Goal: Task Accomplishment & Management: Complete application form

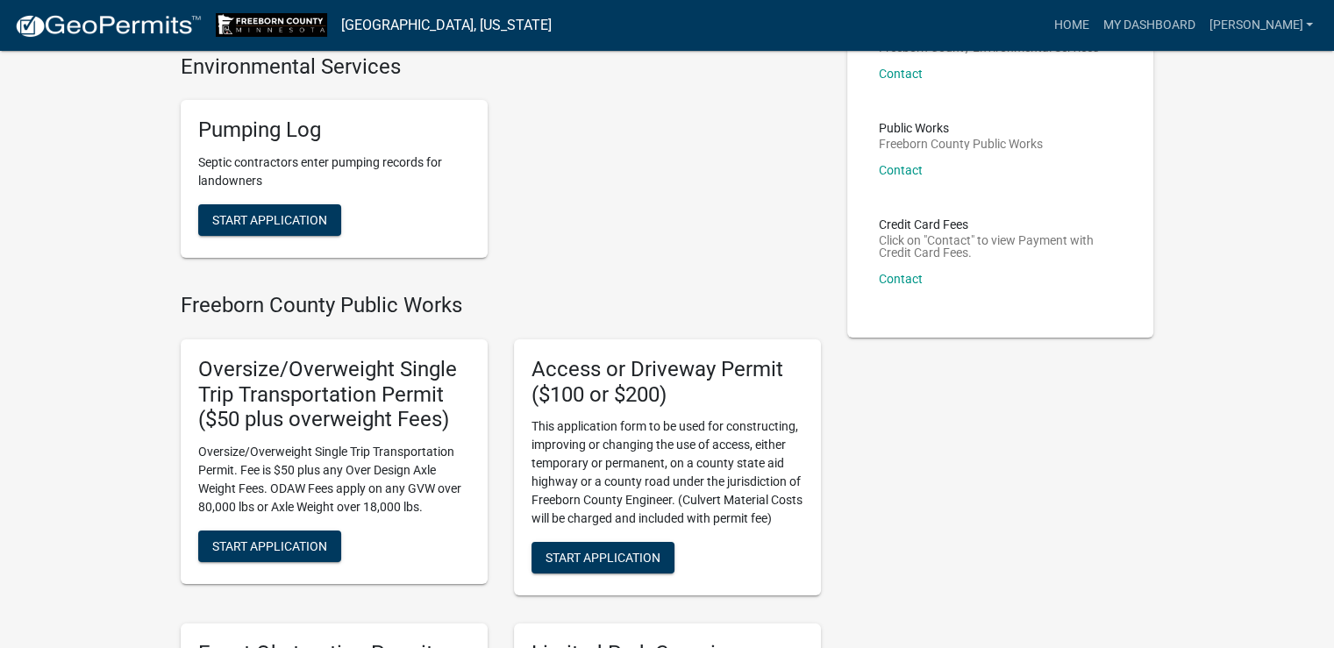
scroll to position [263, 0]
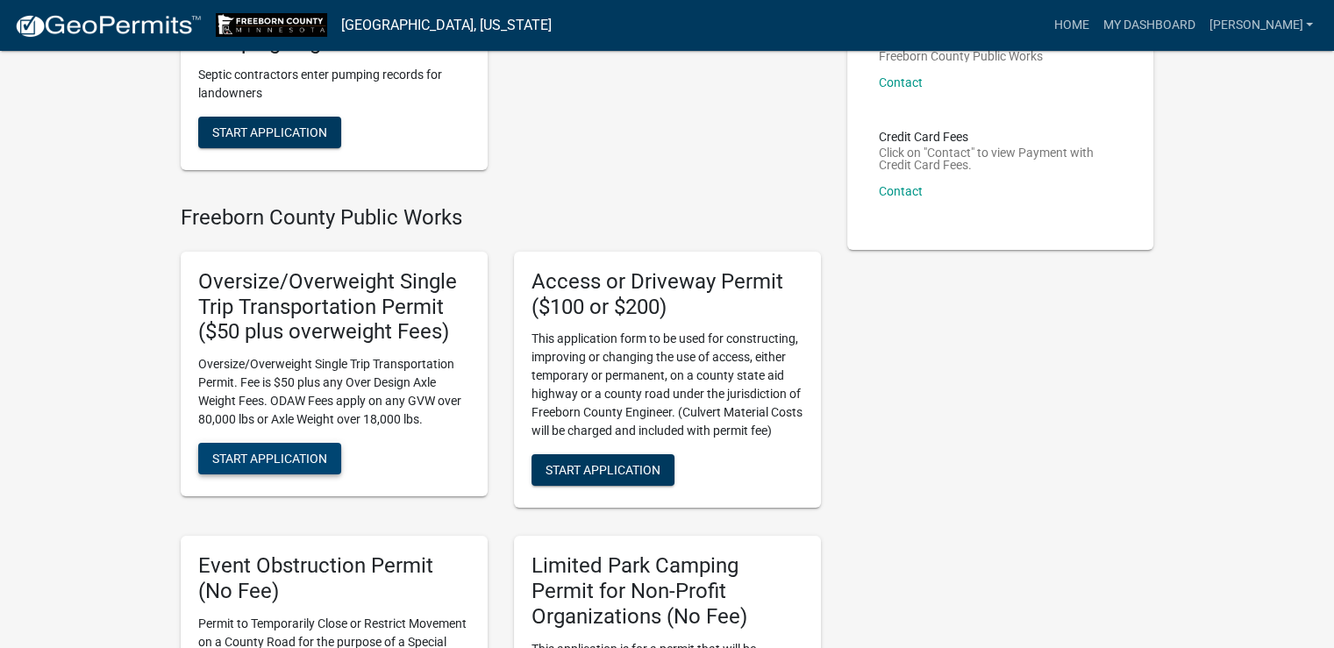
click at [273, 454] on span "Start Application" at bounding box center [269, 459] width 115 height 14
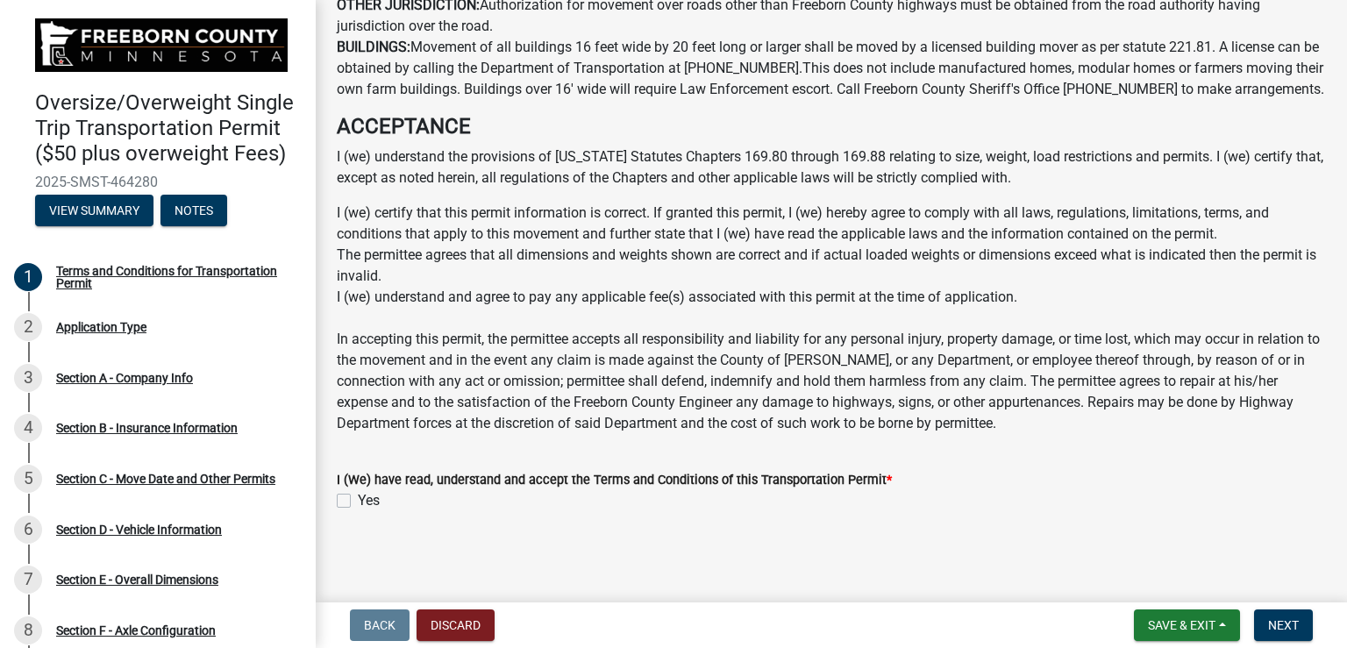
scroll to position [1264, 0]
click at [351, 504] on div "Yes" at bounding box center [831, 500] width 989 height 21
click at [351, 503] on div "Yes" at bounding box center [831, 500] width 989 height 21
click at [358, 499] on label "Yes" at bounding box center [369, 500] width 22 height 21
click at [358, 499] on input "Yes" at bounding box center [363, 495] width 11 height 11
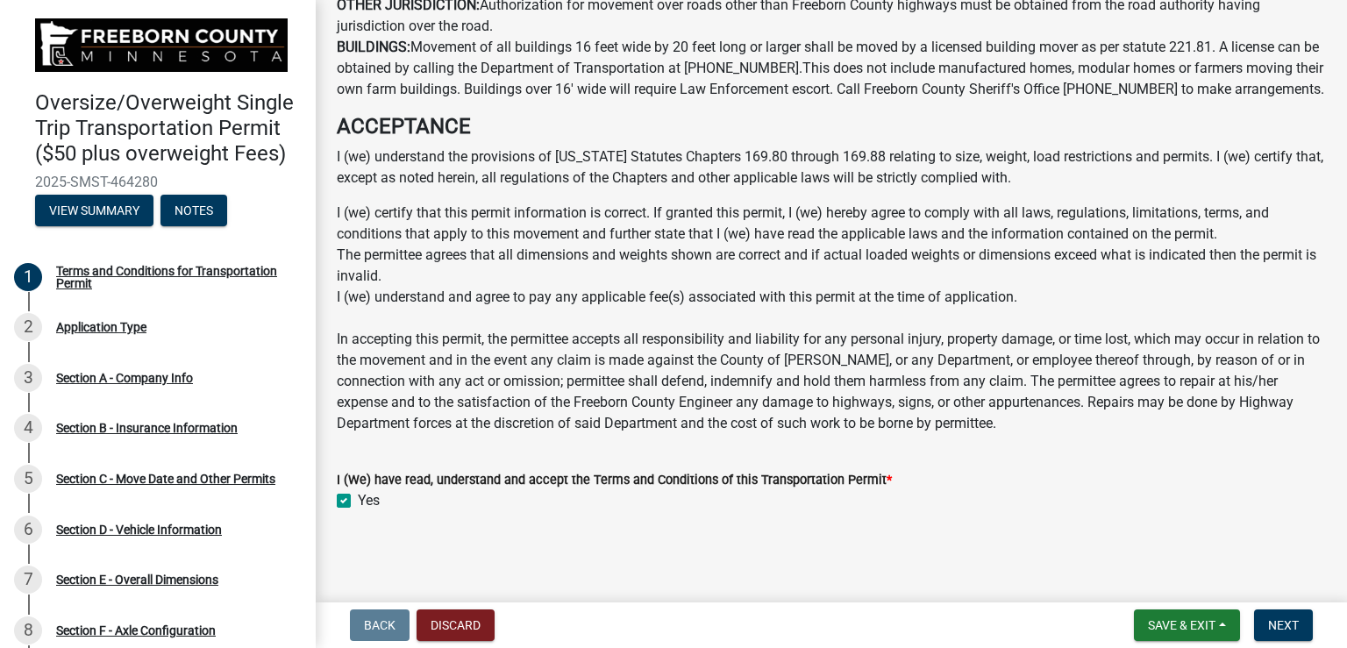
checkbox input "true"
click at [1300, 627] on button "Next" at bounding box center [1283, 625] width 59 height 32
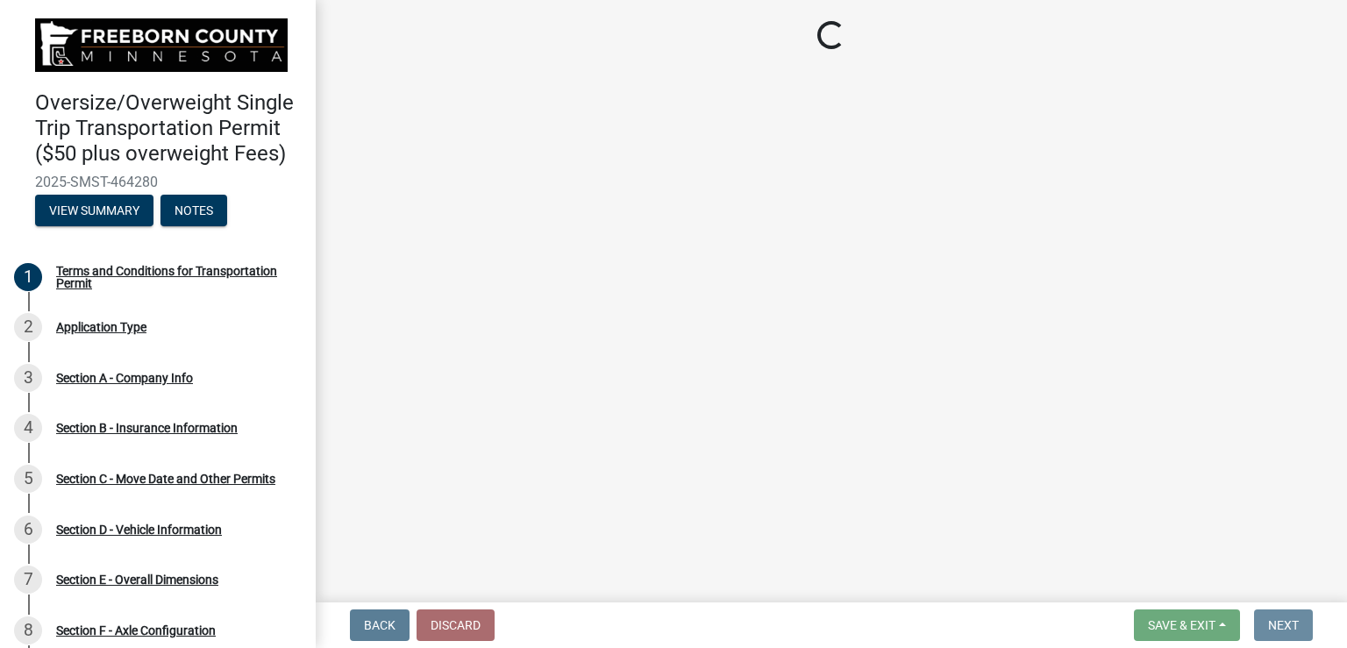
scroll to position [0, 0]
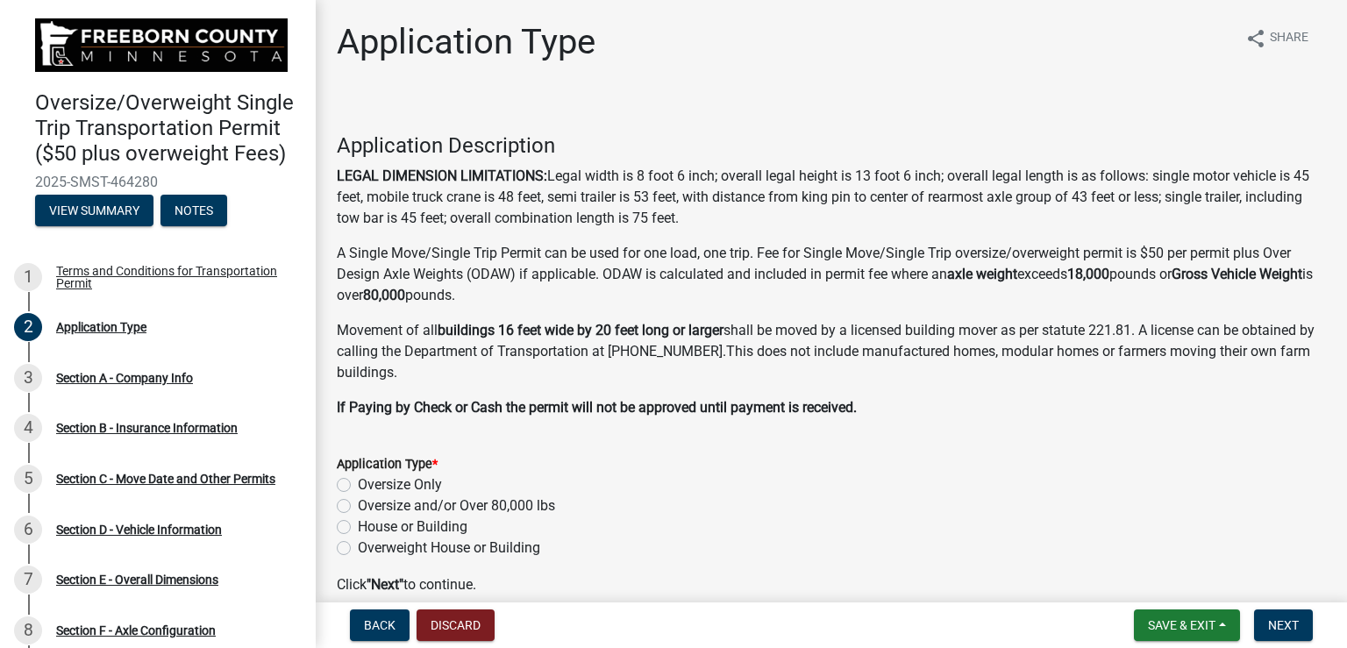
click at [358, 505] on label "Oversize and/or Over 80,000 lbs" at bounding box center [456, 505] width 197 height 21
click at [358, 505] on input "Oversize and/or Over 80,000 lbs" at bounding box center [363, 500] width 11 height 11
radio input "true"
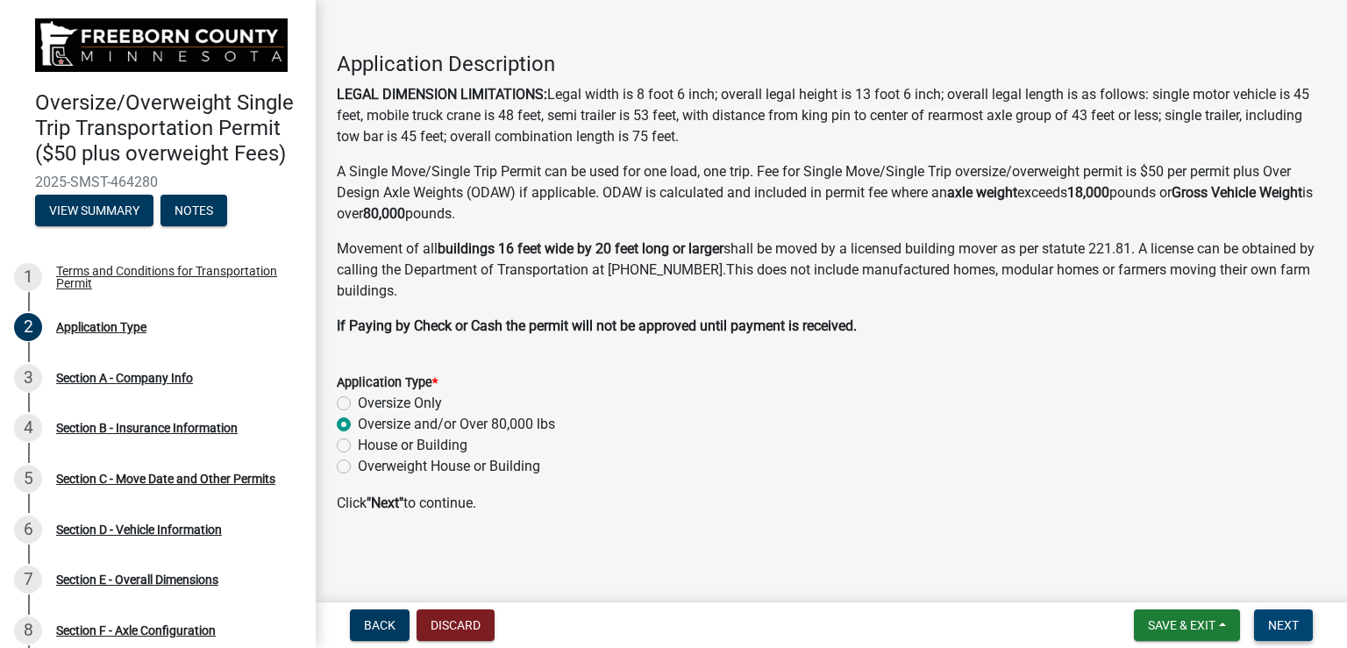
click at [1274, 626] on span "Next" at bounding box center [1283, 625] width 31 height 14
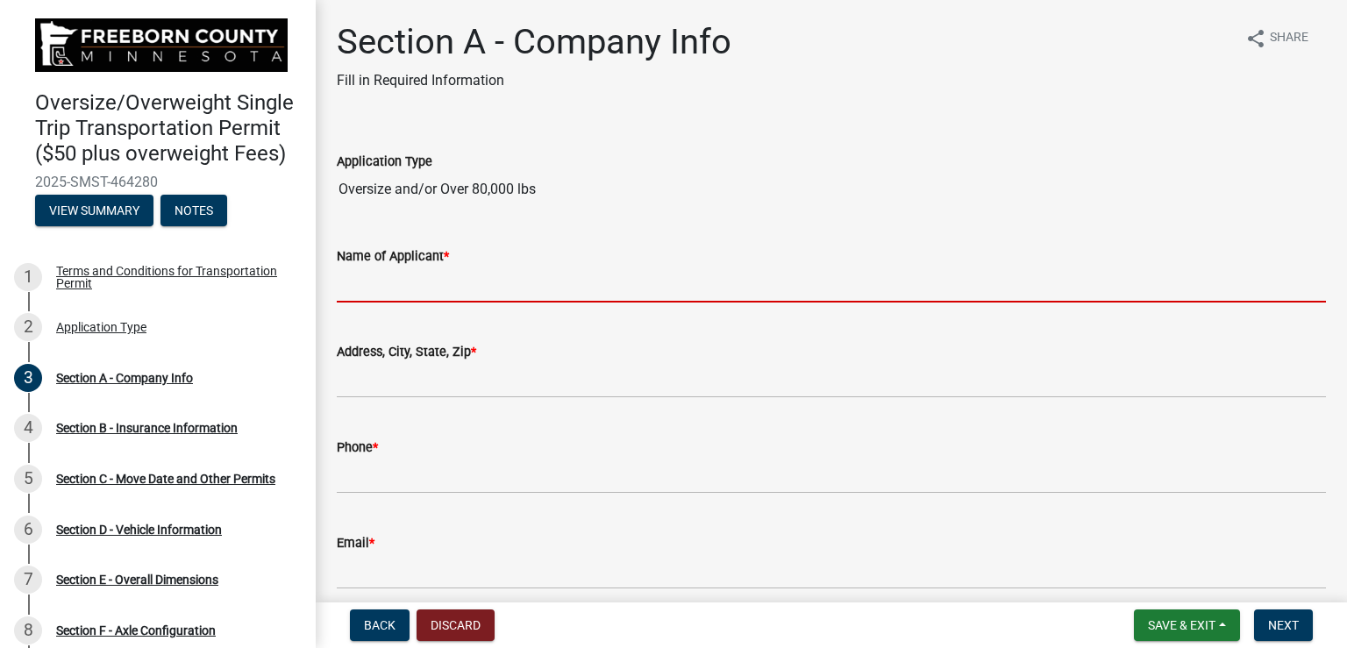
click at [672, 288] on input "Name of Applicant *" at bounding box center [831, 285] width 989 height 36
type input "[PERSON_NAME]"
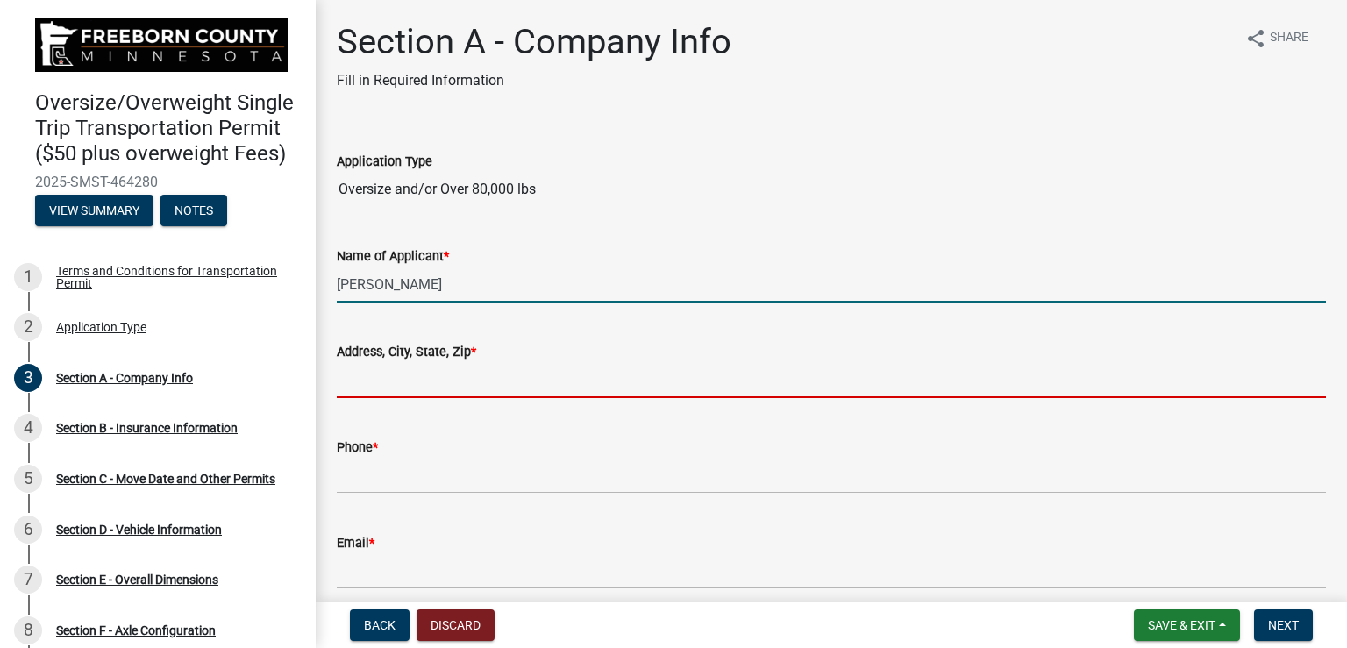
type input "[STREET_ADDRESS]"
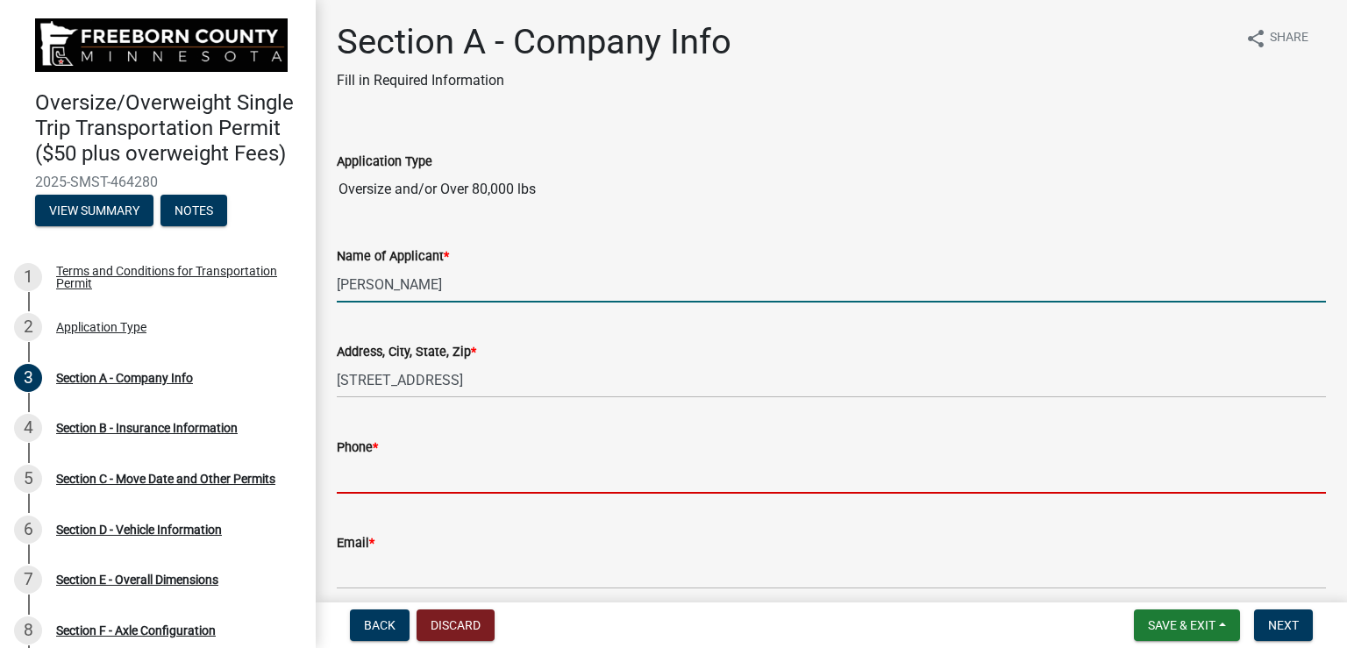
type input "7153408440"
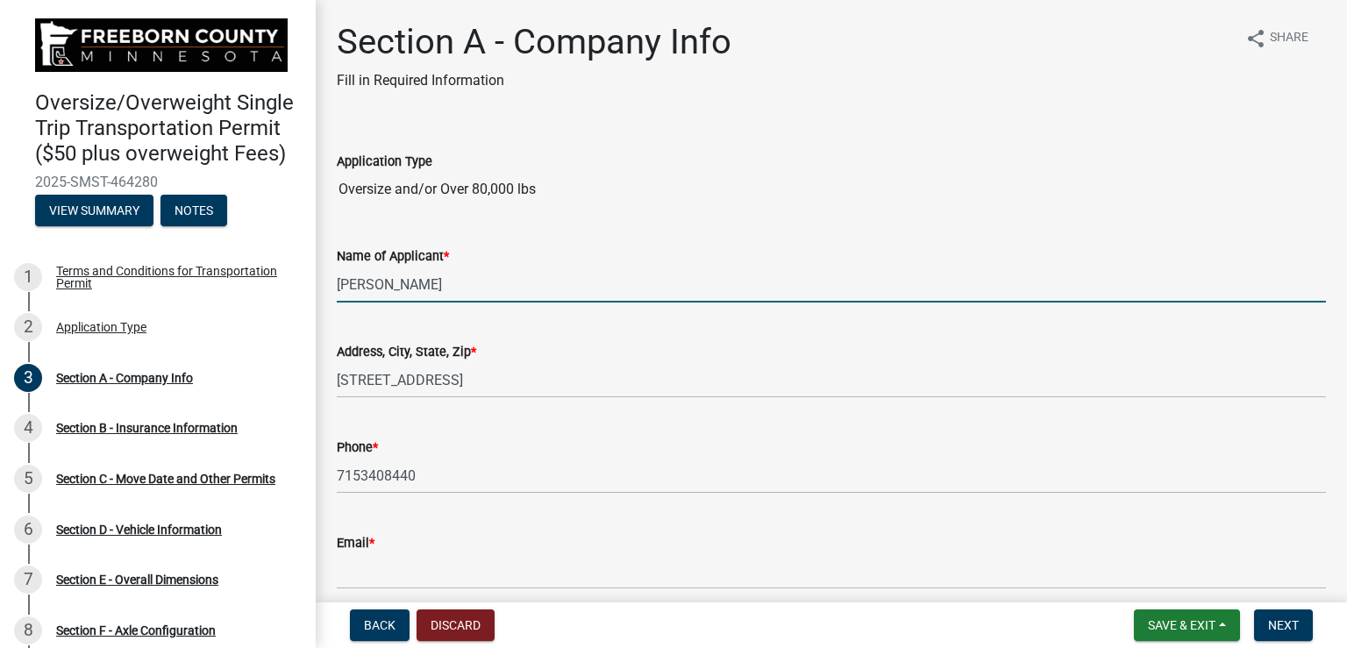
type input "[PERSON_NAME][EMAIL_ADDRESS][PERSON_NAME][DOMAIN_NAME]"
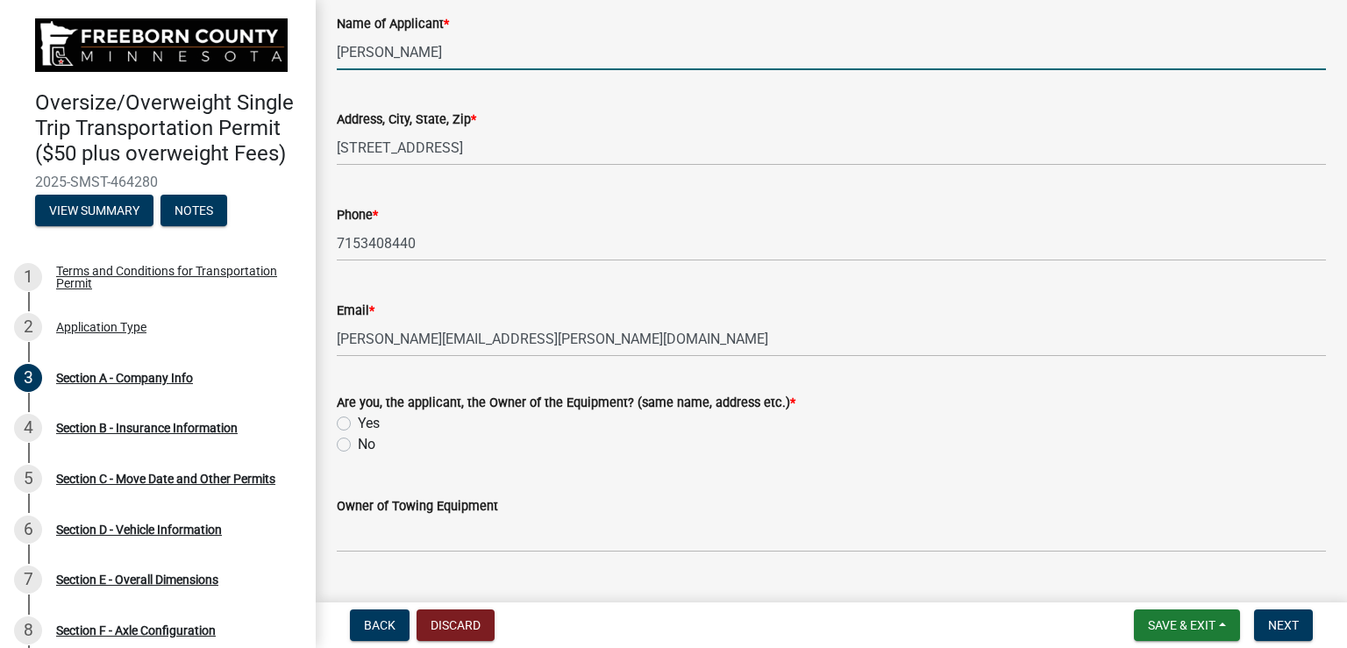
scroll to position [263, 0]
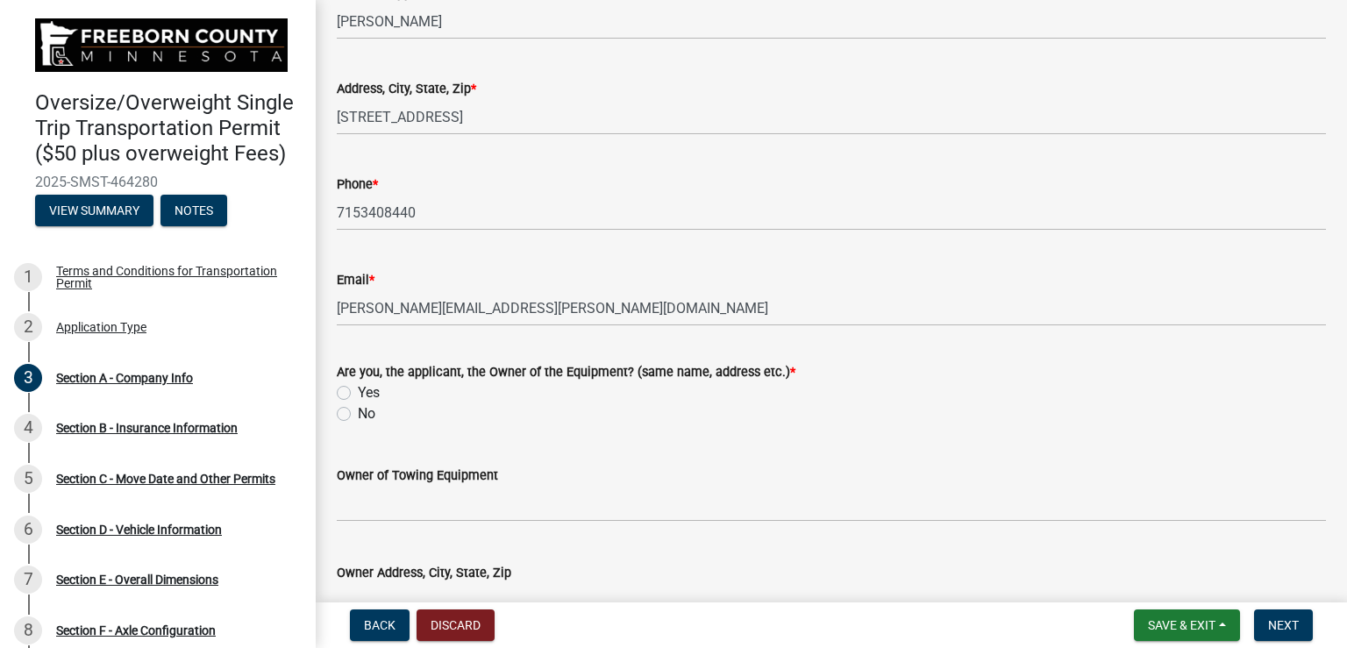
click at [358, 413] on label "No" at bounding box center [367, 413] width 18 height 21
click at [358, 413] on input "No" at bounding box center [363, 408] width 11 height 11
radio input "true"
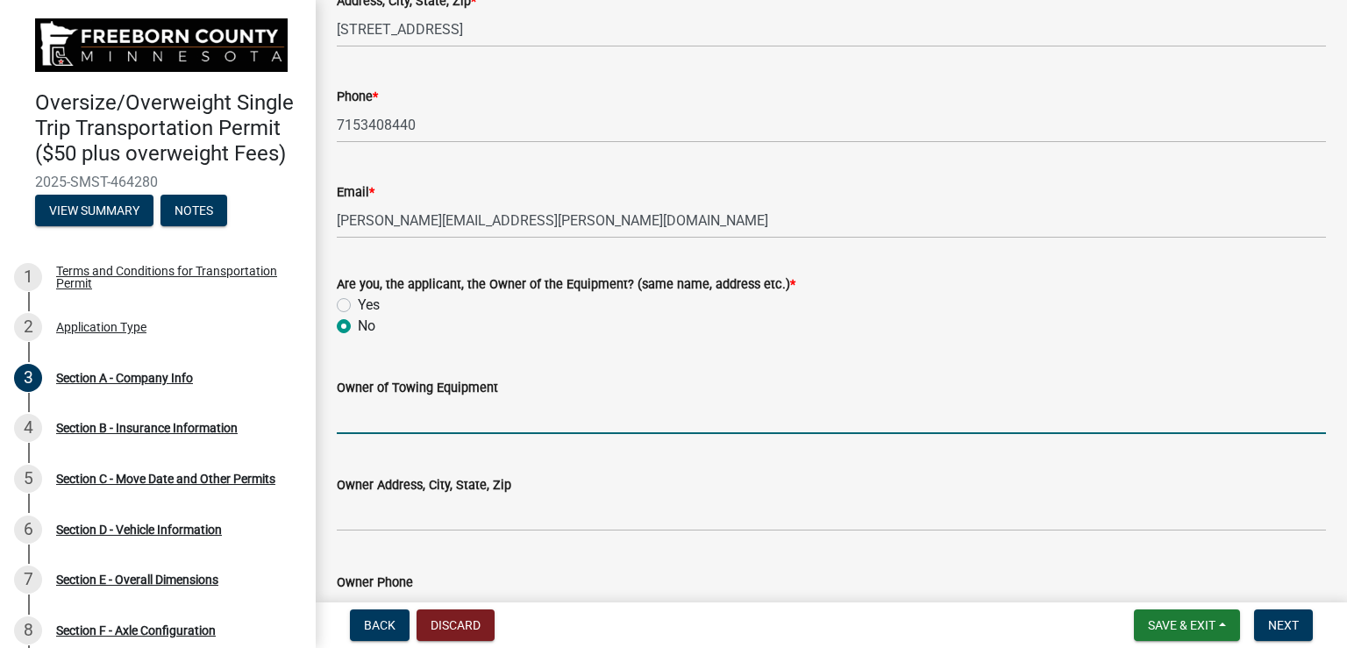
click at [510, 421] on input "Owner of Towing Equipment" at bounding box center [831, 416] width 989 height 36
type input "F"
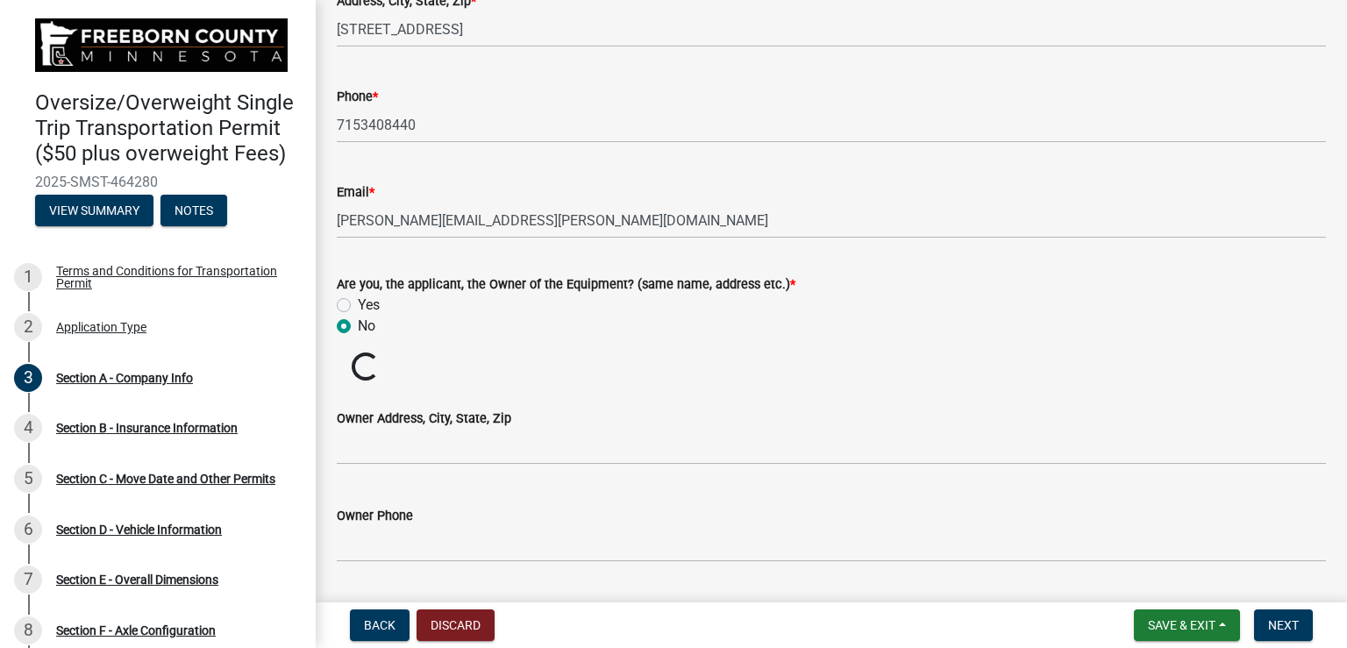
click at [358, 302] on label "Yes" at bounding box center [369, 305] width 22 height 21
click at [358, 302] on input "Yes" at bounding box center [363, 300] width 11 height 11
radio input "true"
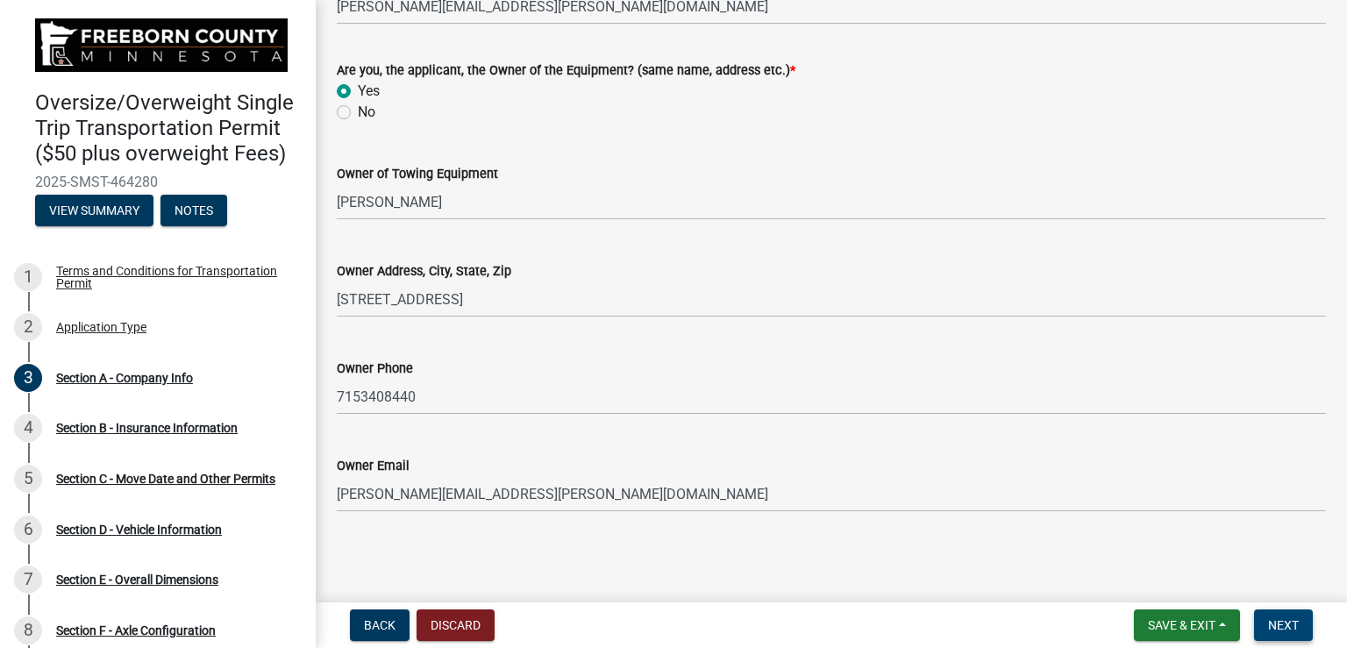
scroll to position [467, 0]
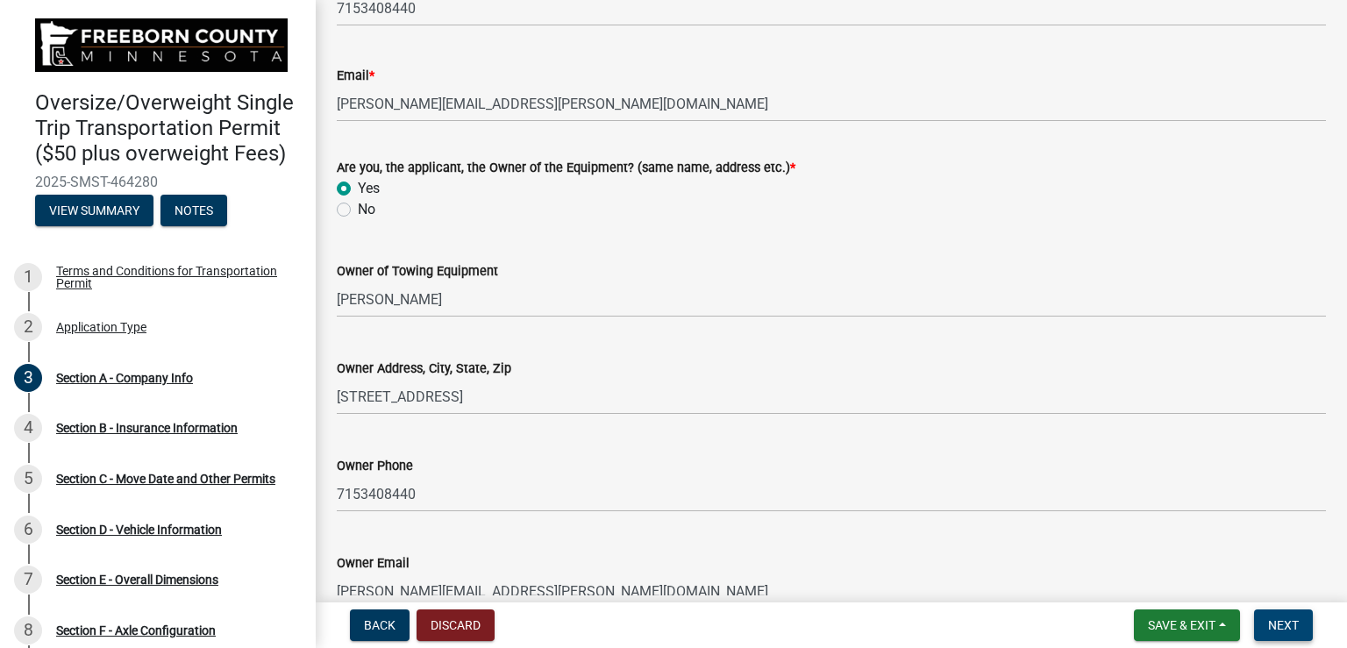
click at [1280, 620] on span "Next" at bounding box center [1283, 625] width 31 height 14
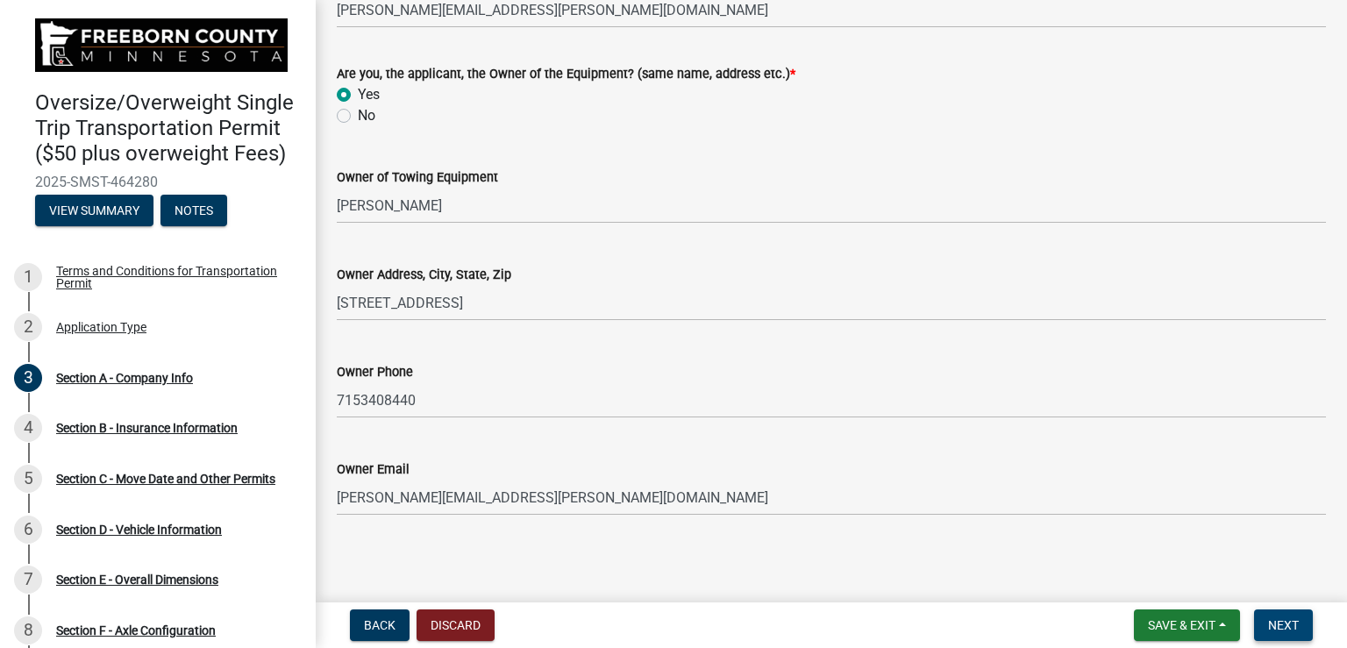
scroll to position [565, 0]
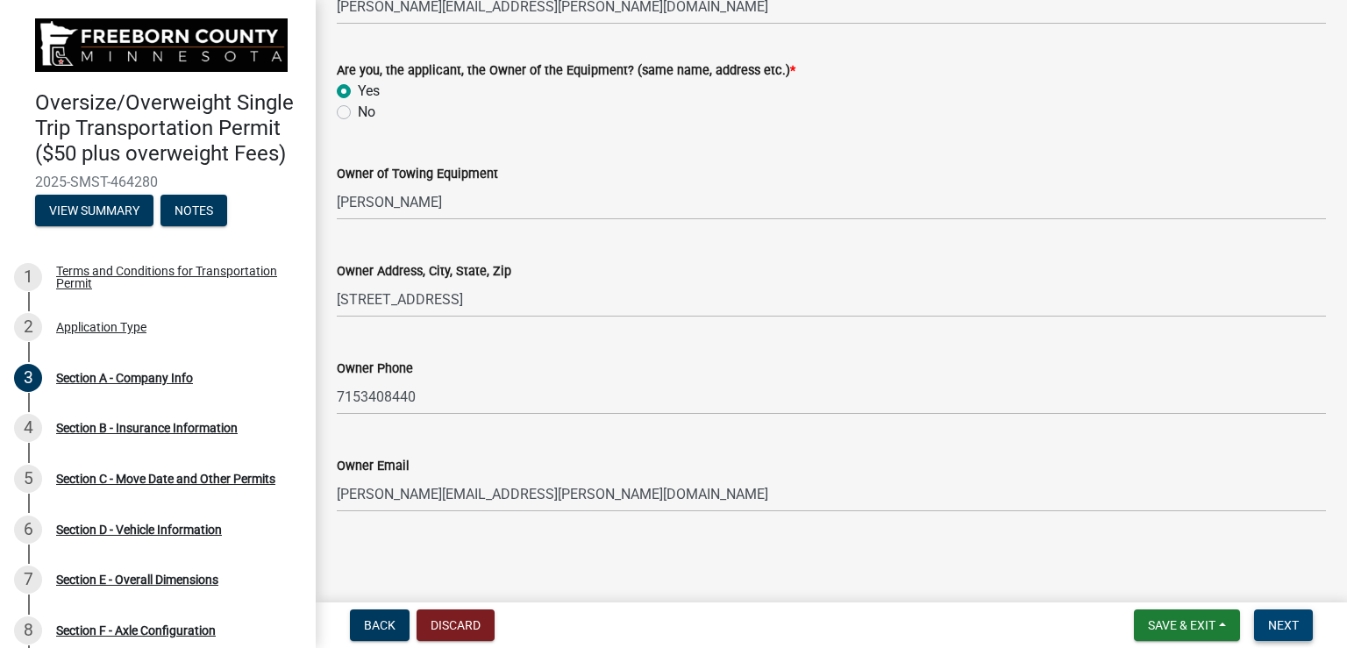
click at [1284, 626] on span "Next" at bounding box center [1283, 625] width 31 height 14
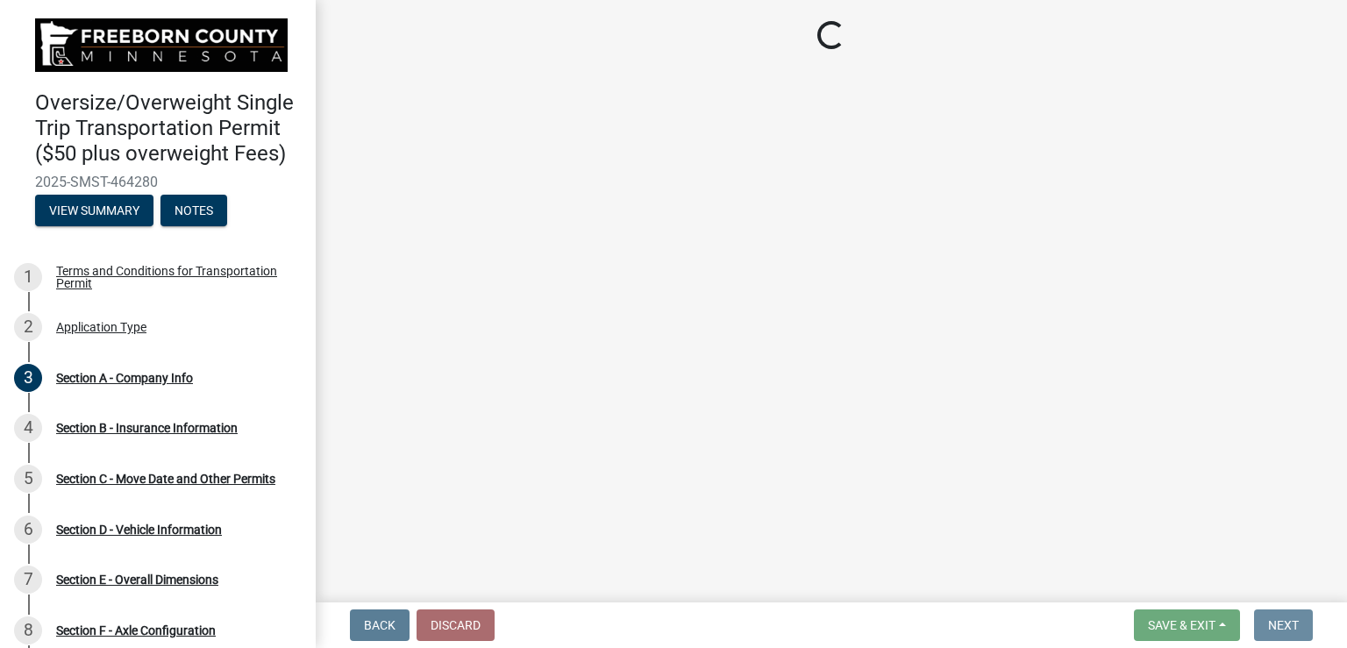
scroll to position [0, 0]
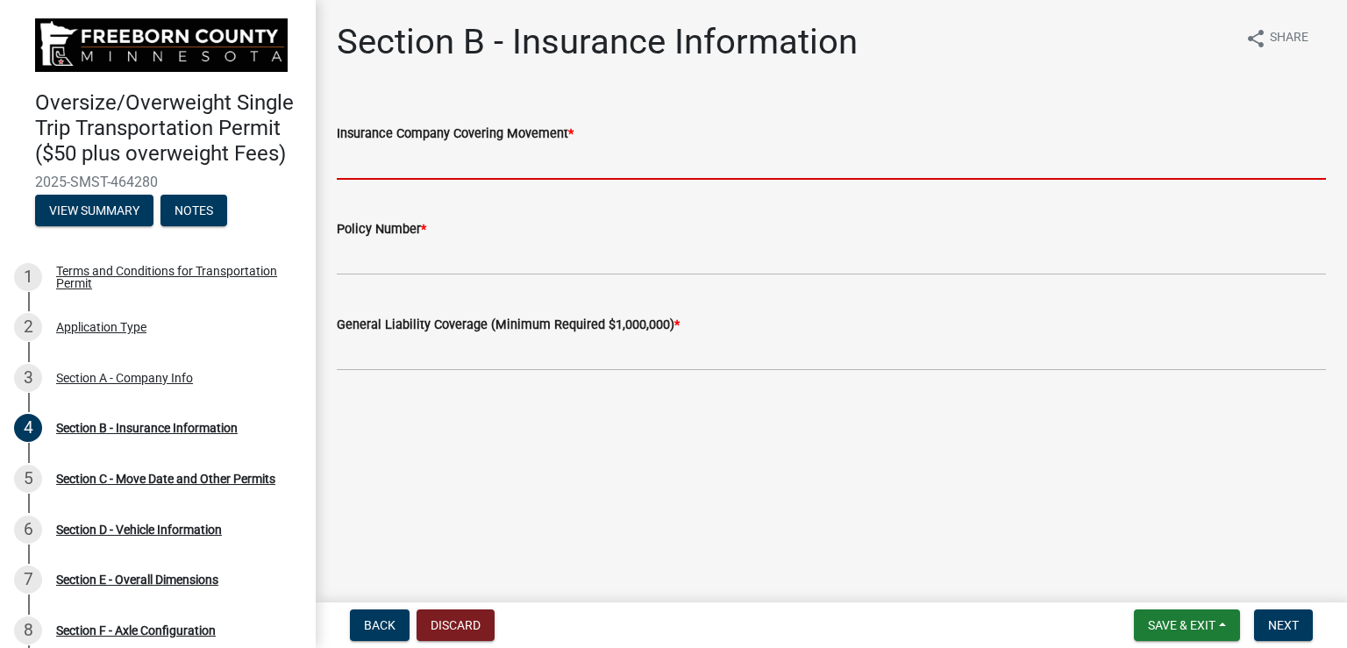
click at [600, 165] on input "Insurance Company Covering Movement *" at bounding box center [831, 162] width 989 height 36
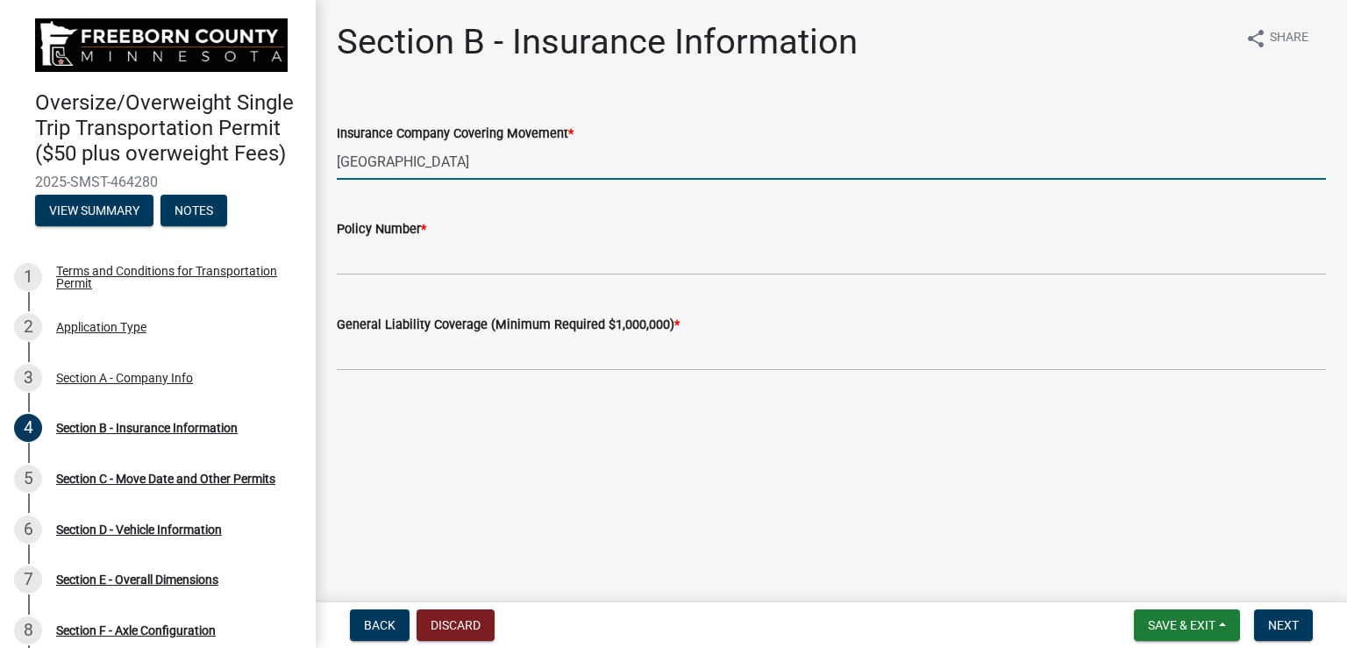
type input "[GEOGRAPHIC_DATA]"
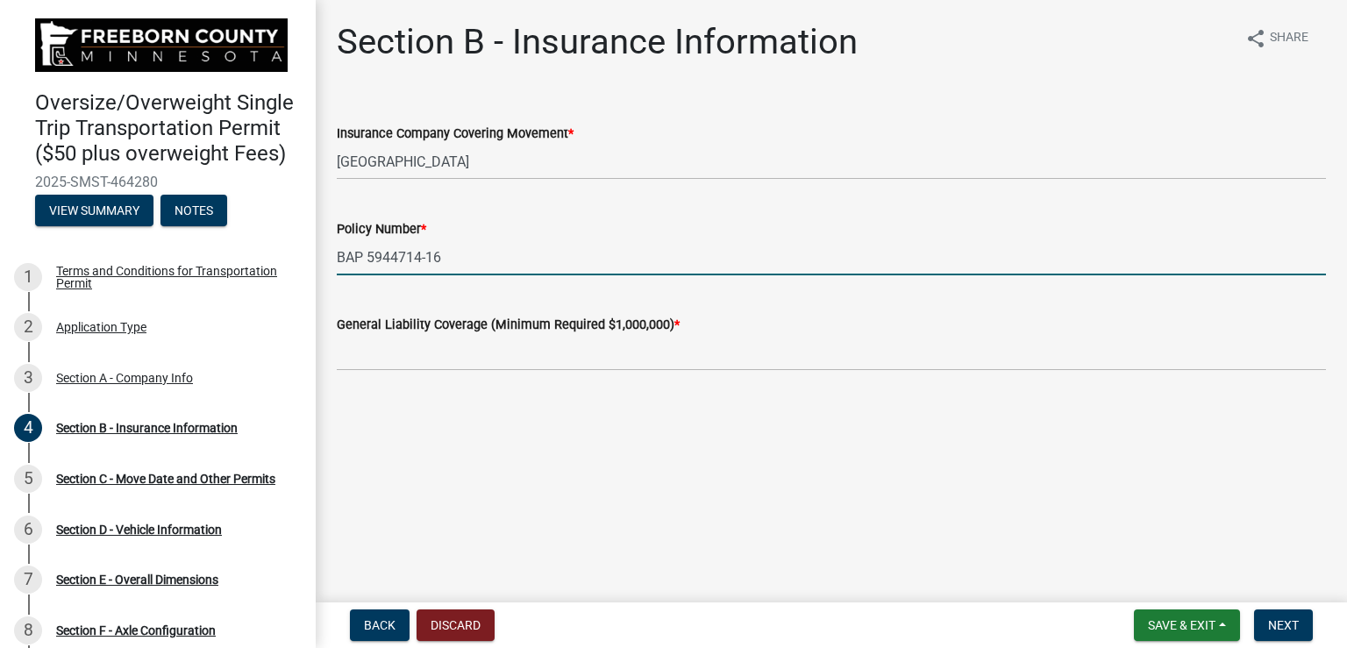
type input "BAP 5944714-16"
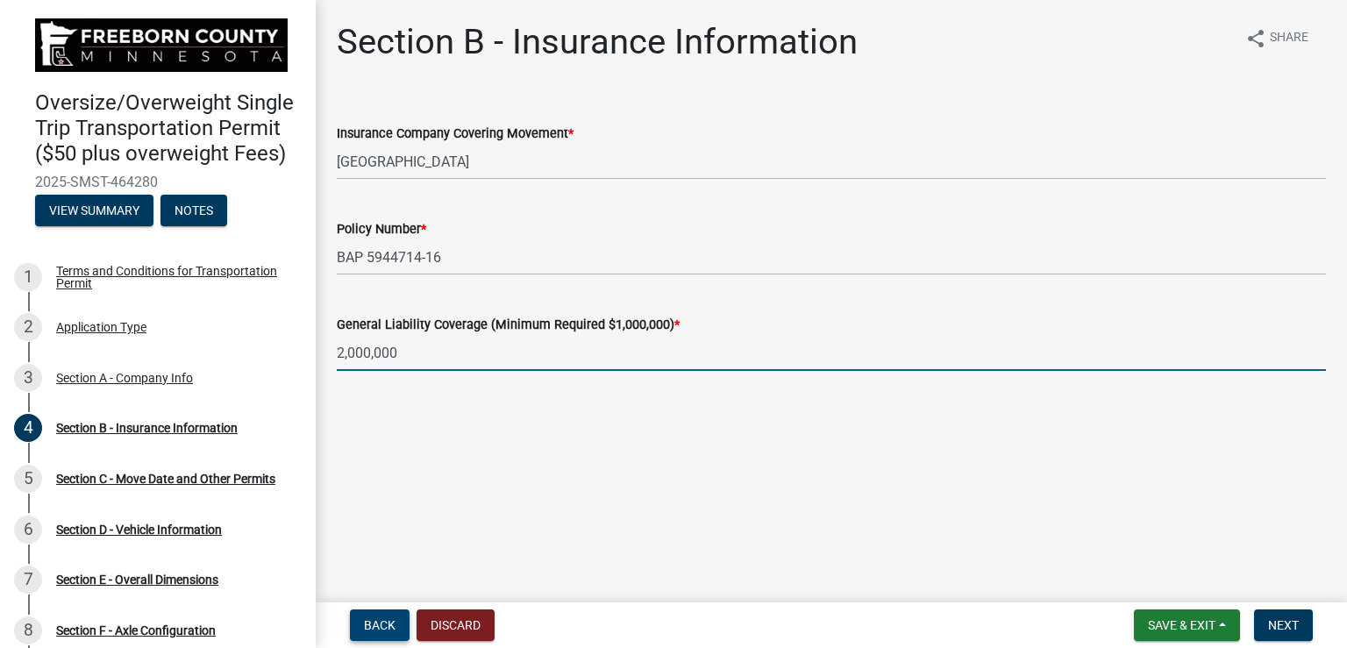
type input "2000000"
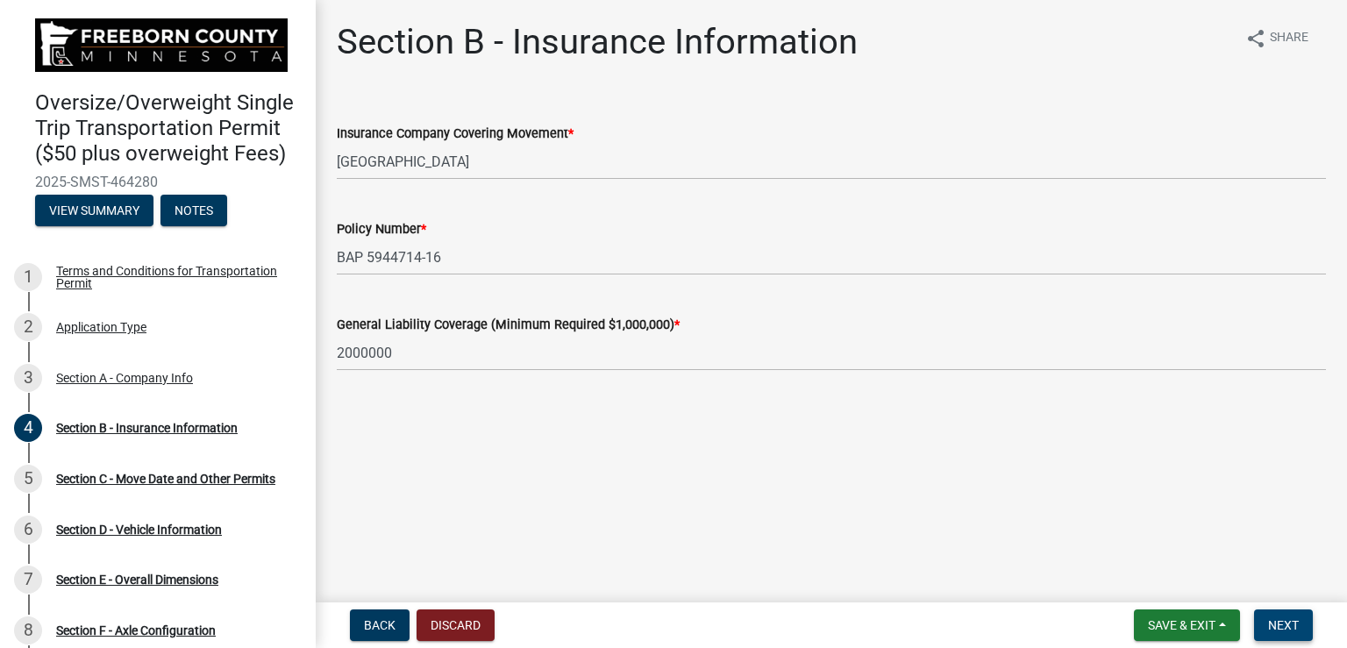
click at [1274, 620] on span "Next" at bounding box center [1283, 625] width 31 height 14
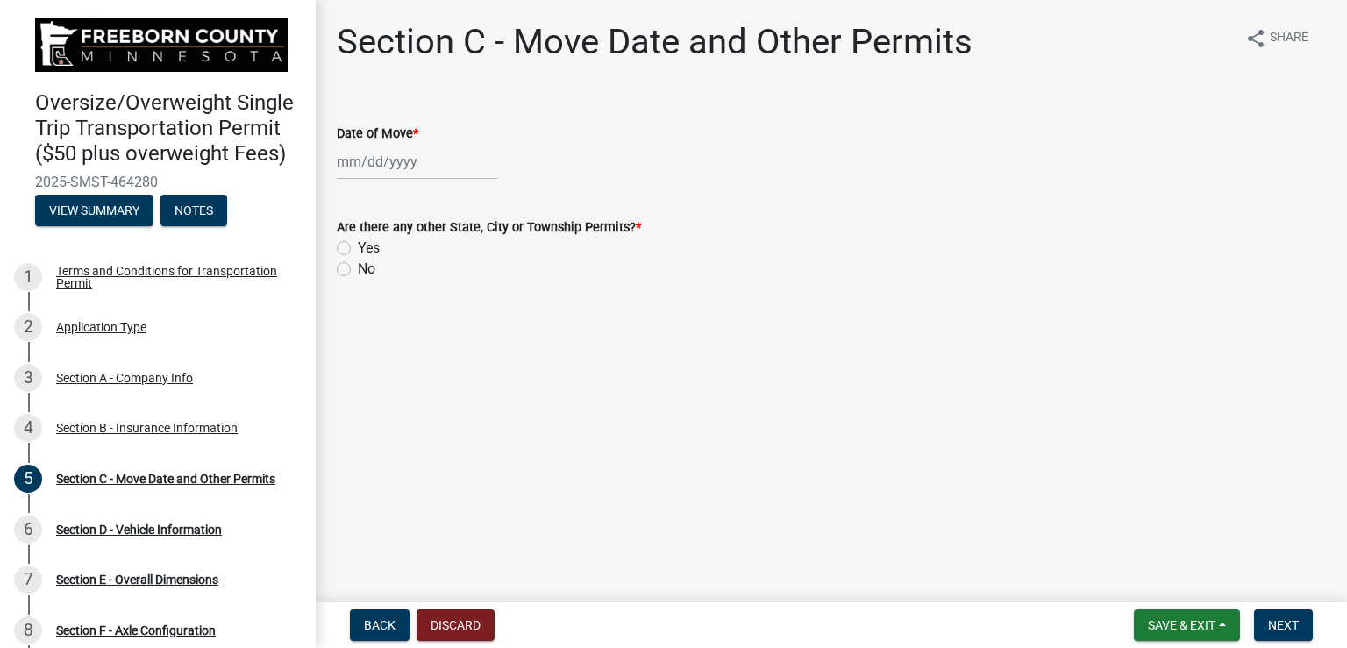
select select "8"
select select "2025"
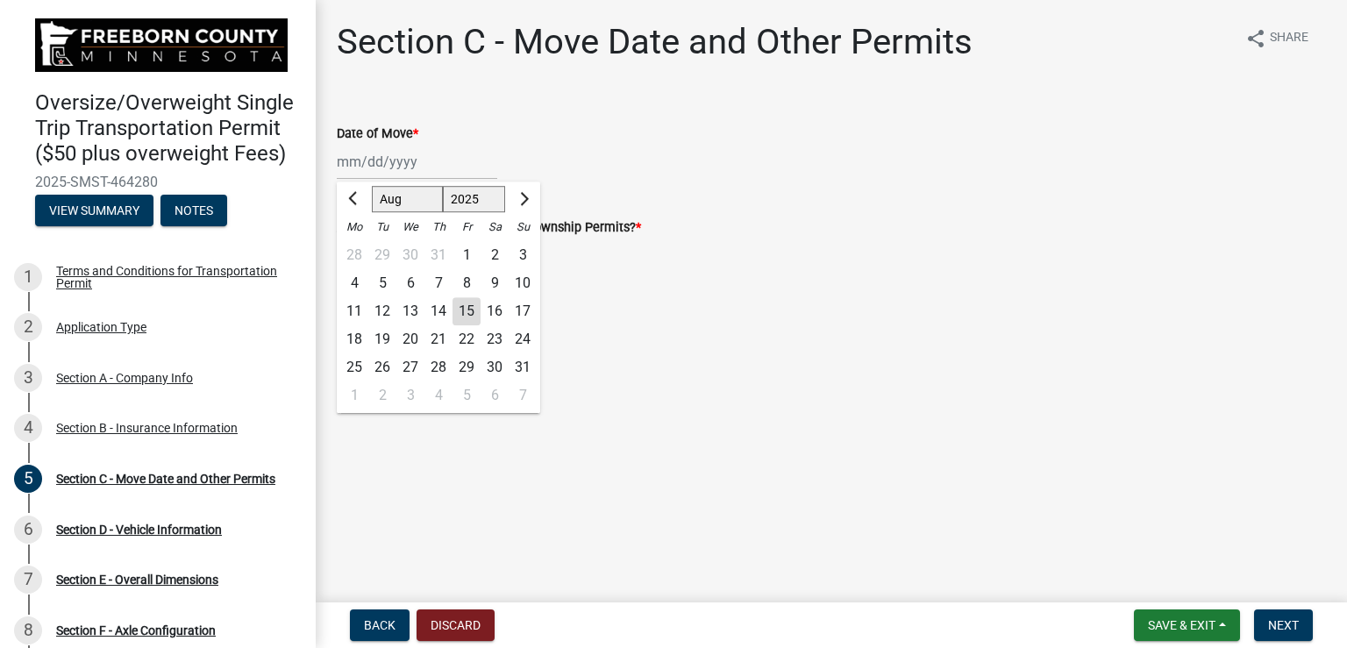
click at [388, 162] on div "Jan Feb Mar Apr May Jun Jul Aug Sep Oct Nov Dec 1525 1526 1527 1528 1529 1530 1…" at bounding box center [417, 162] width 160 height 36
click at [471, 308] on div "15" at bounding box center [466, 311] width 28 height 28
type input "[DATE]"
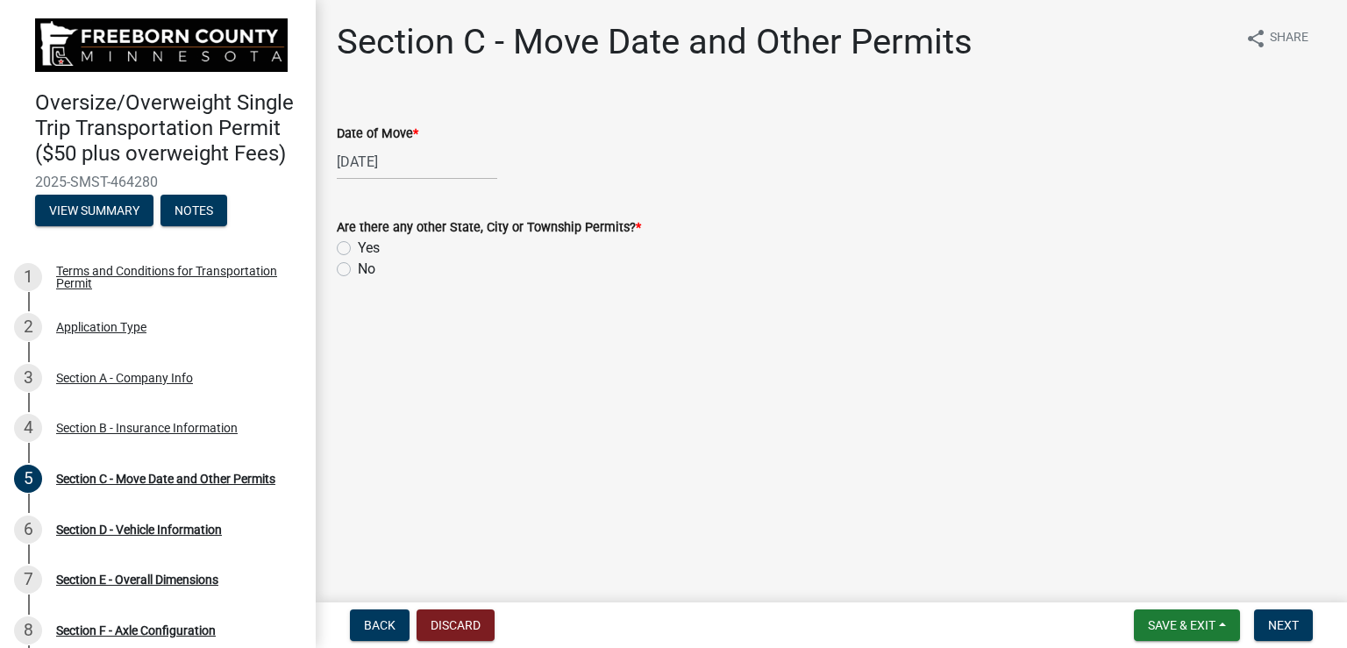
click at [358, 248] on label "Yes" at bounding box center [369, 248] width 22 height 21
click at [358, 248] on input "Yes" at bounding box center [363, 243] width 11 height 11
radio input "true"
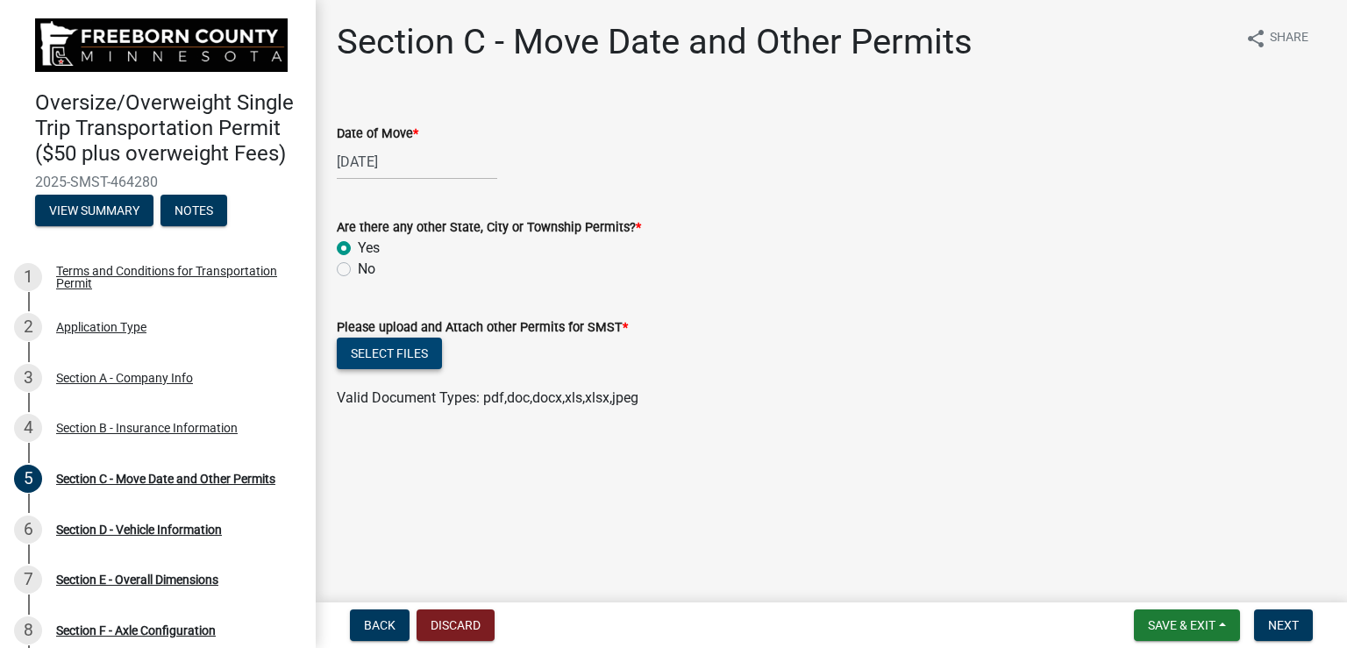
click at [416, 354] on button "Select files" at bounding box center [389, 354] width 105 height 32
click at [411, 353] on button "Select files" at bounding box center [389, 354] width 105 height 32
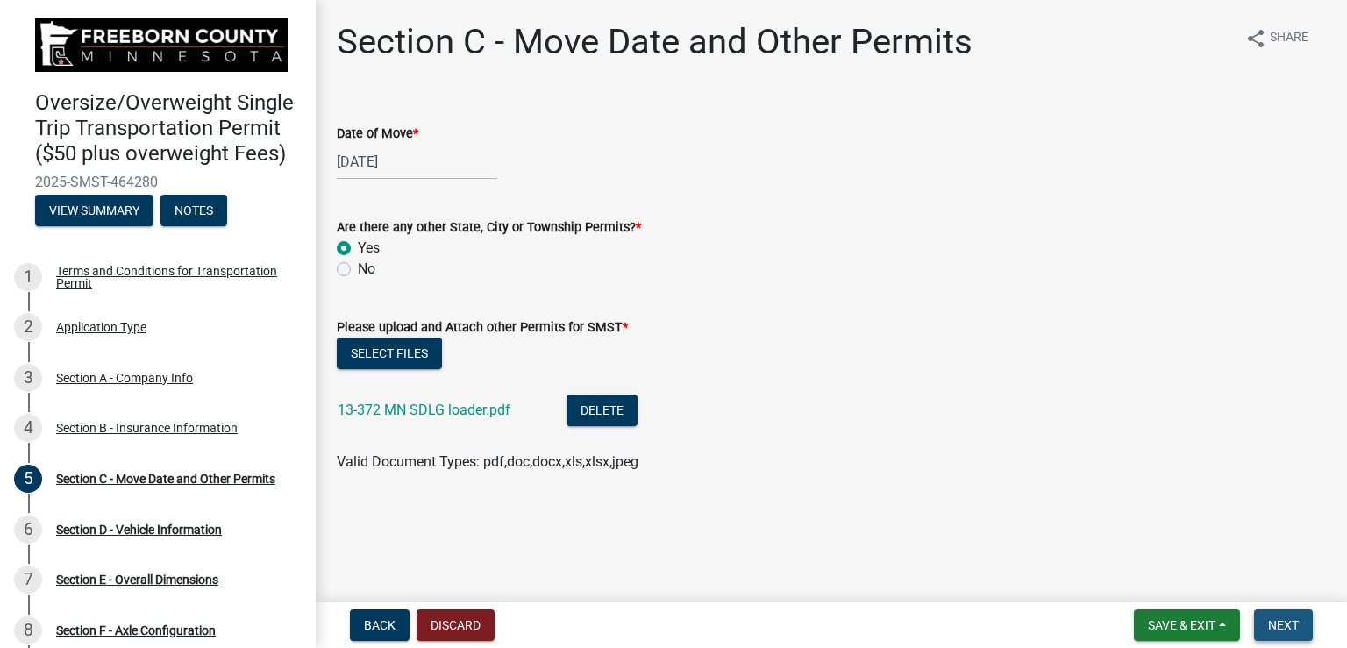
click at [1297, 628] on span "Next" at bounding box center [1283, 625] width 31 height 14
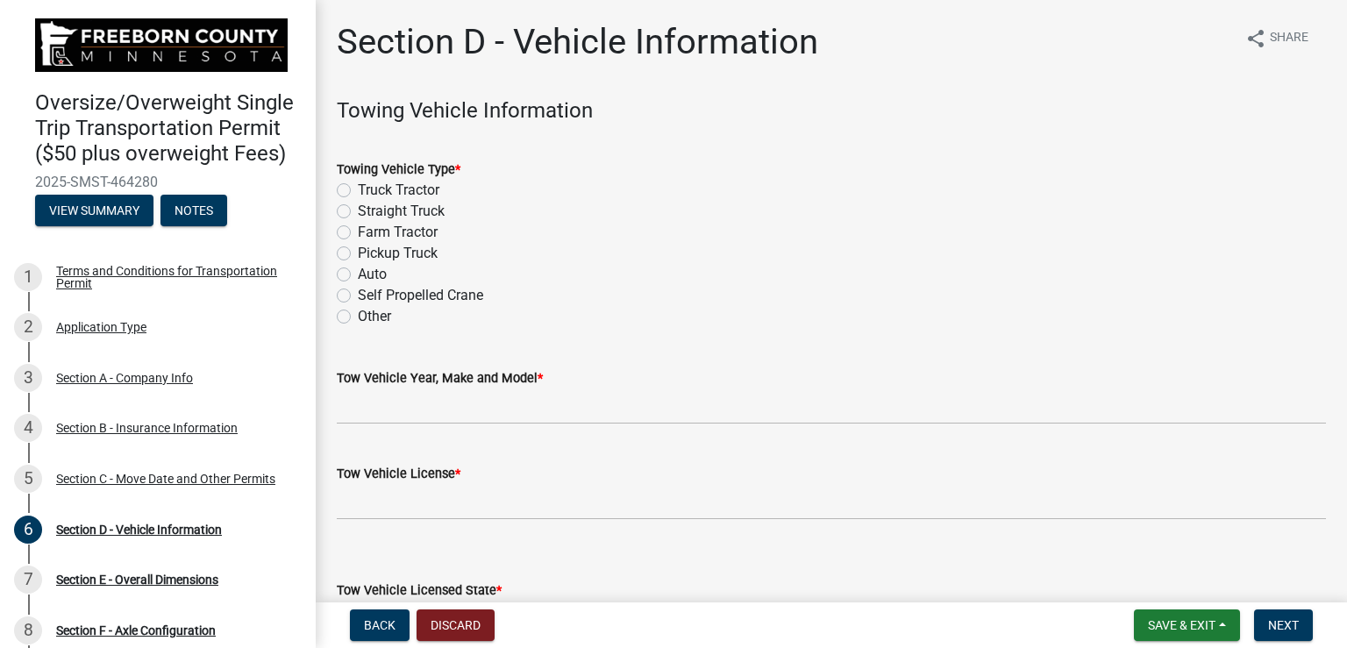
click at [358, 185] on label "Truck Tractor" at bounding box center [399, 190] width 82 height 21
click at [358, 185] on input "Truck Tractor" at bounding box center [363, 185] width 11 height 11
radio input "true"
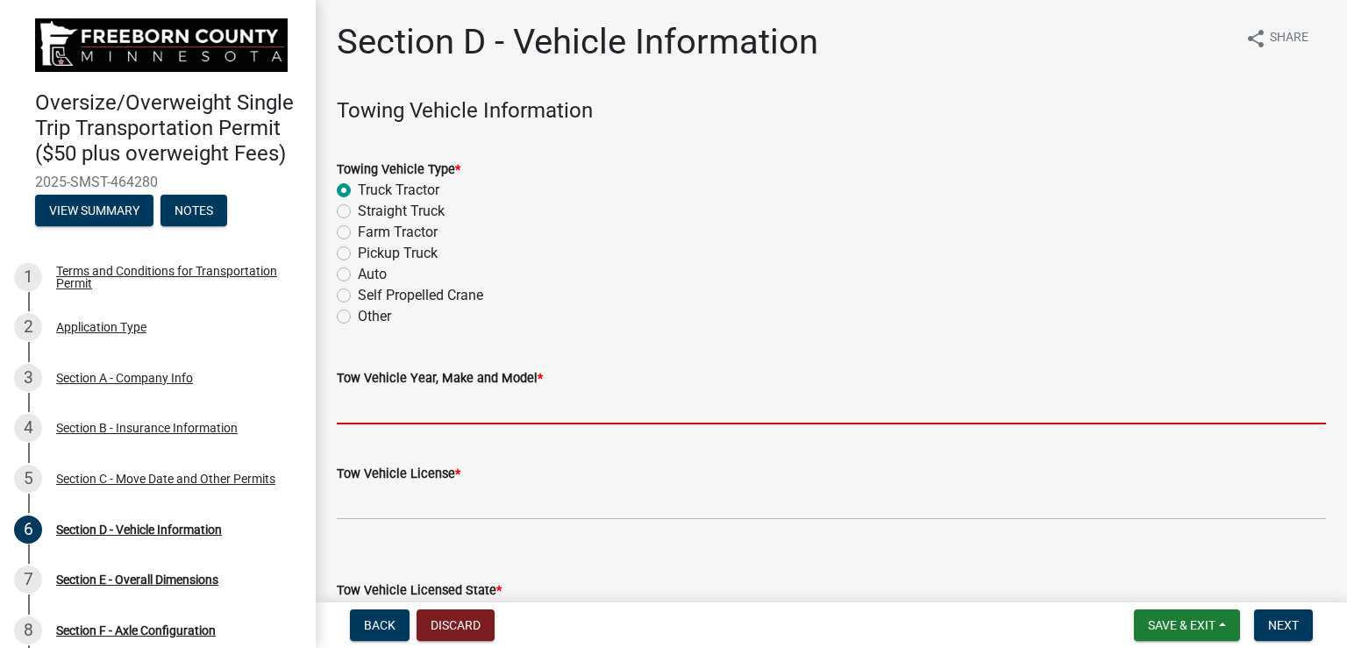
click at [396, 412] on input "Tow Vehicle Year, Make and Model *" at bounding box center [831, 406] width 989 height 36
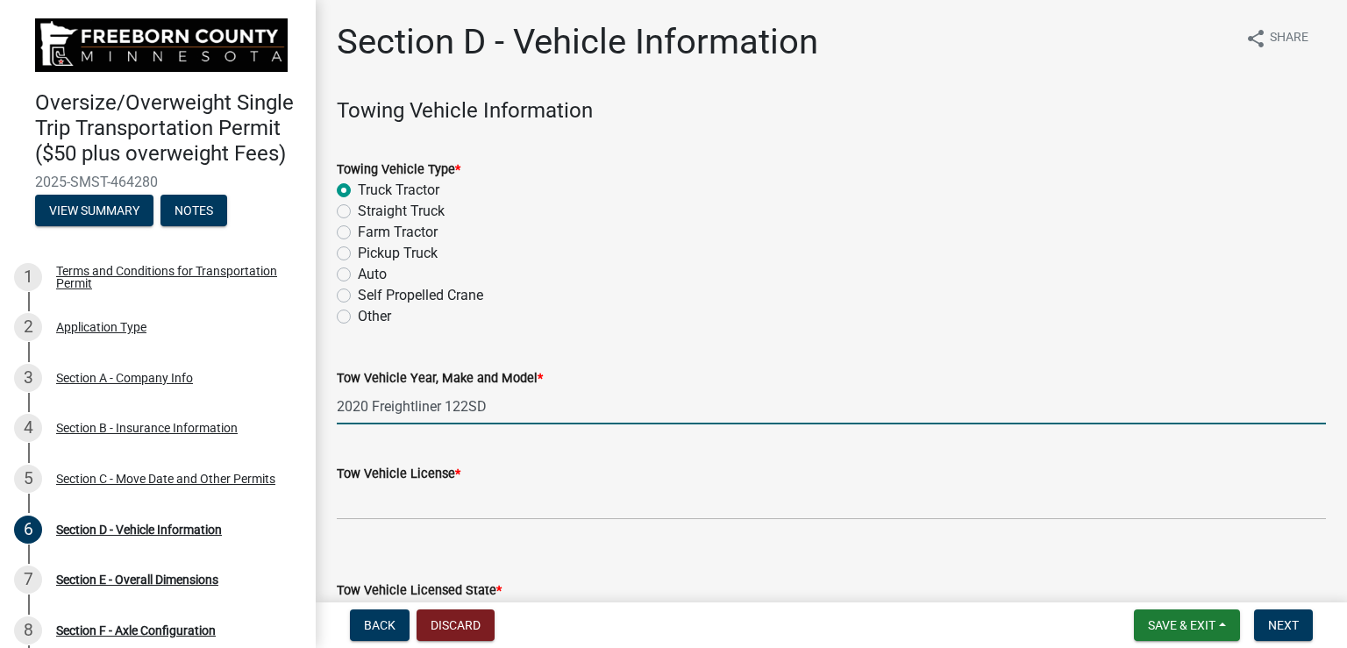
type input "2020 Freightliner 122SD"
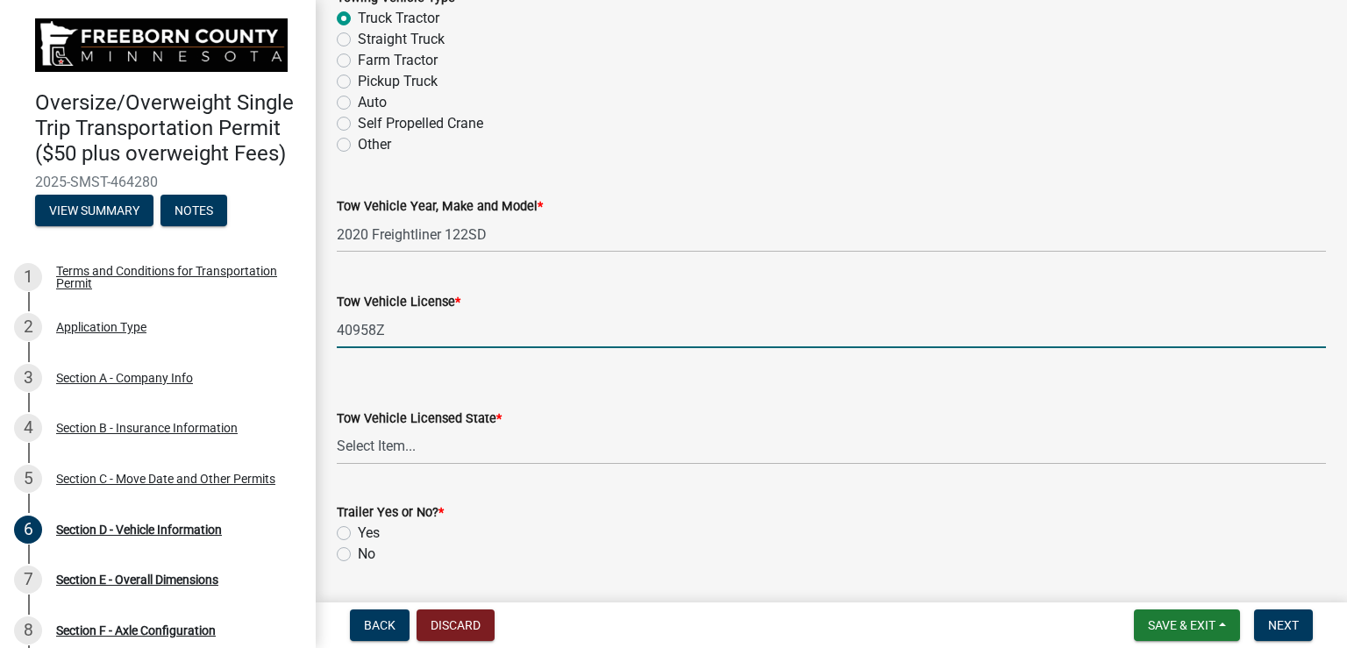
scroll to position [175, 0]
type input "40958Z"
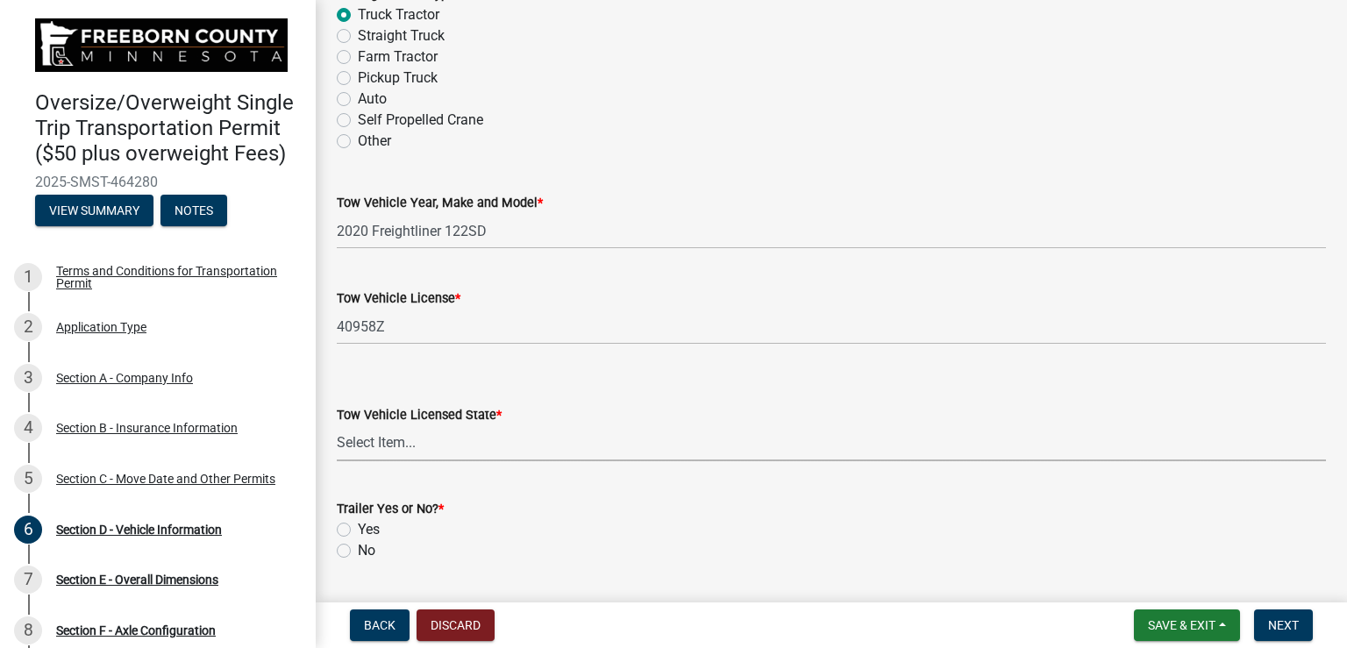
click at [509, 448] on select "Select Item... Alabama Alaska Arizona Arkansas California Colorado Connecticut …" at bounding box center [831, 443] width 989 height 36
select select "WI"
click at [337, 425] on select "Select Item... Alabama Alaska Arizona Arkansas California Colorado Connecticut …" at bounding box center [831, 443] width 989 height 36
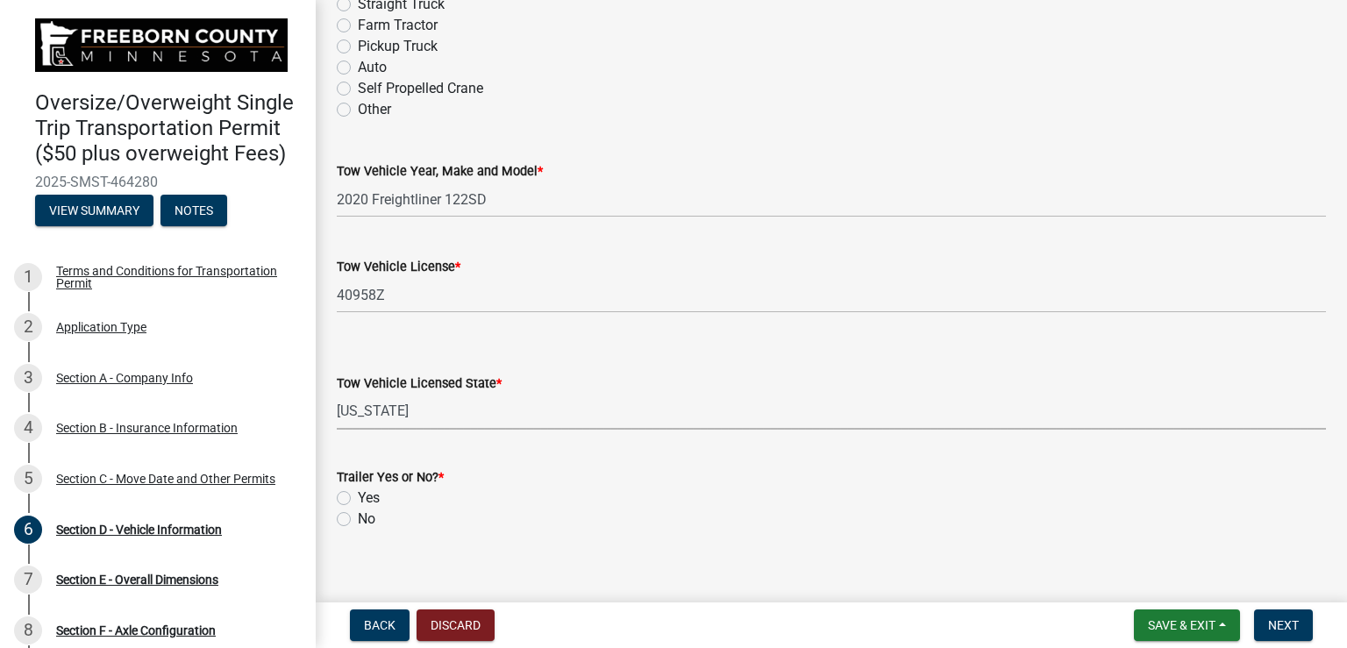
scroll to position [224, 0]
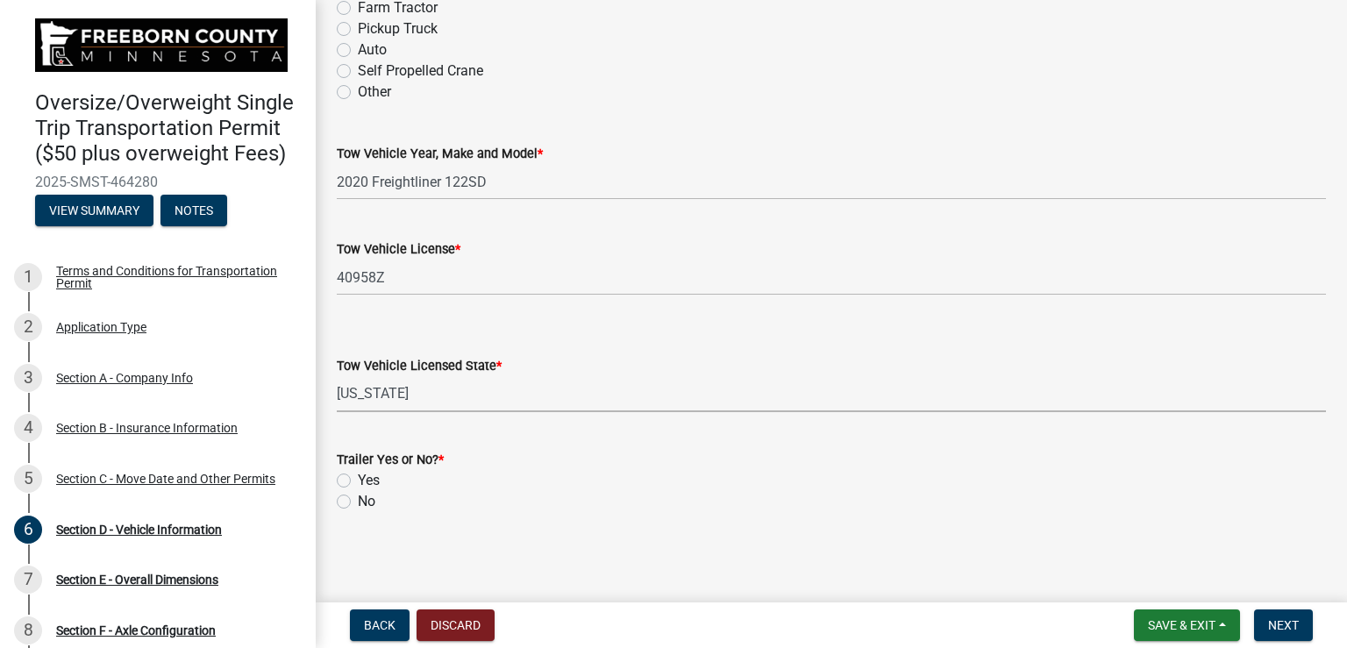
click at [358, 481] on label "Yes" at bounding box center [369, 480] width 22 height 21
click at [358, 481] on input "Yes" at bounding box center [363, 475] width 11 height 11
radio input "true"
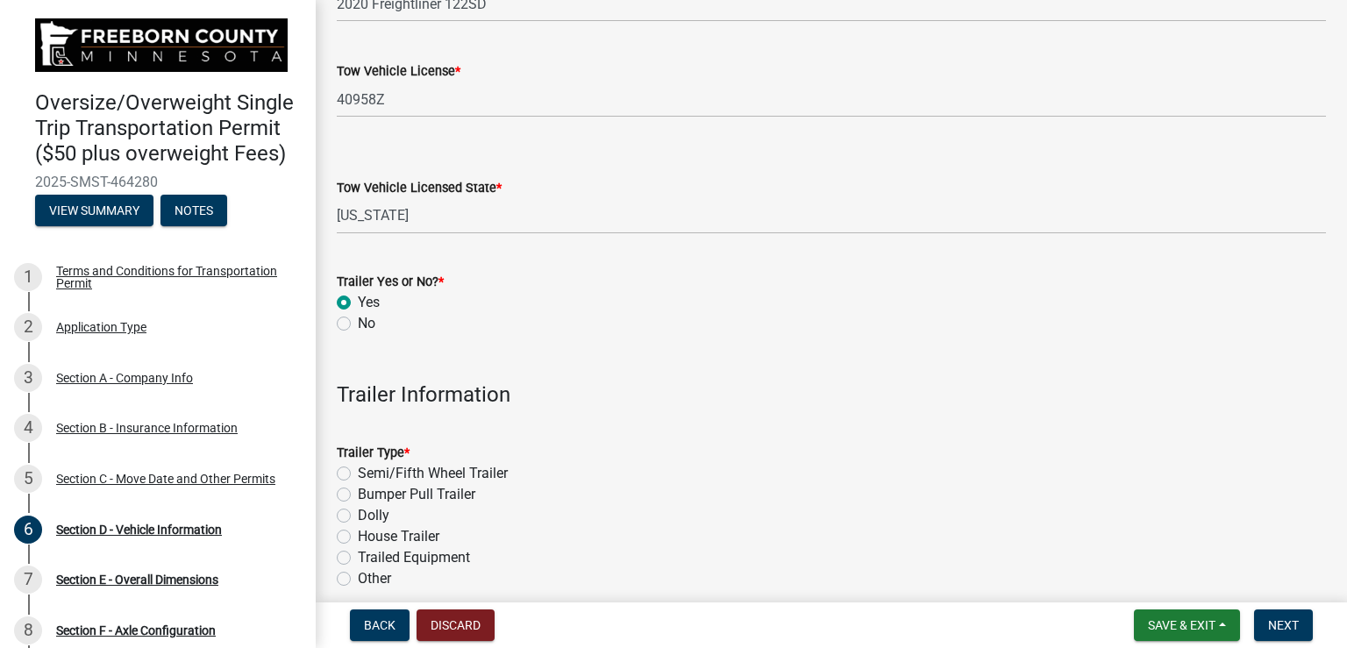
scroll to position [575, 0]
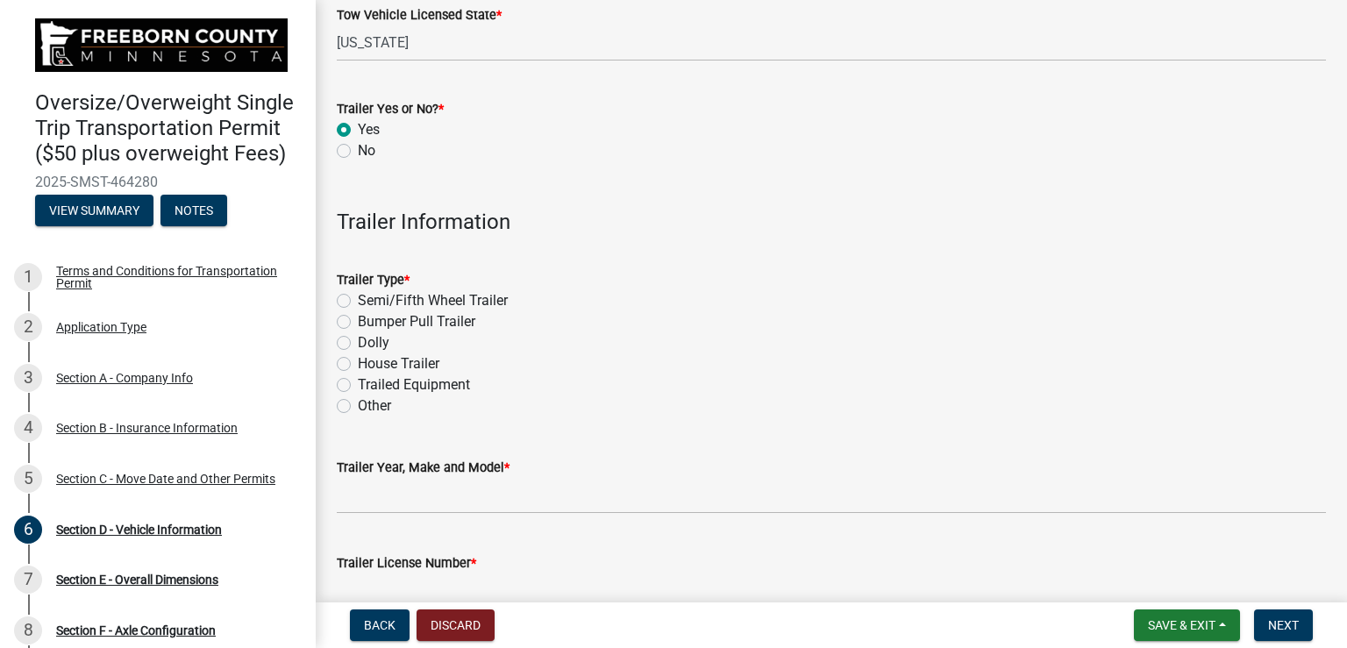
click at [358, 301] on label "Semi/Fifth Wheel Trailer" at bounding box center [433, 300] width 150 height 21
click at [358, 301] on input "Semi/Fifth Wheel Trailer" at bounding box center [363, 295] width 11 height 11
radio input "true"
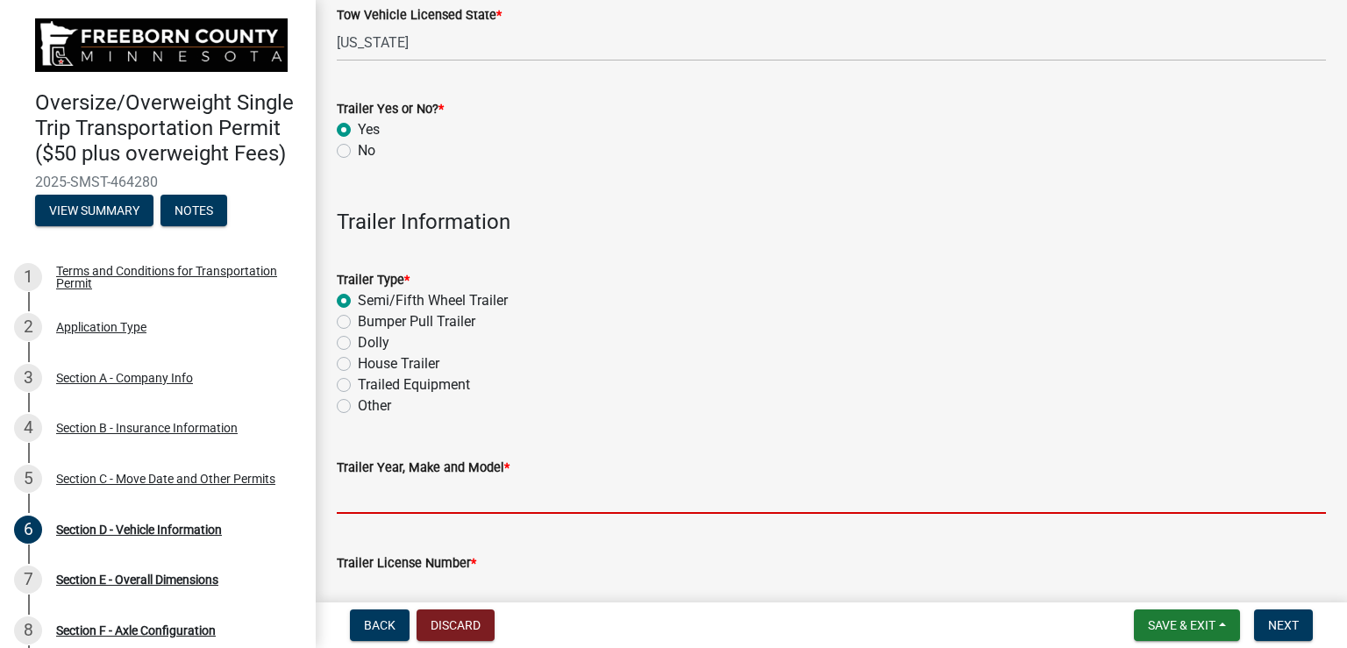
click at [474, 496] on input "Trailer Year, Make and Model *" at bounding box center [831, 496] width 989 height 36
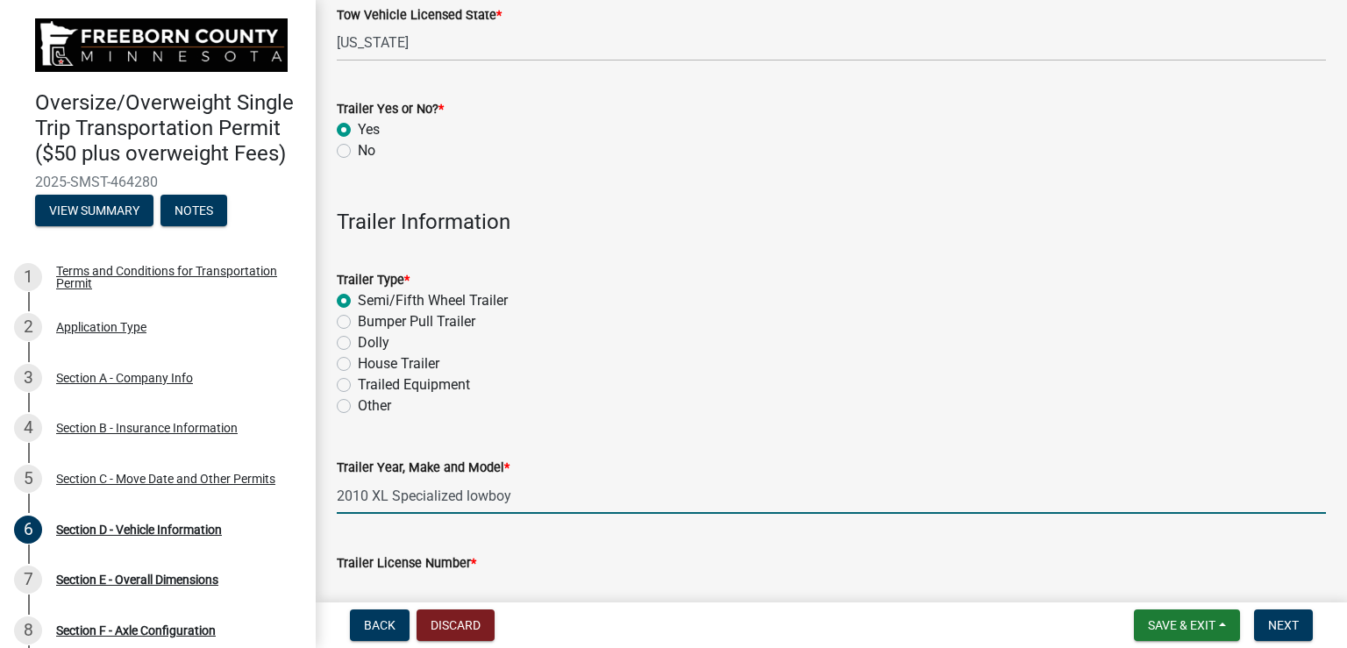
type input "2010 XL Specialized lowboy"
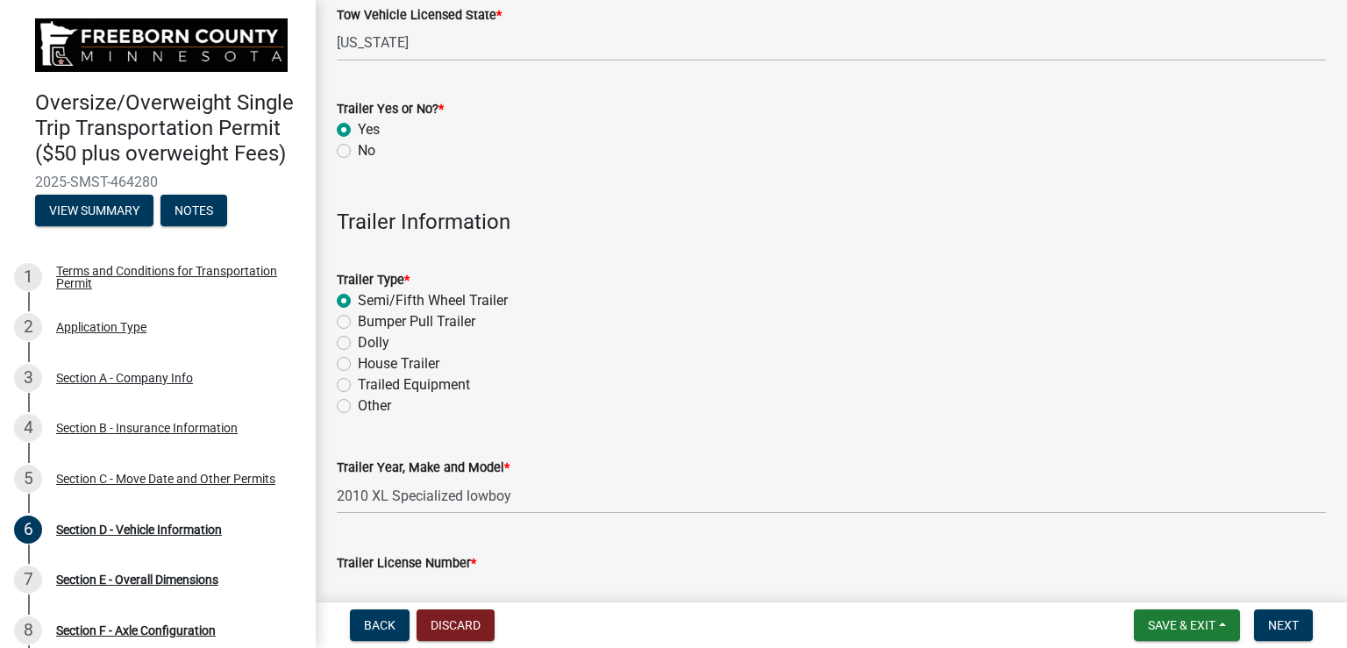
scroll to position [589, 0]
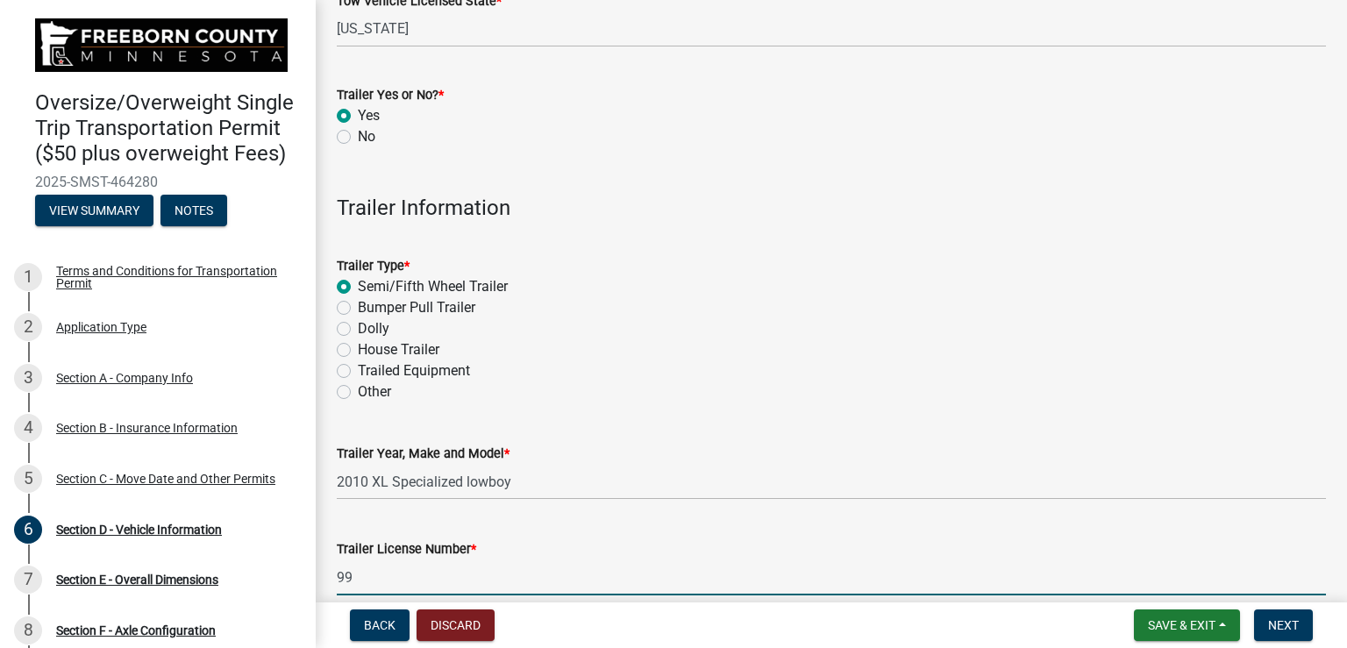
type input "9"
type input "668151"
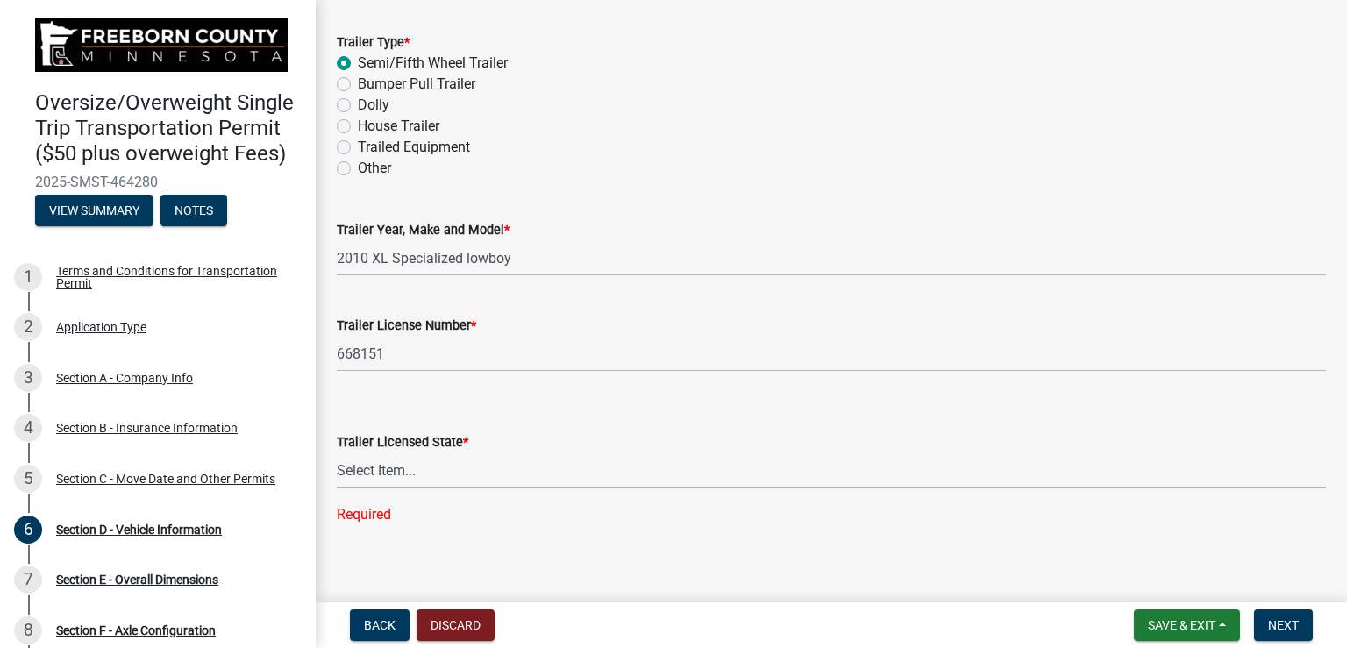
scroll to position [825, 0]
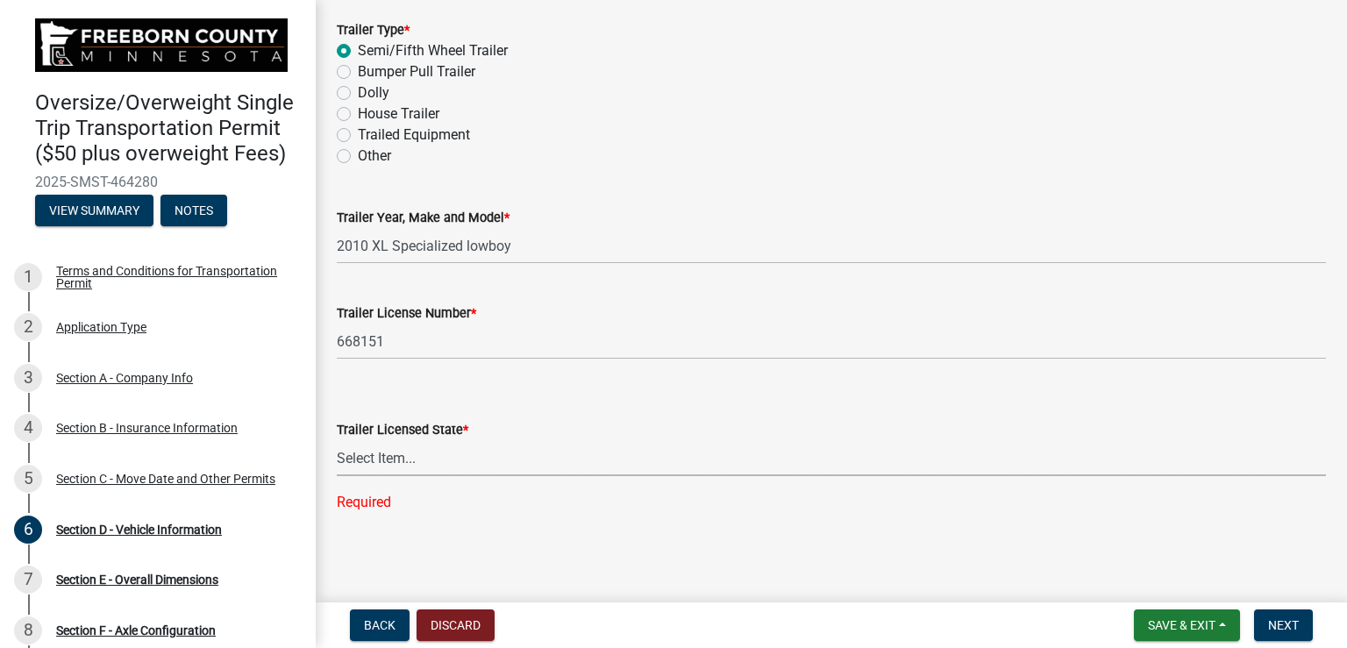
click at [389, 459] on select "Select Item... Alabama Alaska Arizona Arkansas California Colorado Connecticut …" at bounding box center [831, 458] width 989 height 36
select select "WI"
click at [337, 474] on select "Select Item... Alabama Alaska Arizona Arkansas California Colorado Connecticut …" at bounding box center [831, 458] width 989 height 36
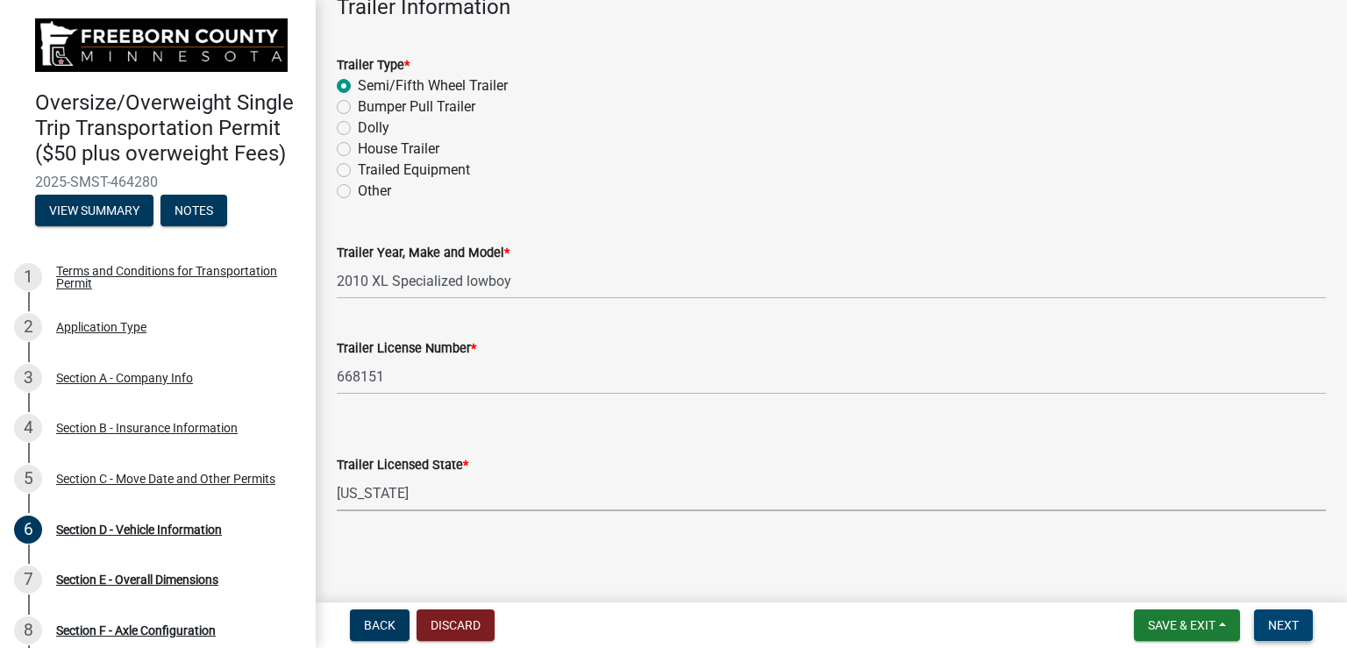
click at [1289, 622] on span "Next" at bounding box center [1283, 625] width 31 height 14
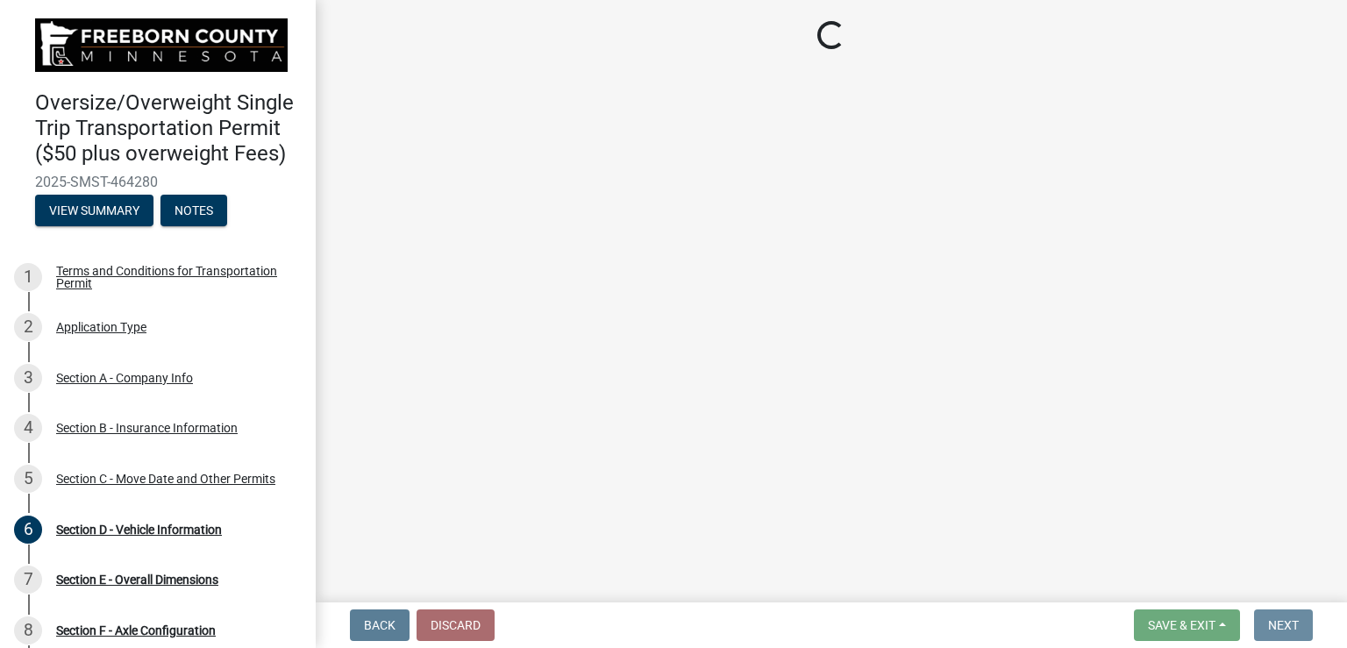
scroll to position [0, 0]
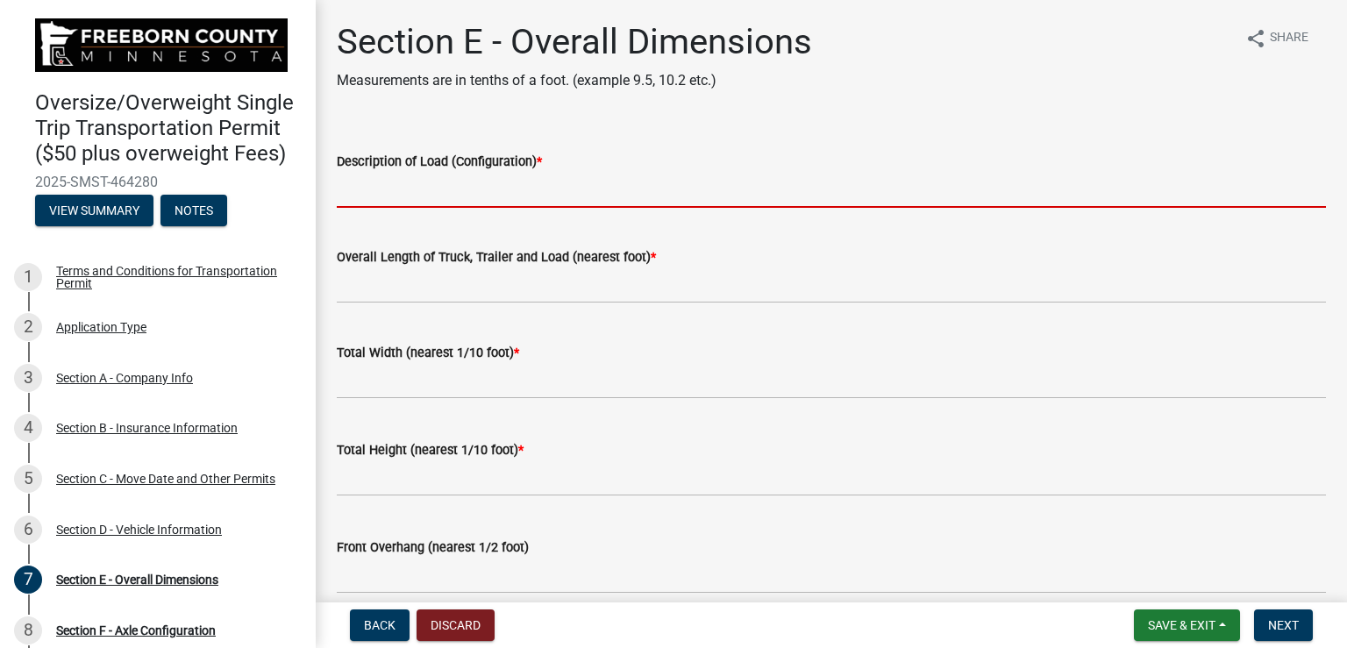
click at [673, 199] on input "Description of Load (Configuration) *" at bounding box center [831, 190] width 989 height 36
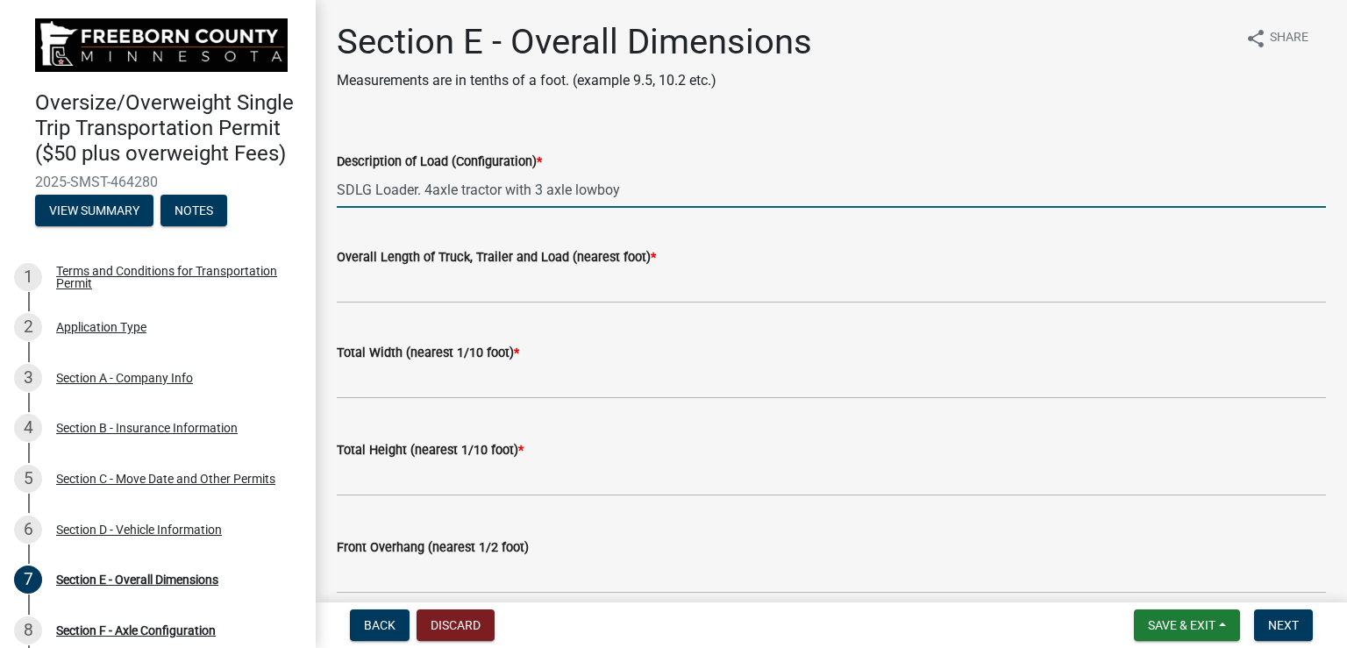
type input "SDLG Loader. 4axle tractor with 3 axle lowboy"
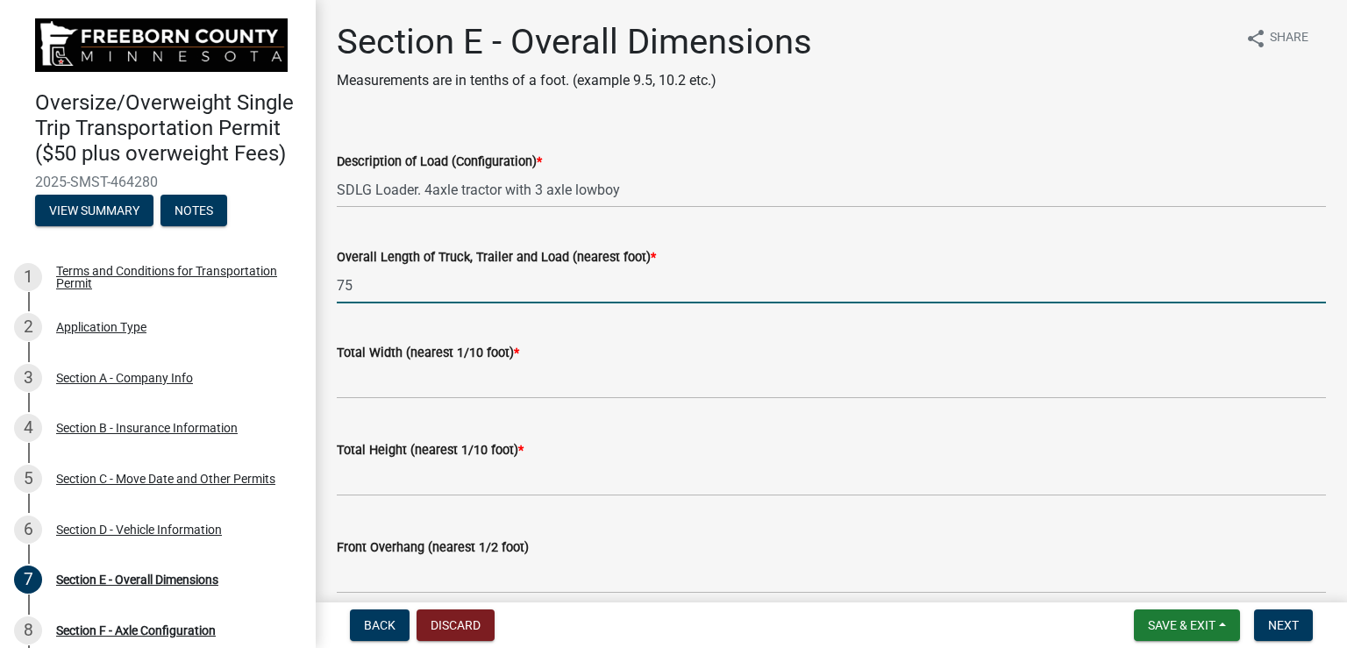
type input "75"
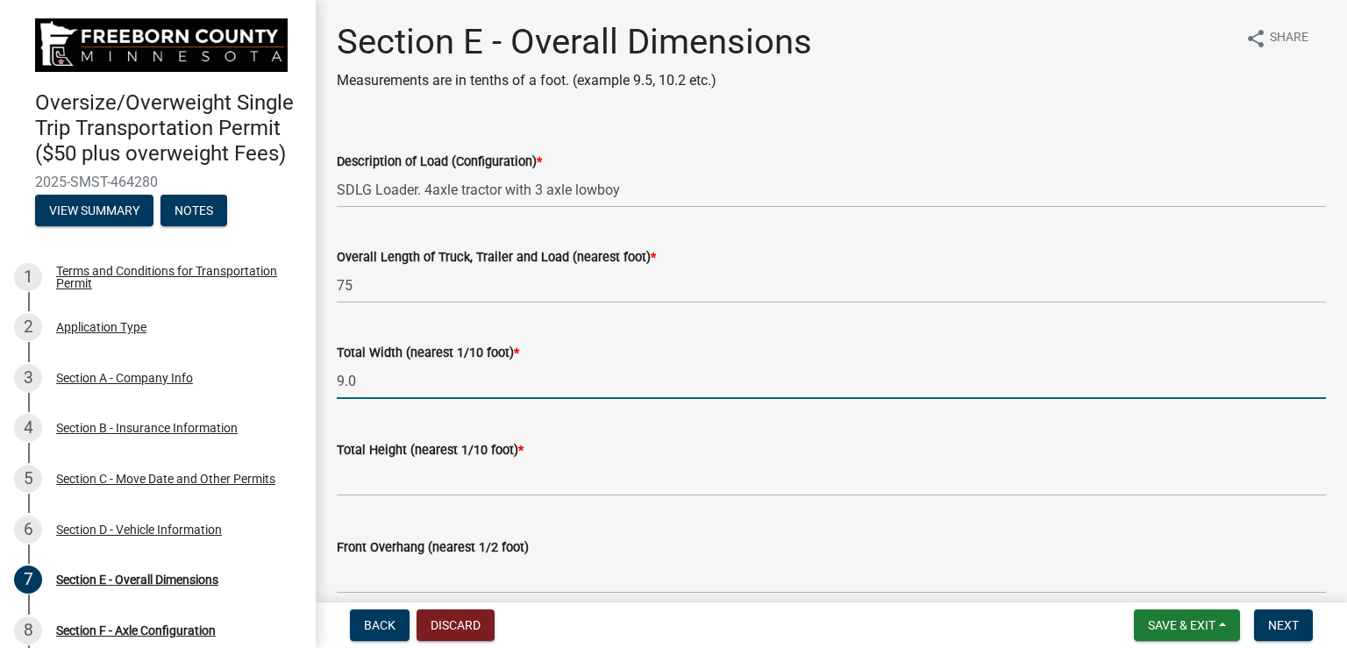
type input "9.0"
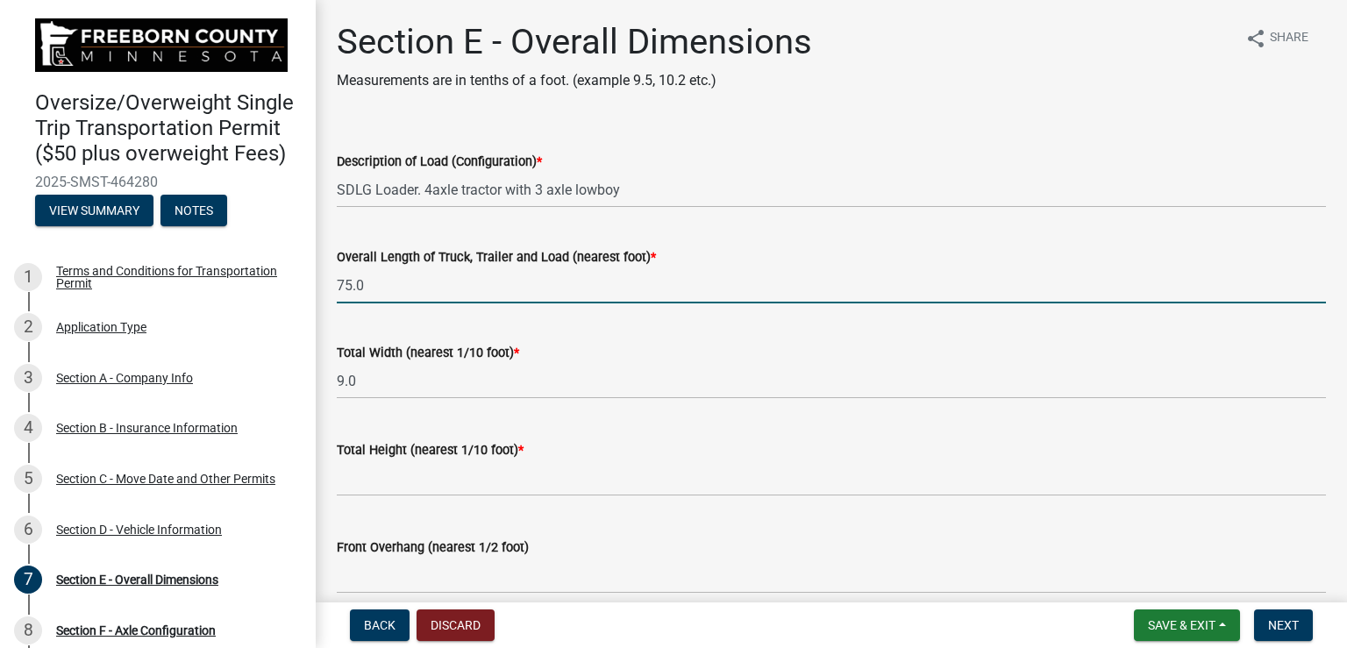
type input "75.0"
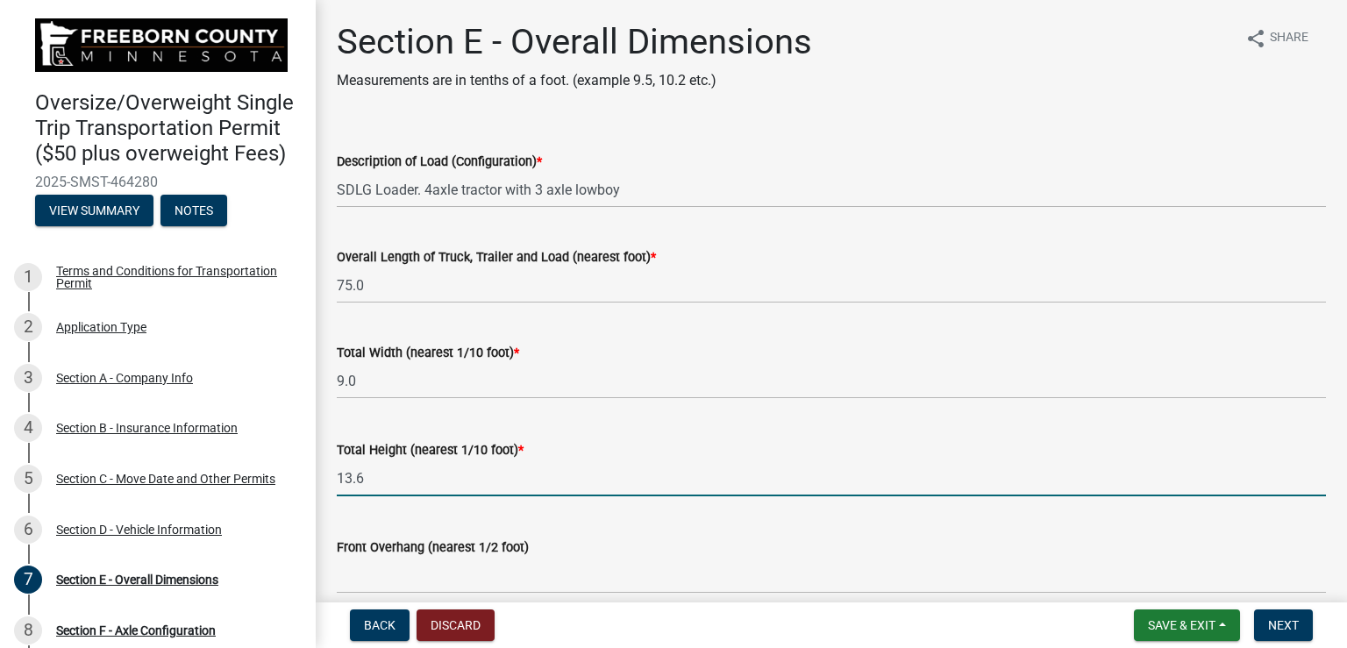
type input "13.6"
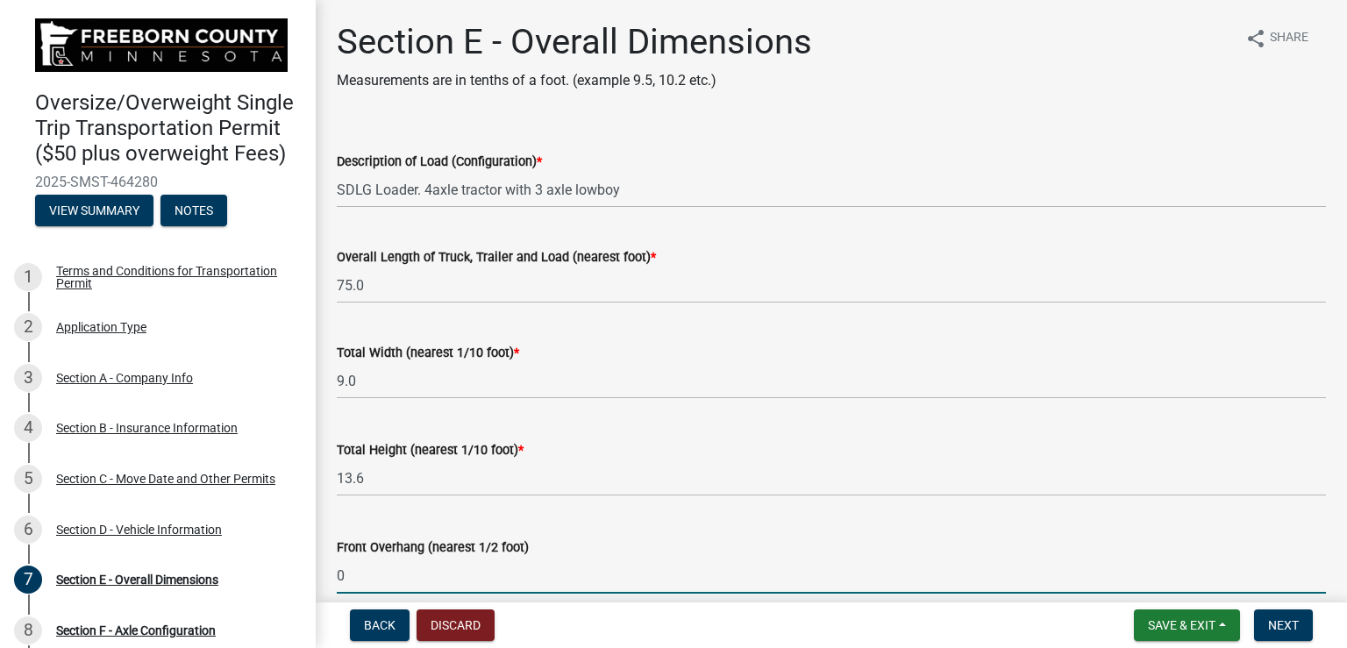
type input "0.0"
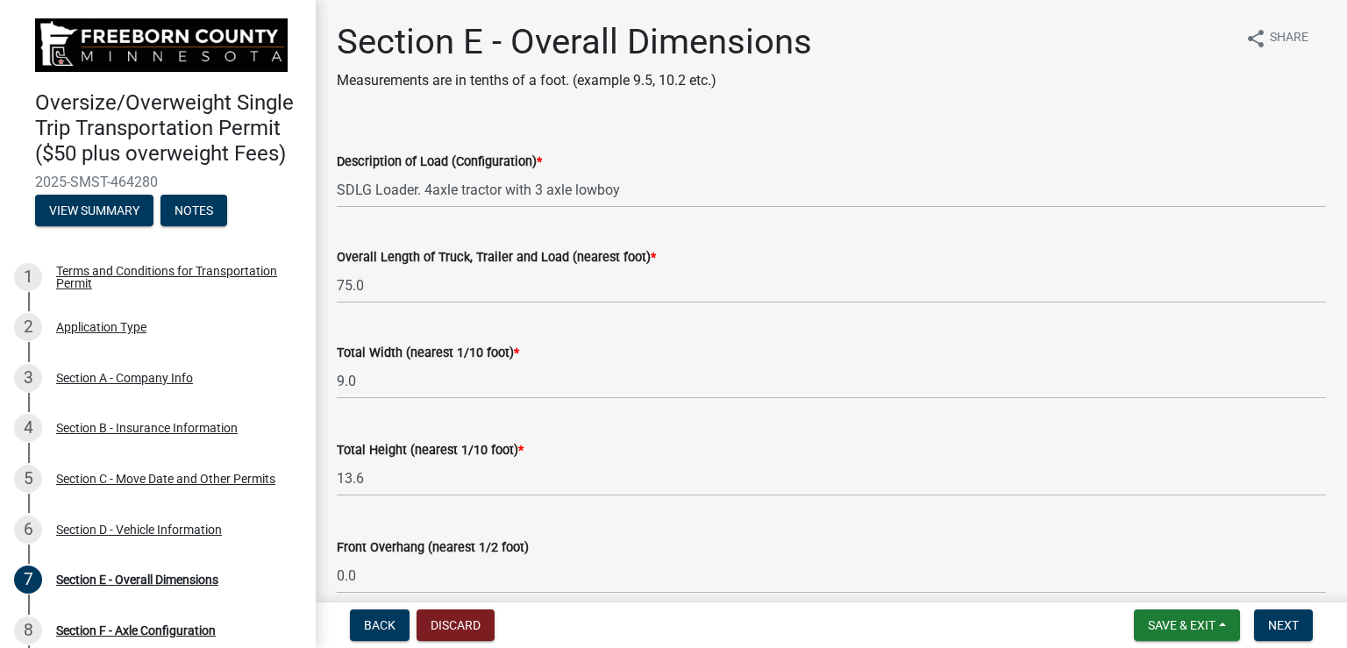
scroll to position [374, 0]
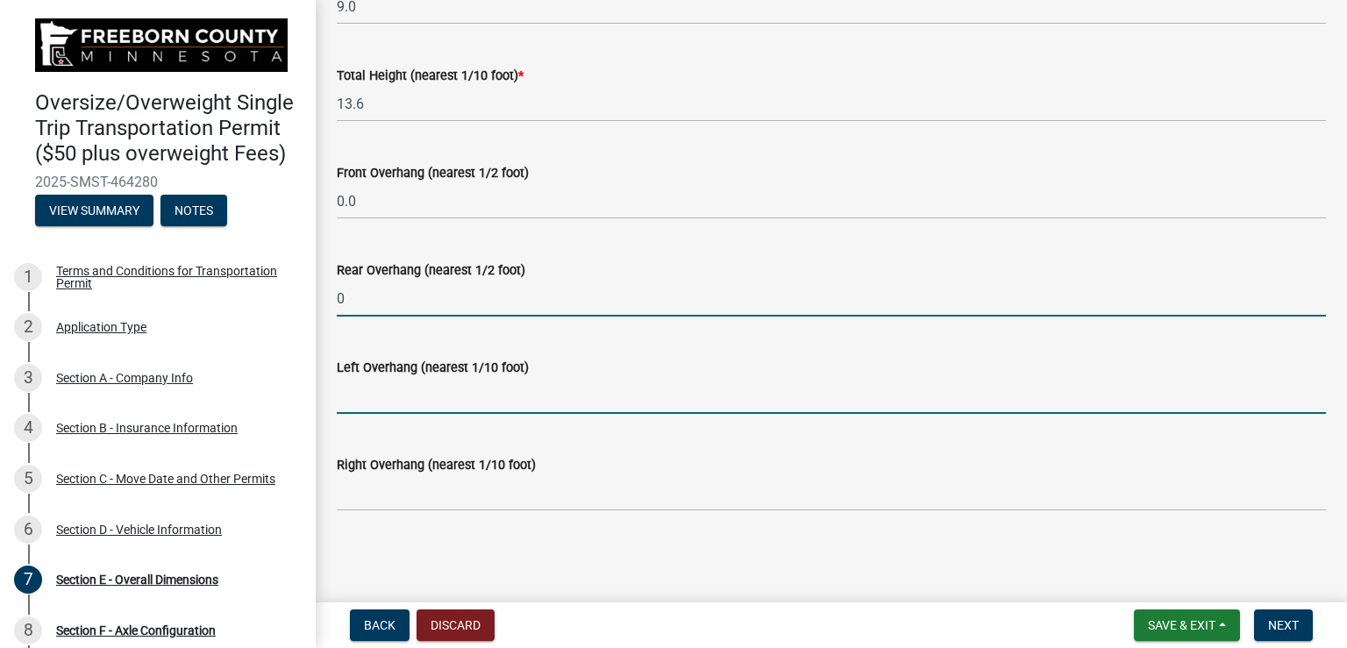
type input "0.0"
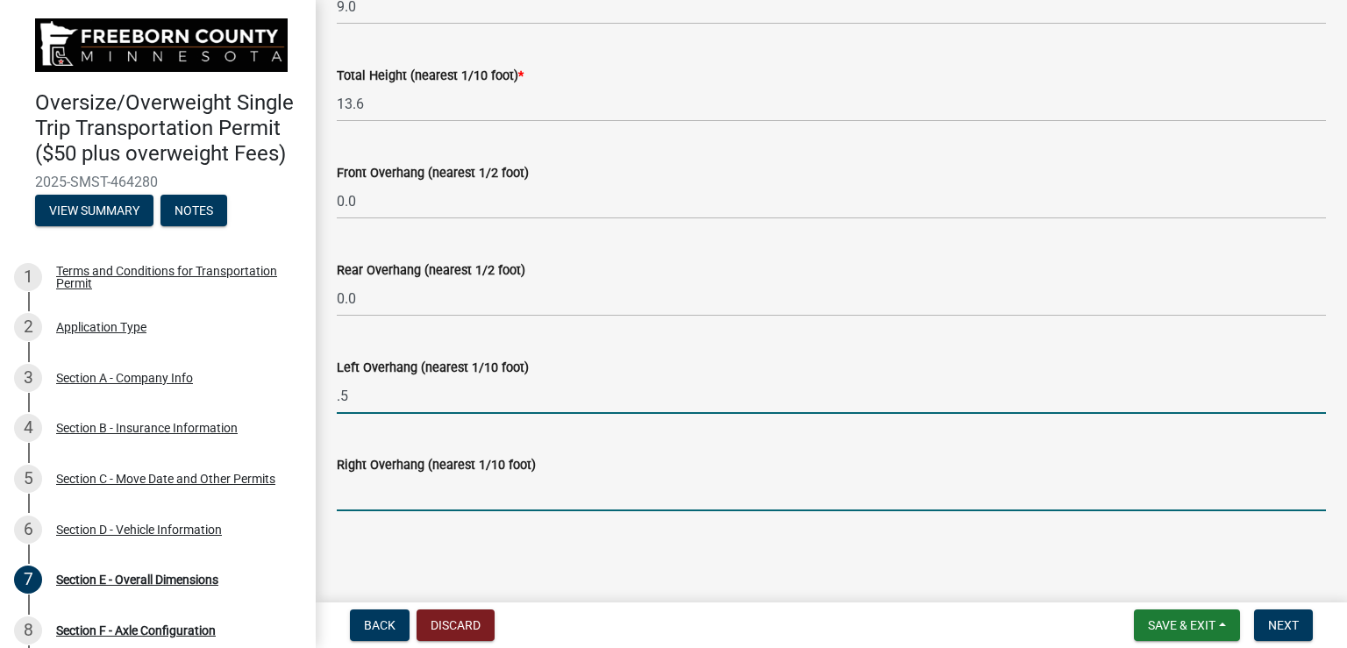
type input "0.5"
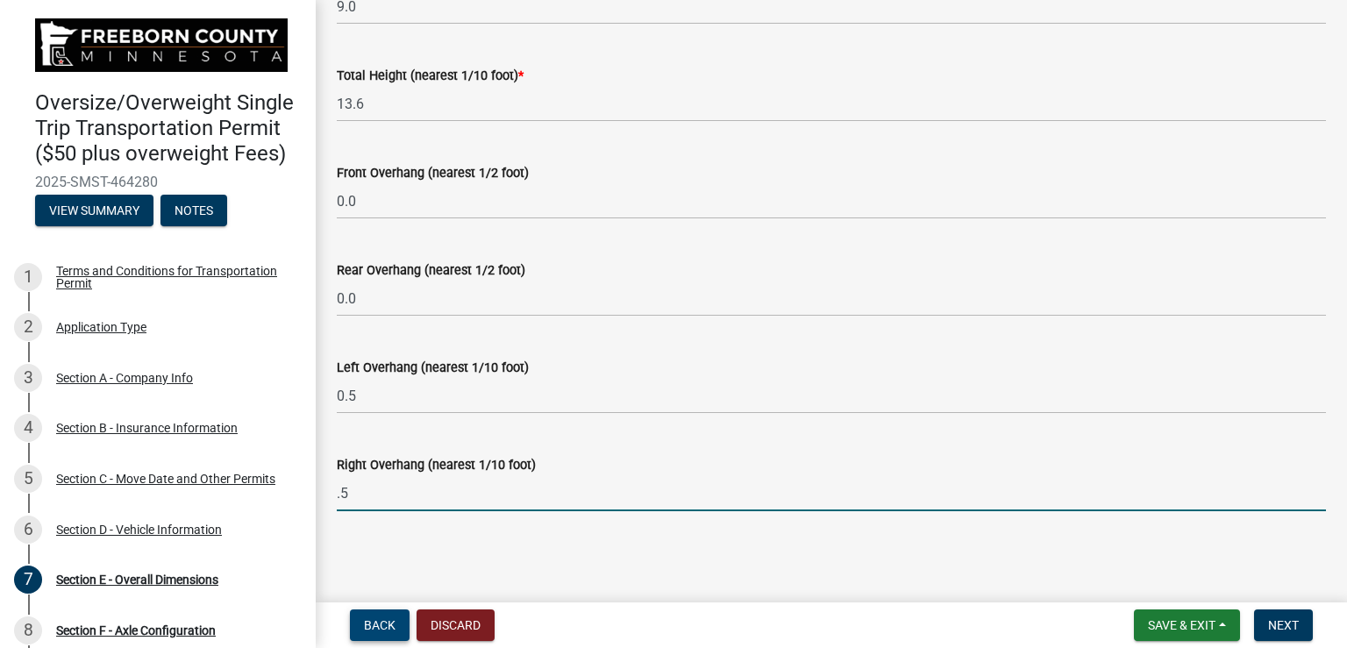
type input "0.5"
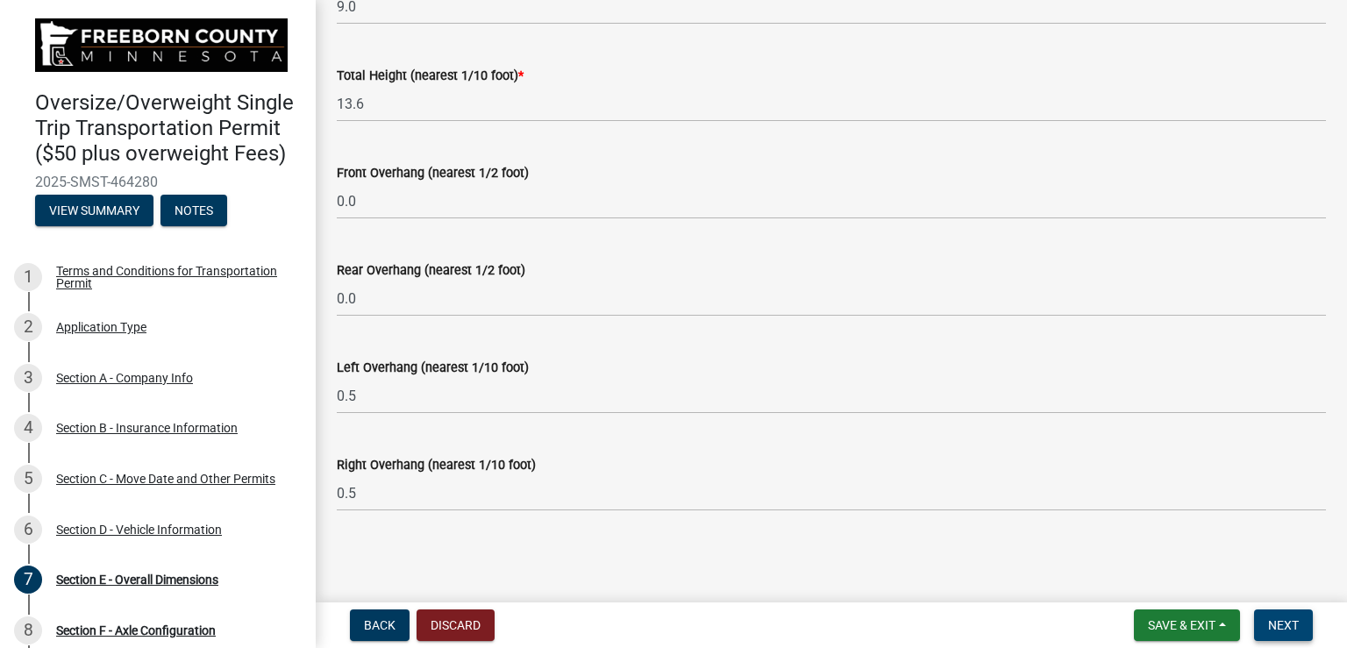
click at [1284, 624] on span "Next" at bounding box center [1283, 625] width 31 height 14
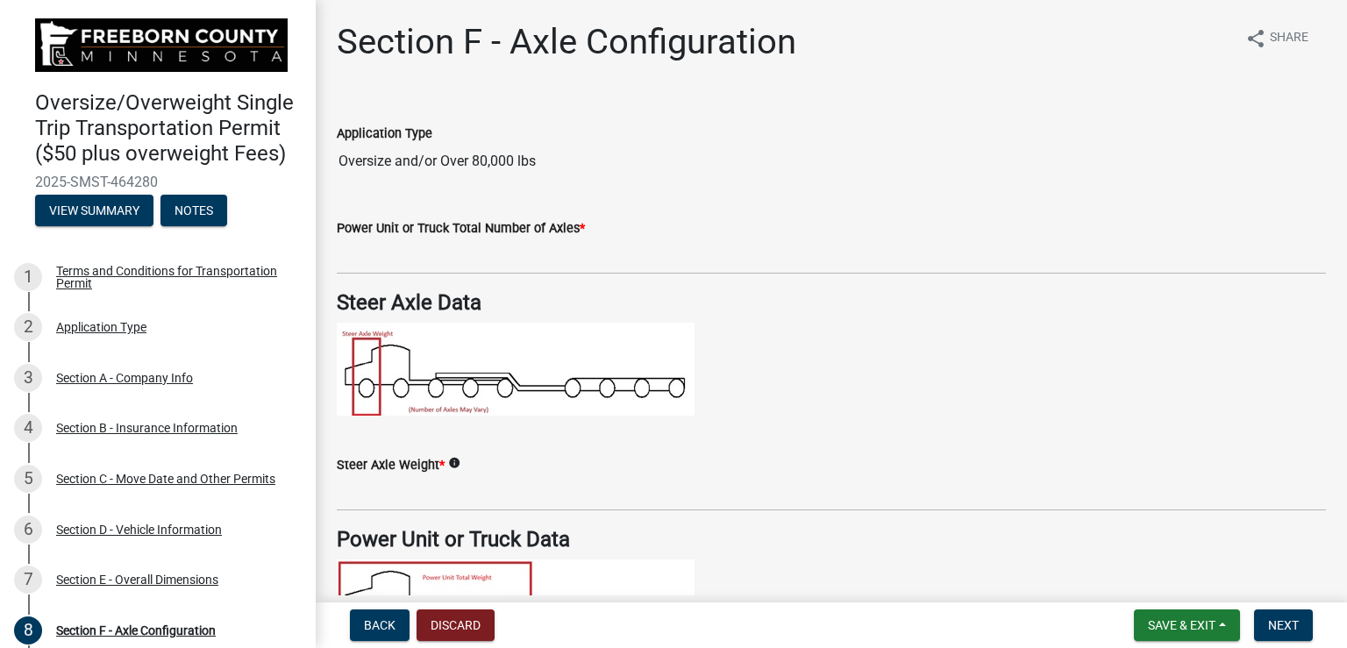
scroll to position [88, 0]
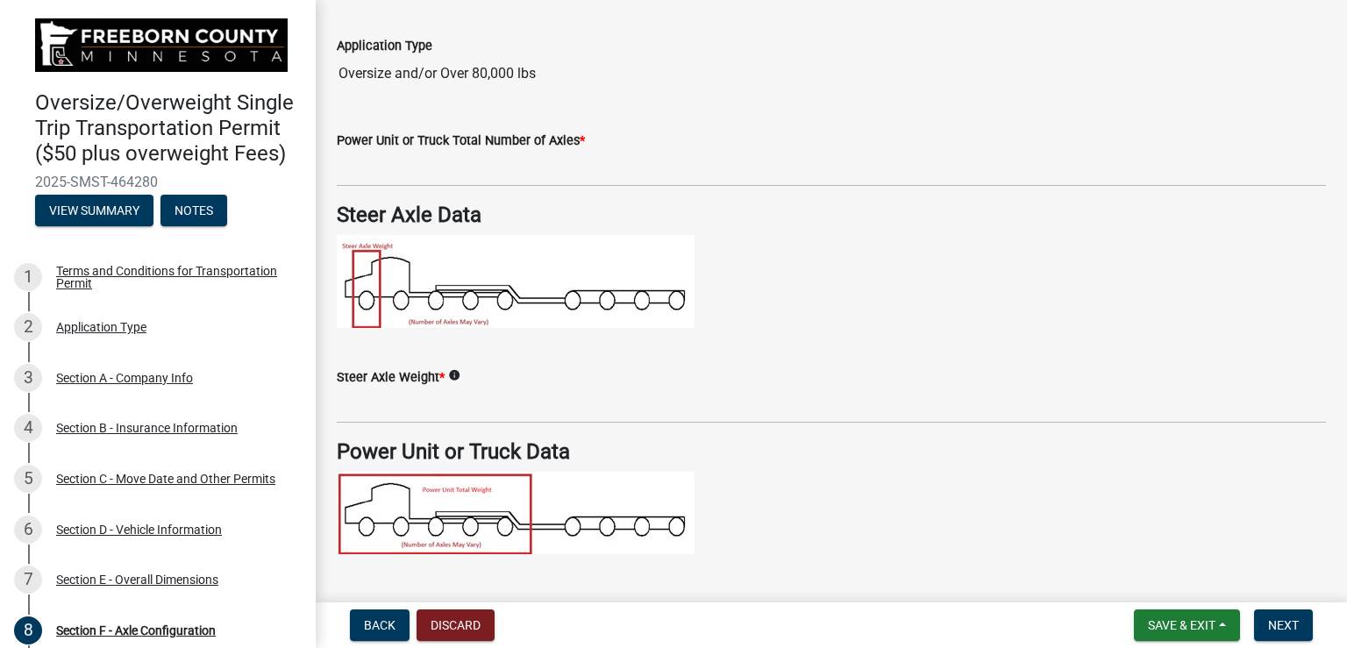
click at [365, 296] on img at bounding box center [516, 281] width 358 height 93
click at [580, 136] on span "*" at bounding box center [582, 140] width 5 height 15
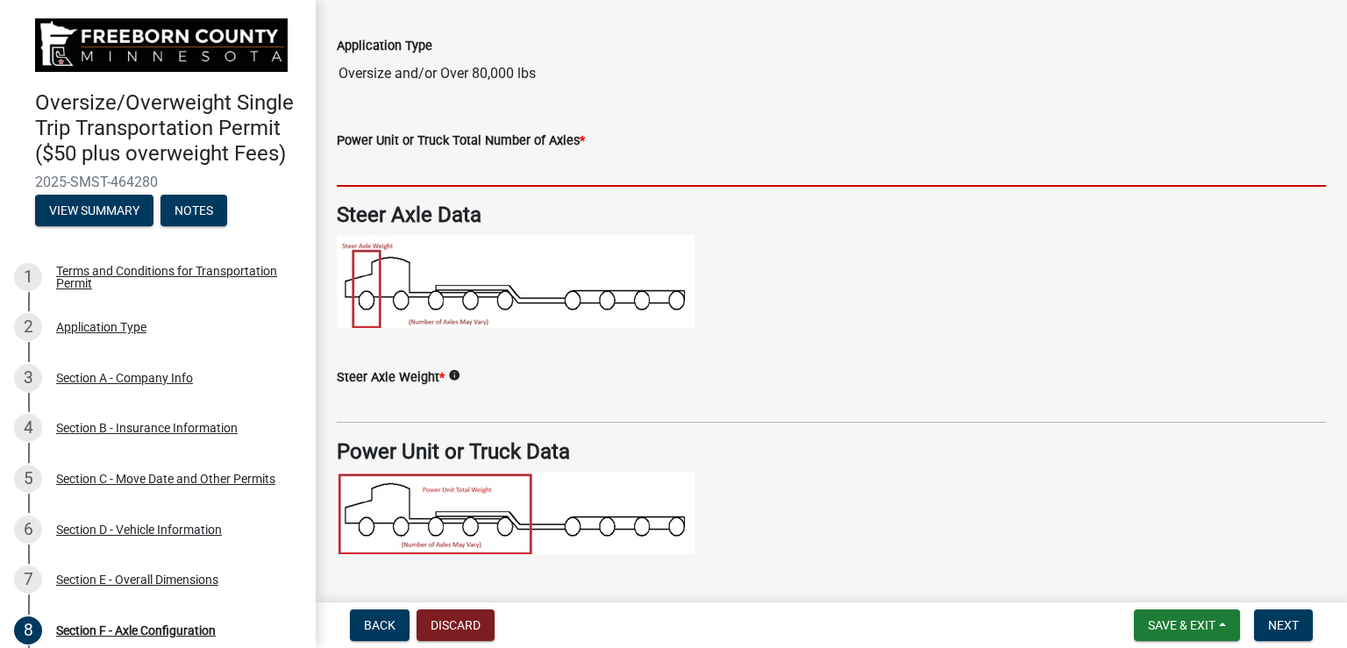
click at [484, 167] on input "text" at bounding box center [831, 169] width 989 height 36
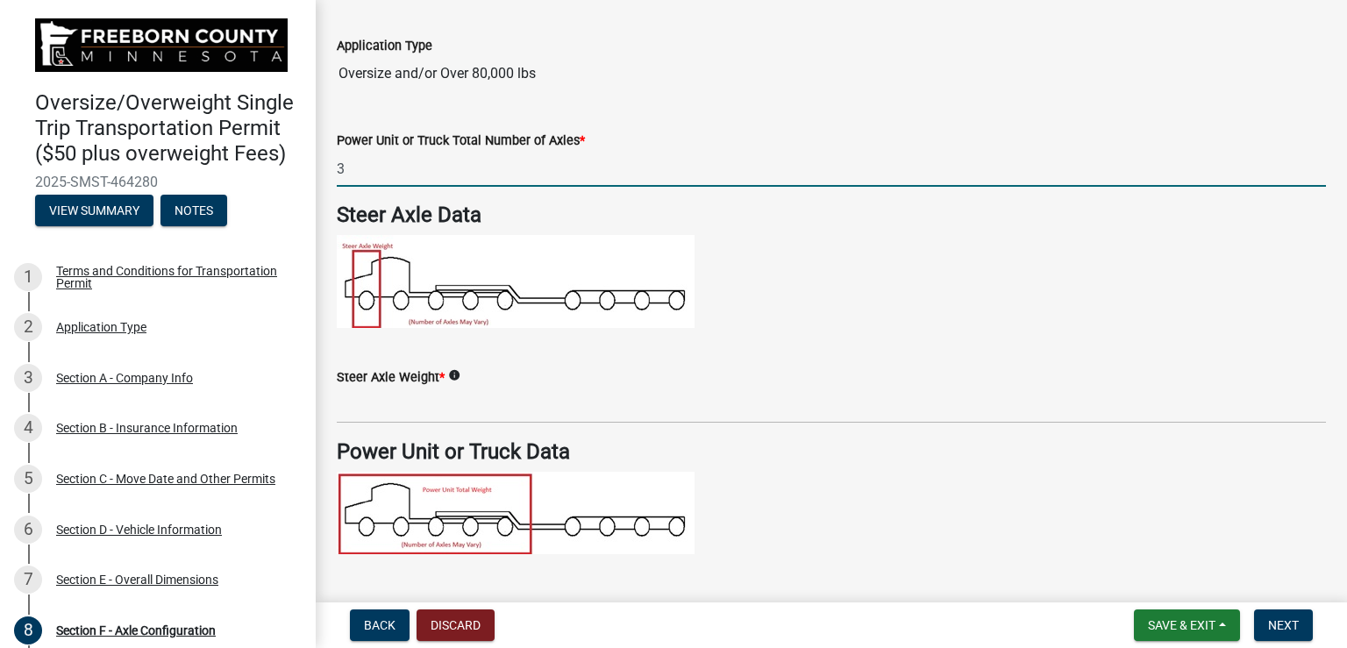
type input "3"
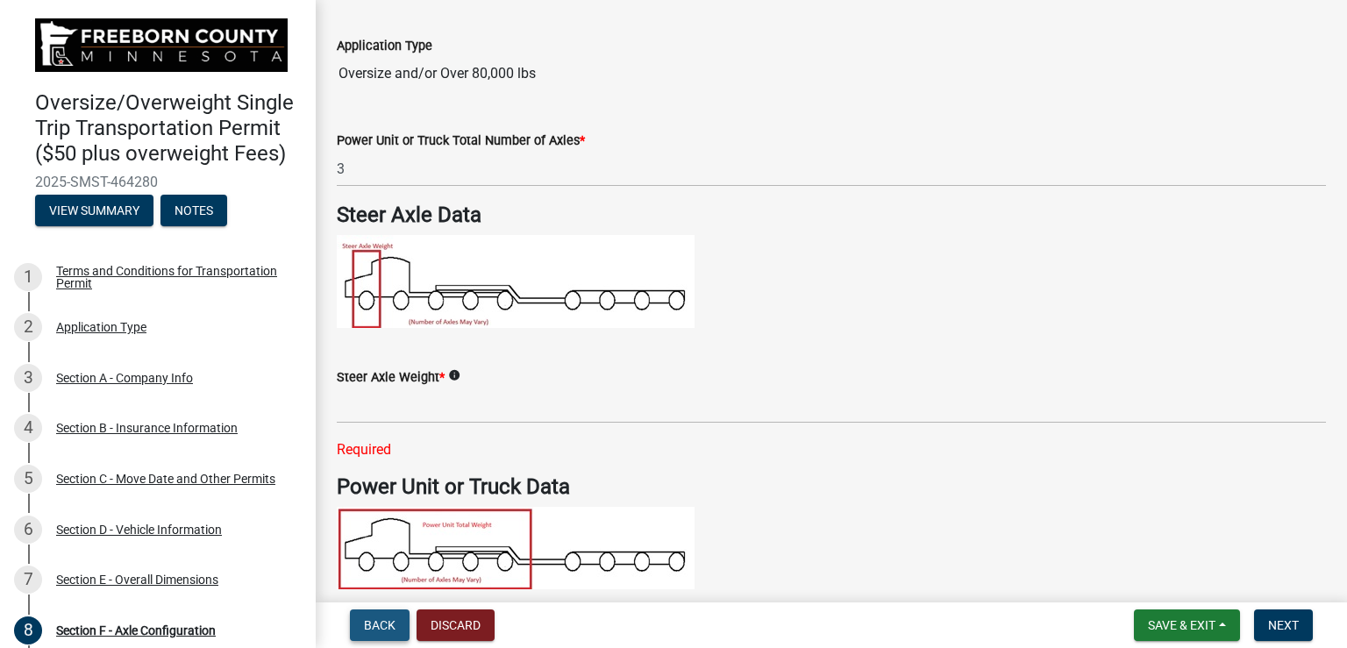
click at [389, 624] on span "Back" at bounding box center [380, 625] width 32 height 14
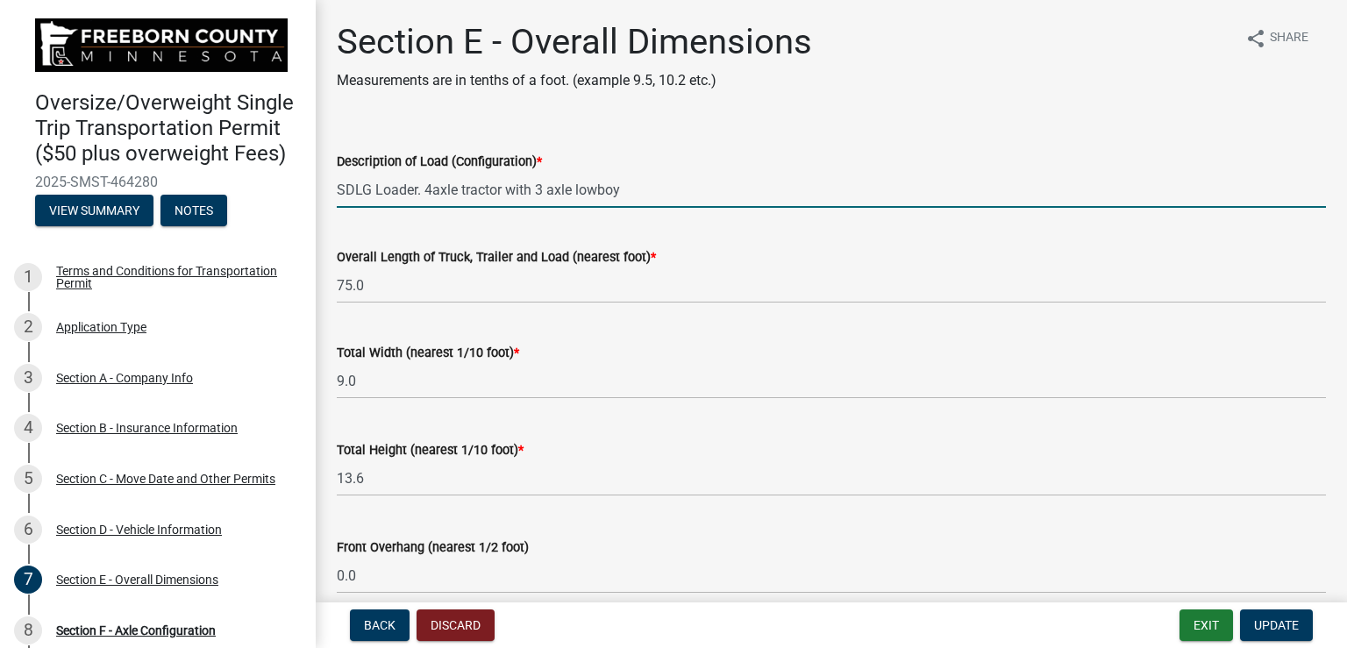
click at [429, 194] on input "SDLG Loader. 4axle tractor with 3 axle lowboy" at bounding box center [831, 190] width 989 height 36
drag, startPoint x: 417, startPoint y: 192, endPoint x: 717, endPoint y: 217, distance: 300.9
click at [717, 217] on wm-data-entity-input "Description of Load (Configuration) * SDLG Loader. 3 axle tractor with 3 axle l…" at bounding box center [831, 174] width 989 height 96
click at [372, 192] on input "SDLG Loader" at bounding box center [831, 190] width 989 height 36
type input "SDLG L948F Loader"
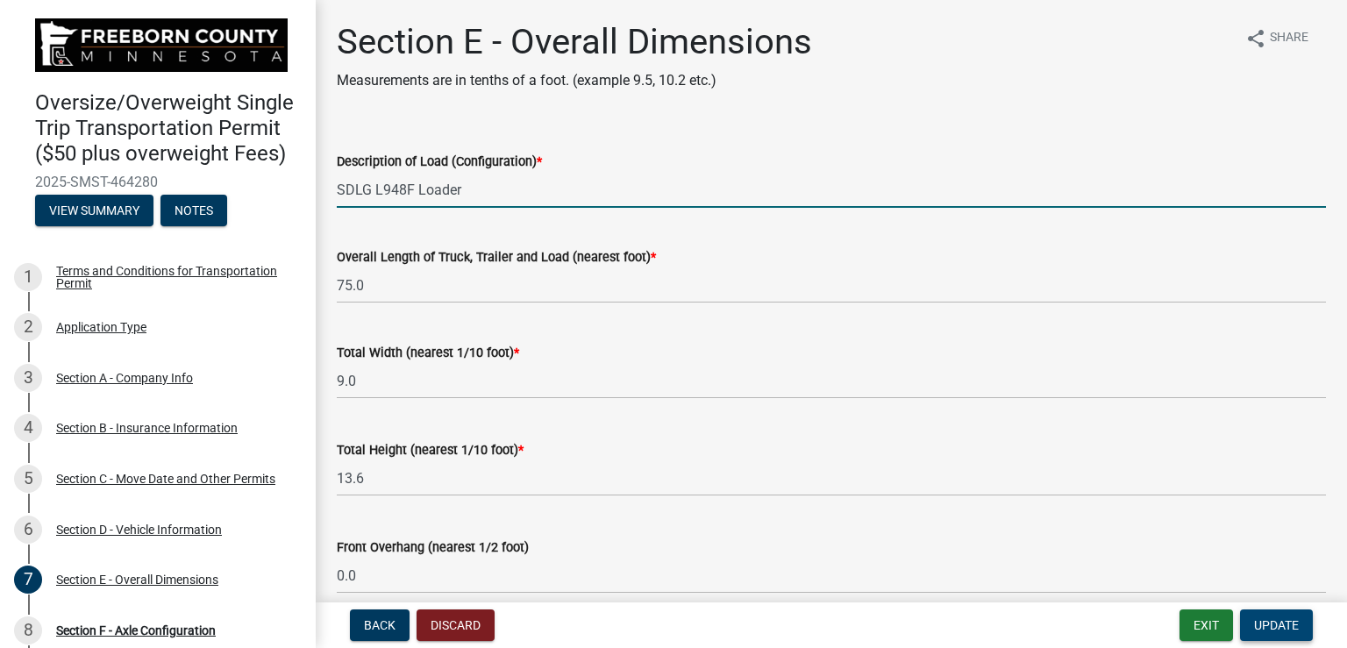
click at [1268, 630] on span "Update" at bounding box center [1276, 625] width 45 height 14
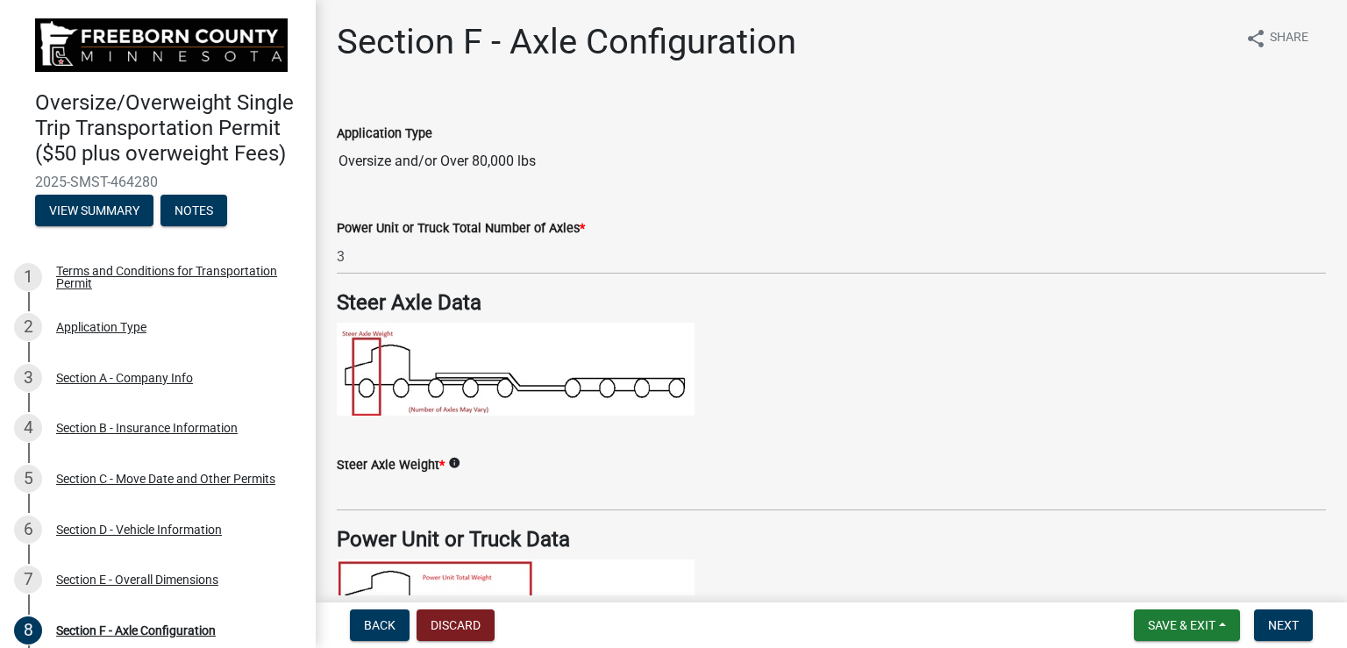
scroll to position [88, 0]
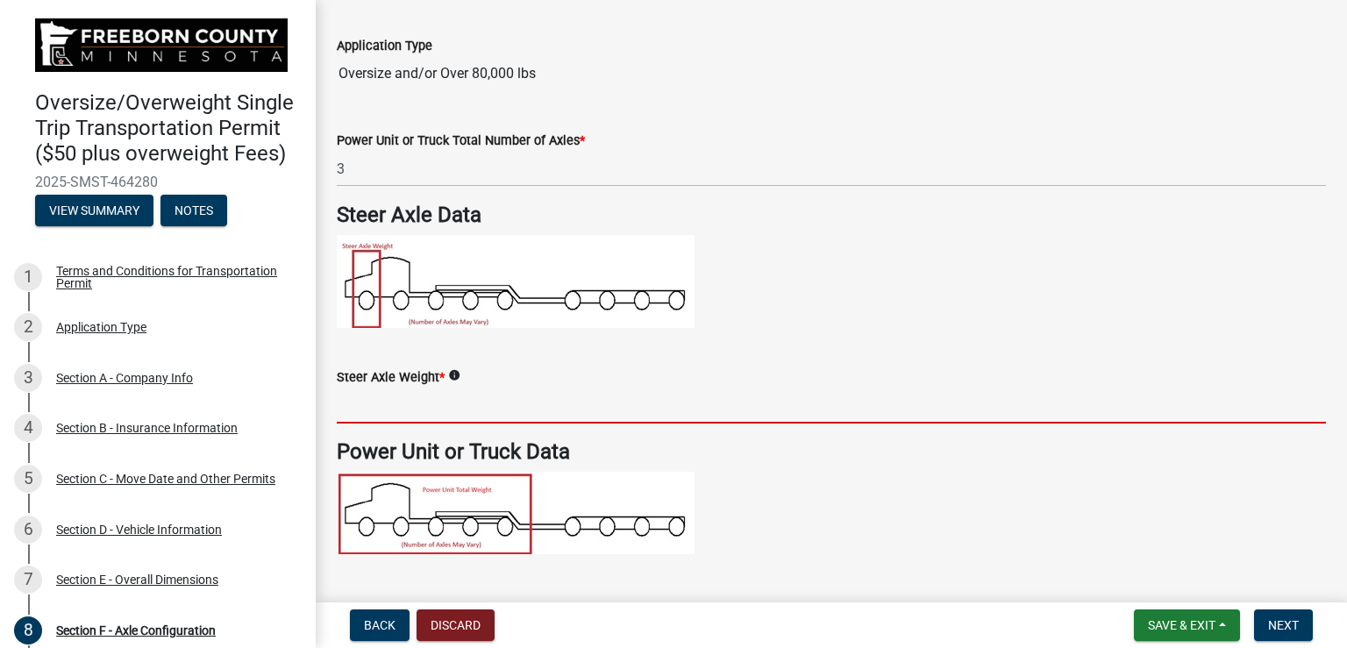
click at [432, 406] on input "text" at bounding box center [831, 406] width 989 height 36
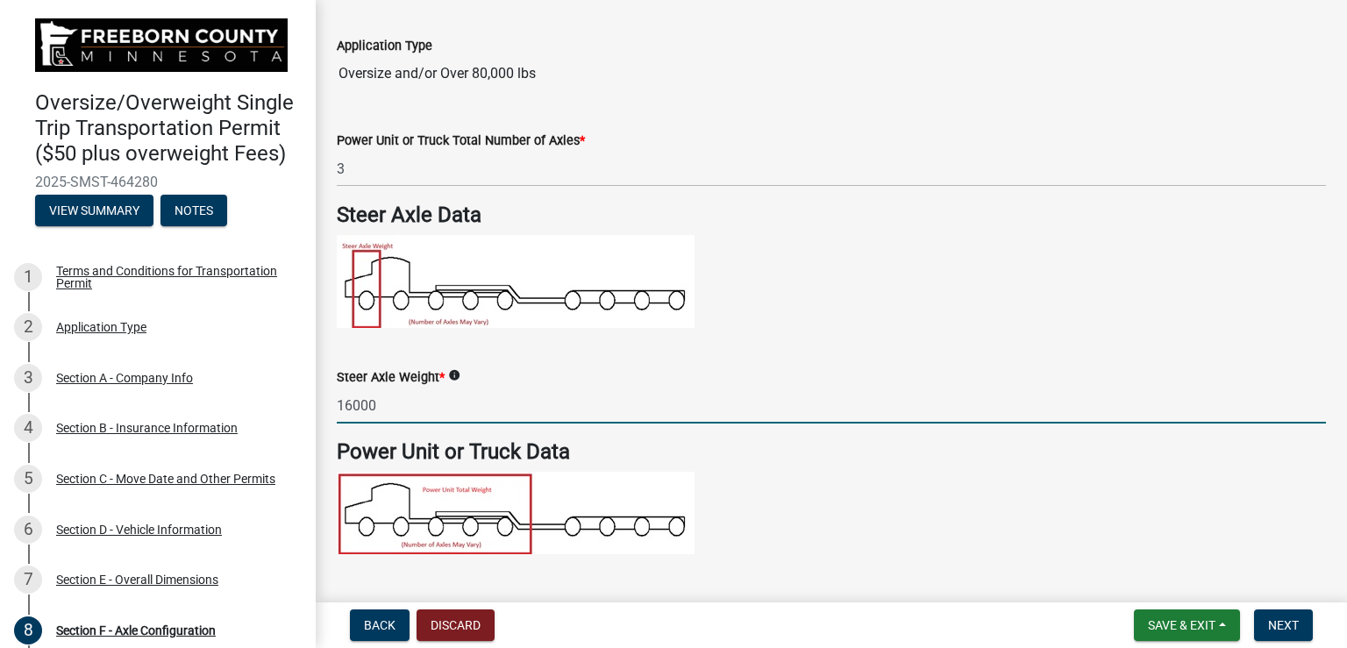
type input "16000"
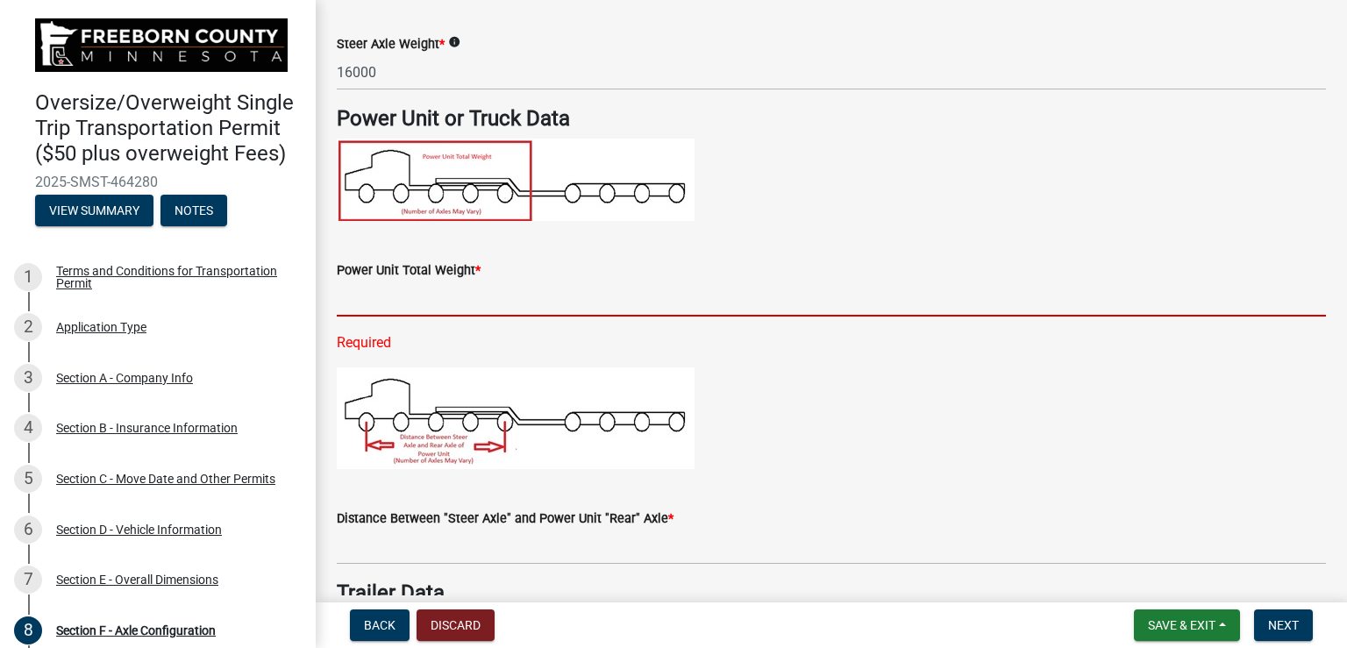
click at [416, 290] on input "text" at bounding box center [831, 299] width 989 height 36
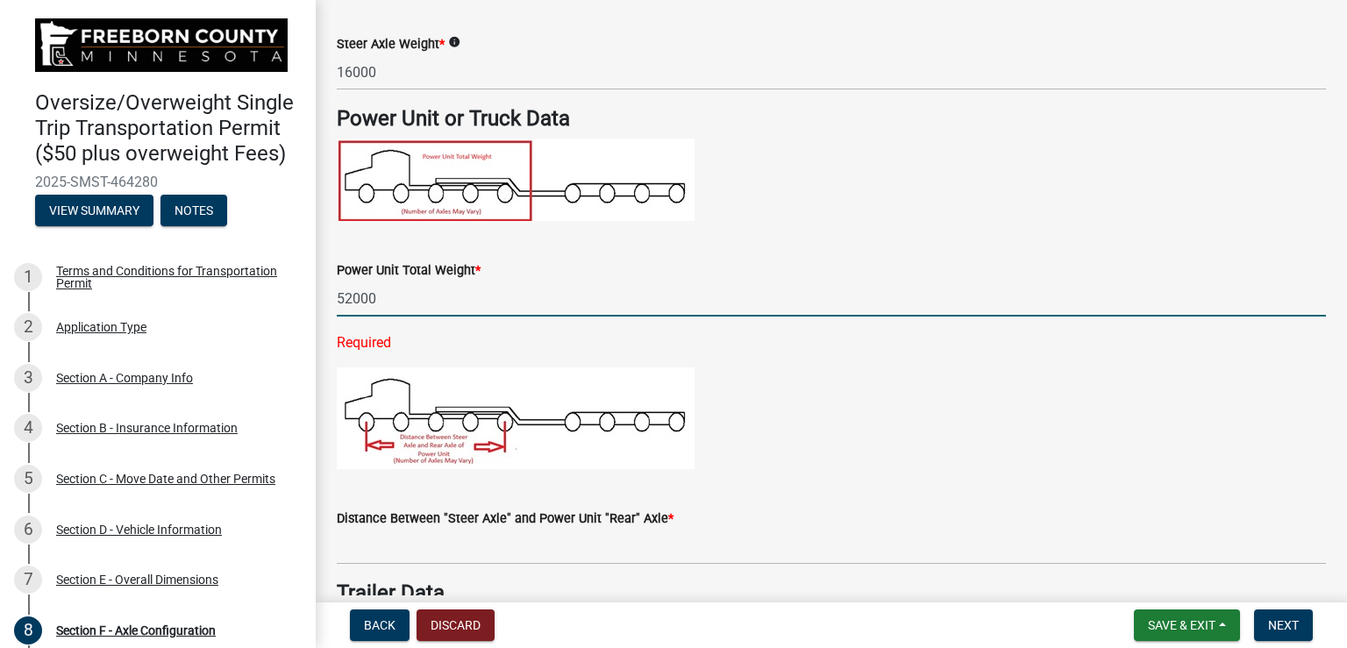
type input "52000"
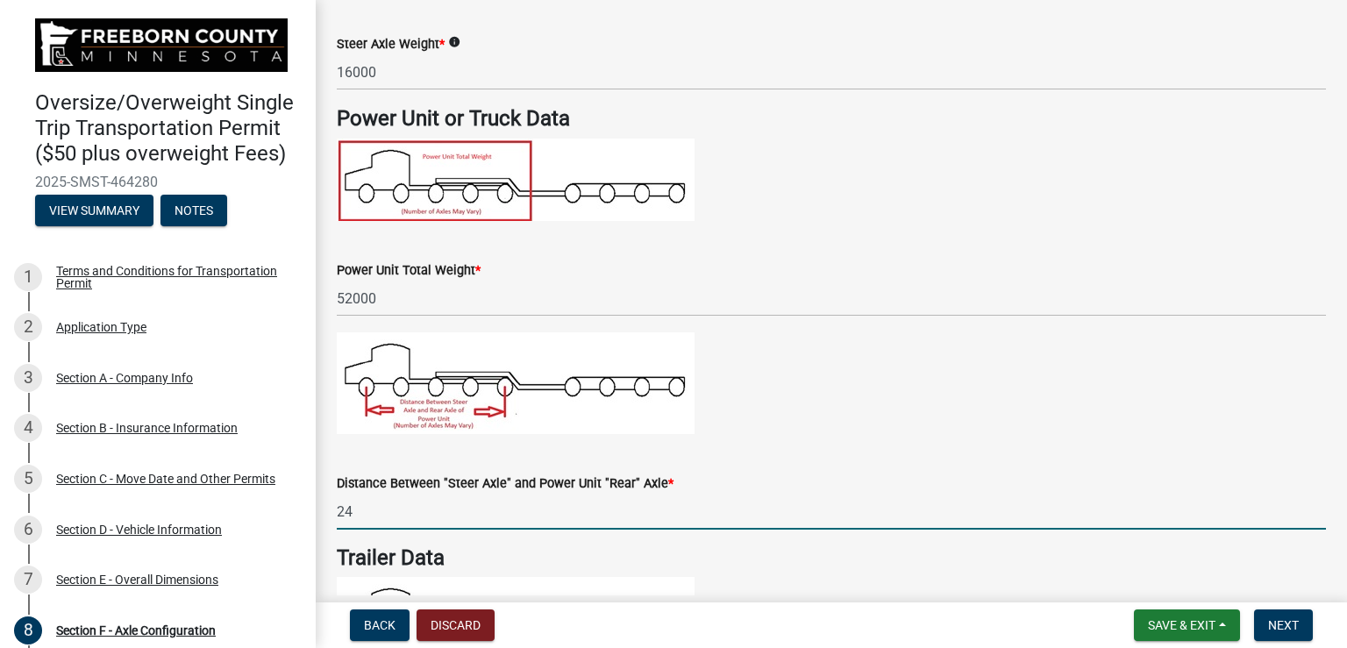
type input "24.0"
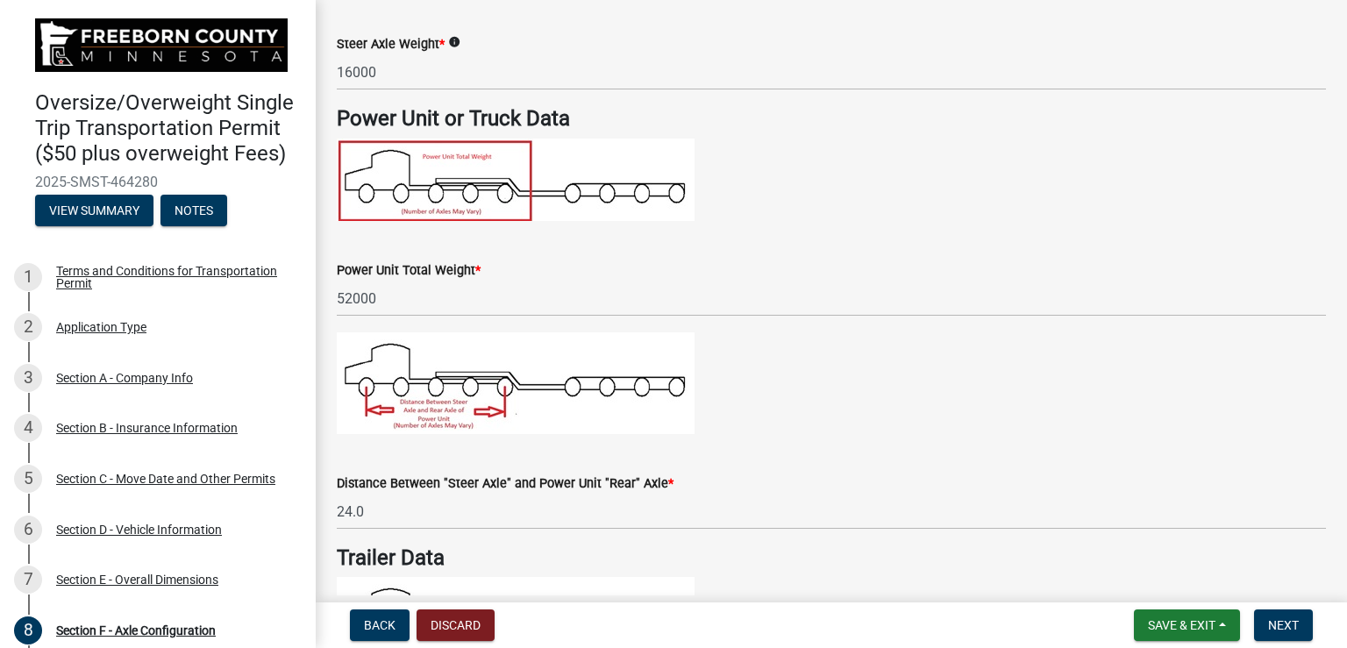
scroll to position [867, 0]
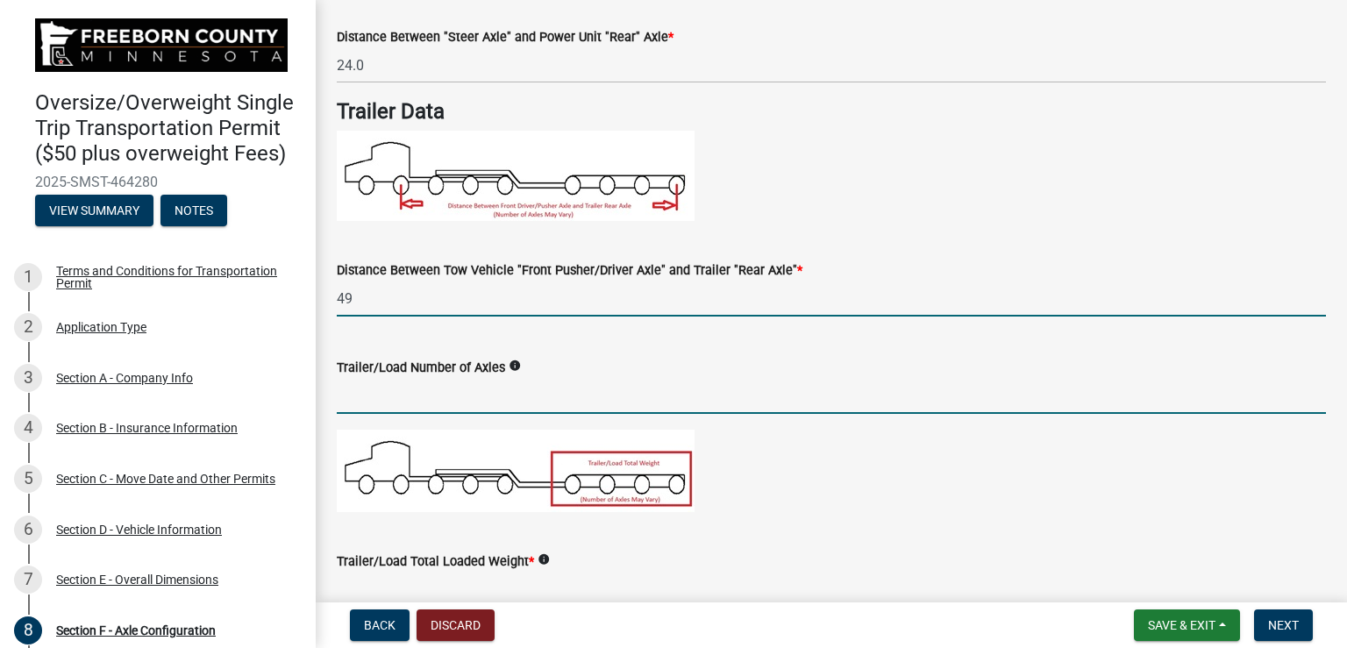
type input "49.0"
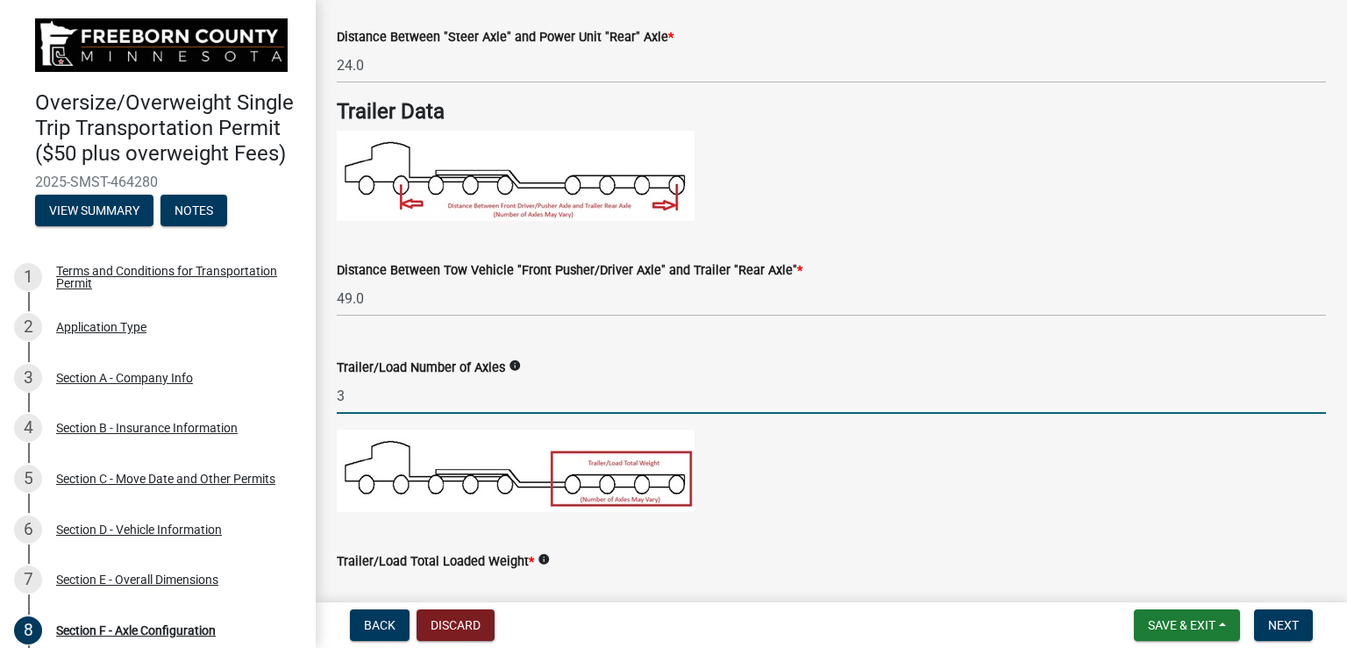
type input "3"
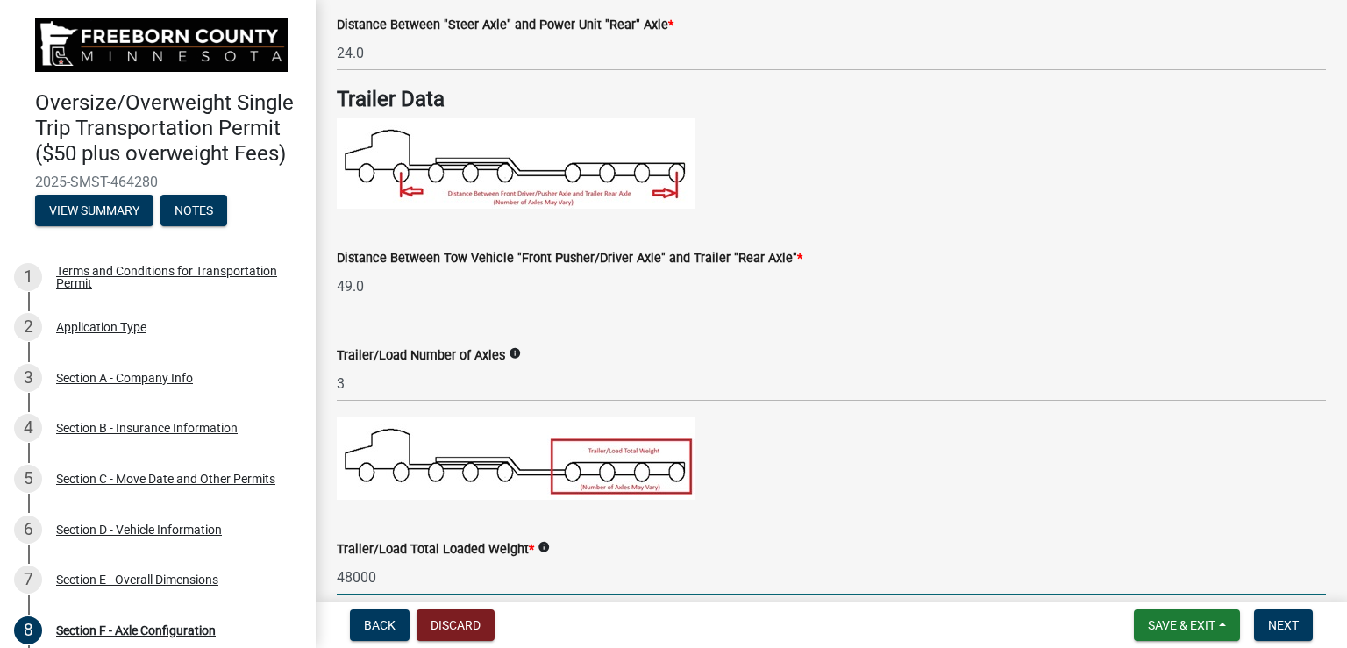
type input "48000"
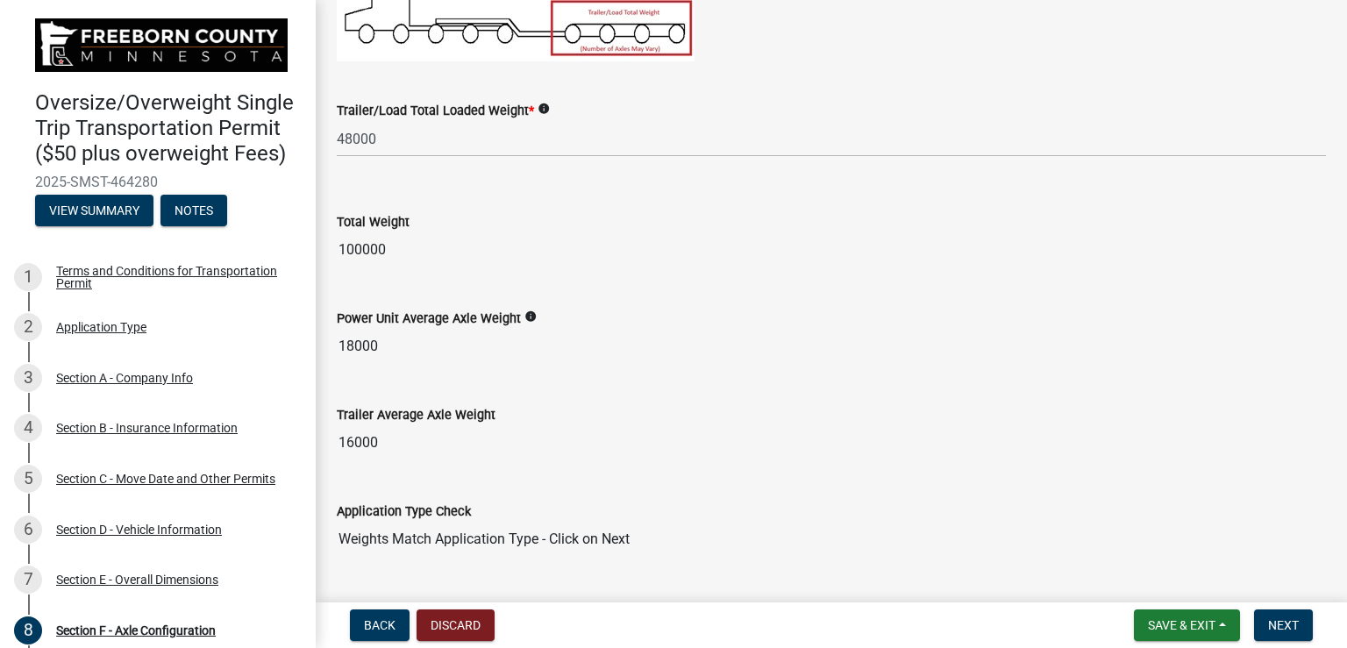
scroll to position [1362, 0]
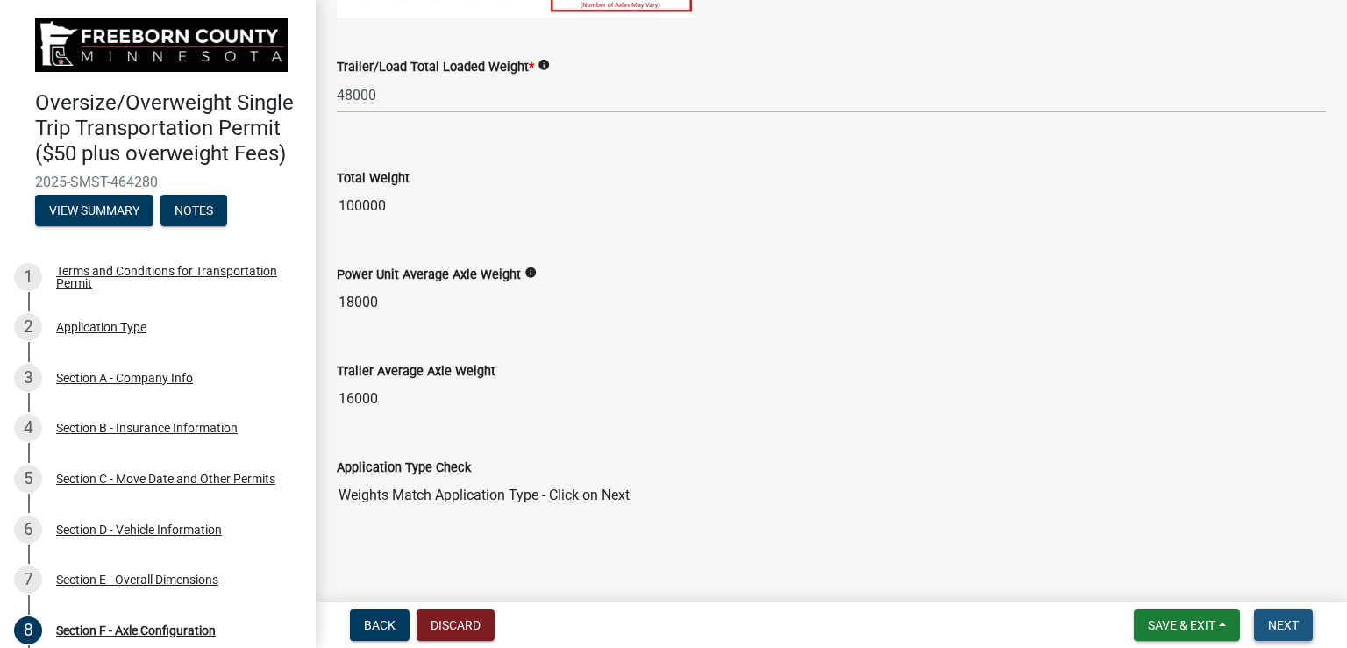
click at [1280, 624] on span "Next" at bounding box center [1283, 625] width 31 height 14
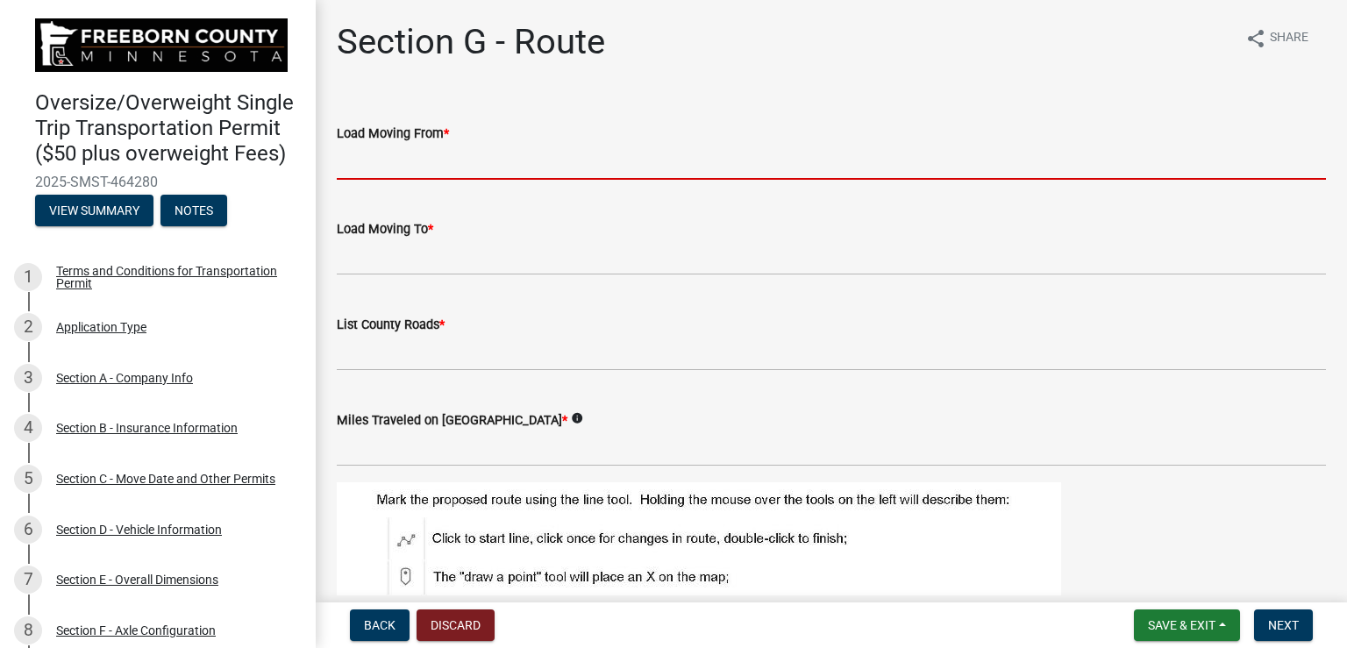
click at [581, 164] on input "Load Moving From *" at bounding box center [831, 162] width 989 height 36
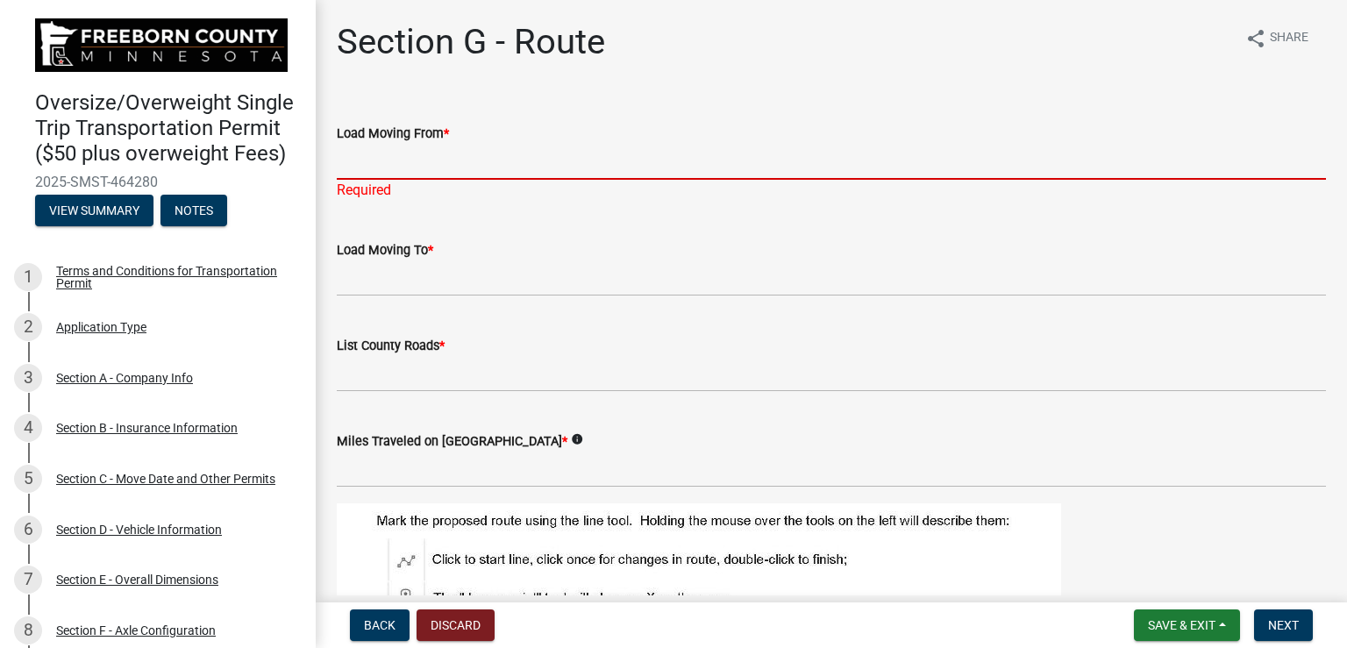
click at [455, 162] on input "Load Moving From *" at bounding box center [831, 162] width 989 height 36
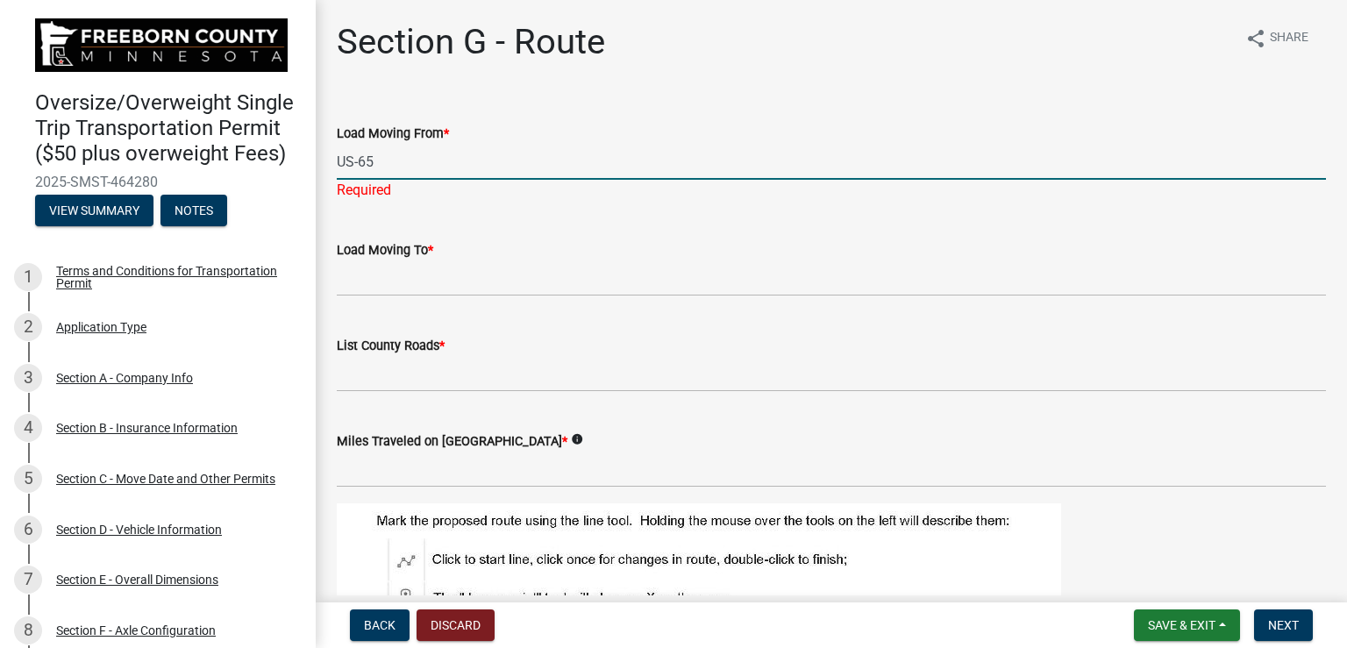
type input "US-65"
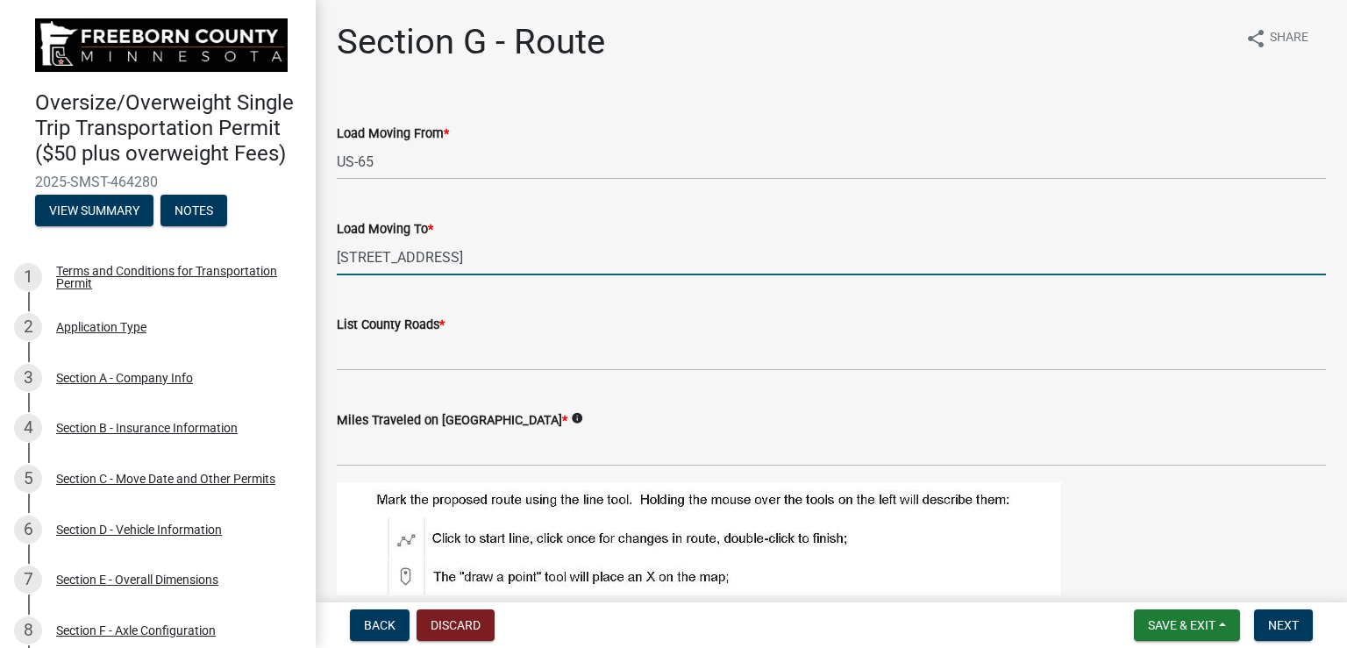
type input "[STREET_ADDRESS]"
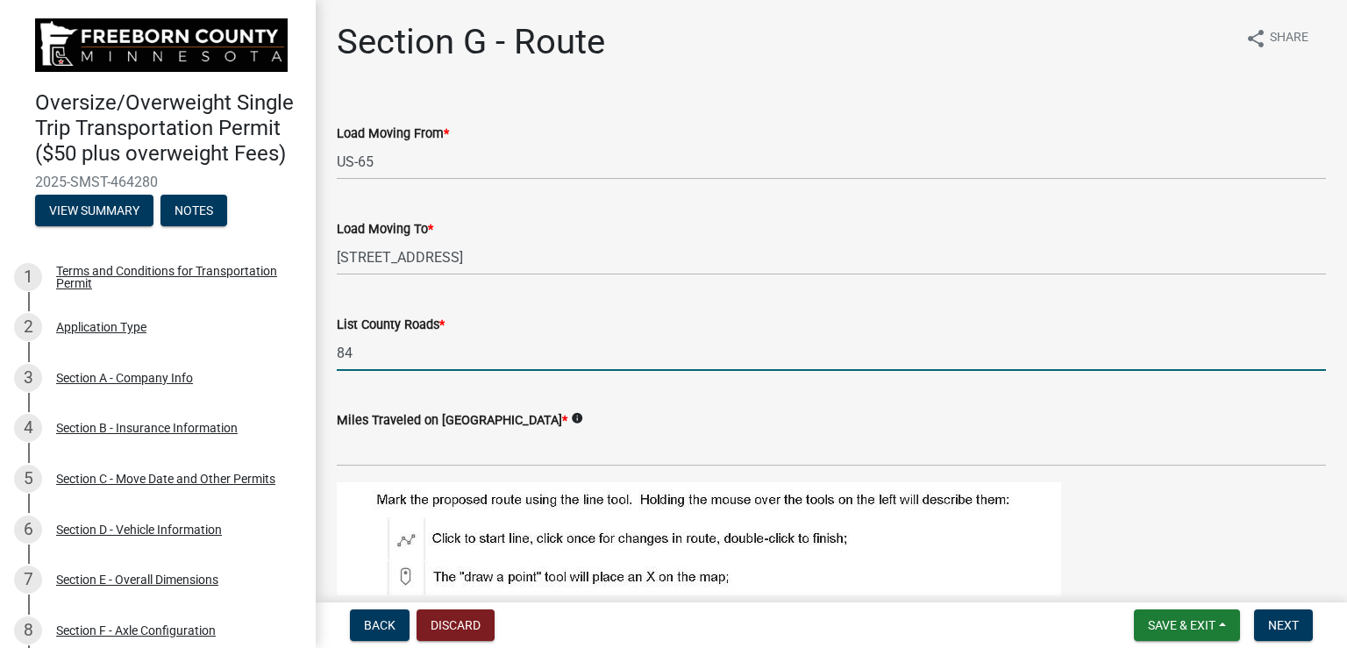
type input "84"
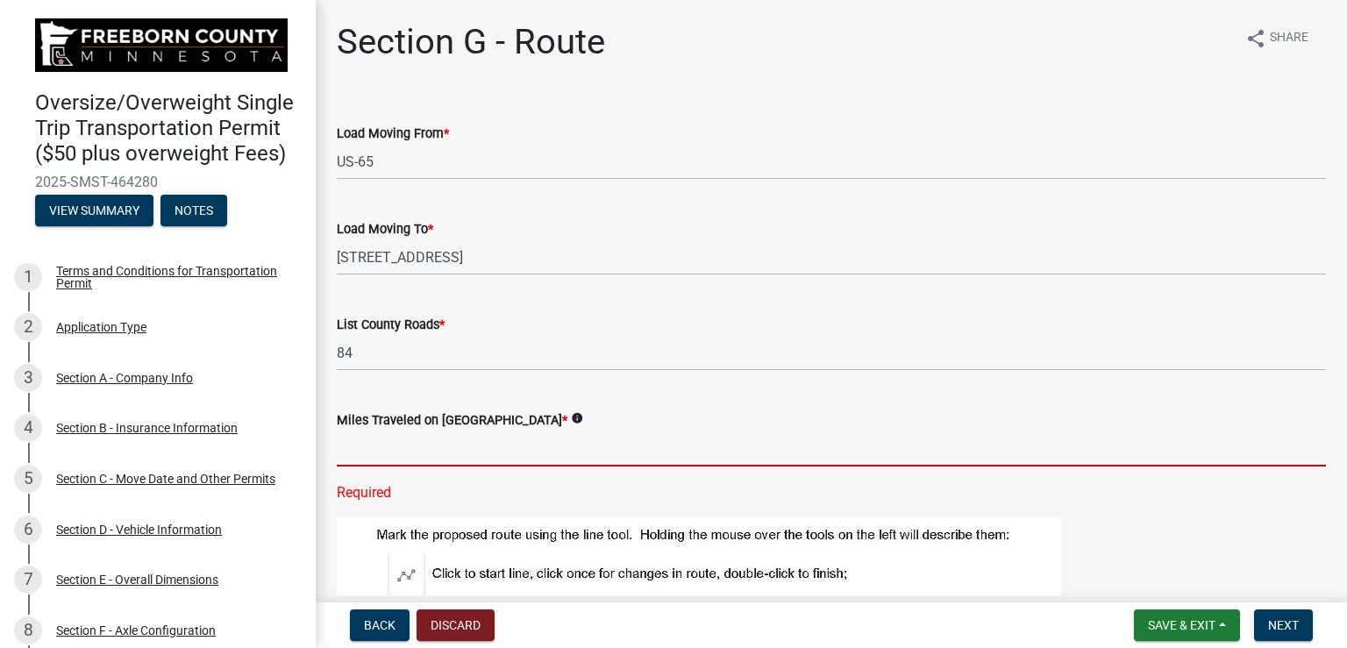
click at [470, 452] on input "text" at bounding box center [831, 449] width 989 height 36
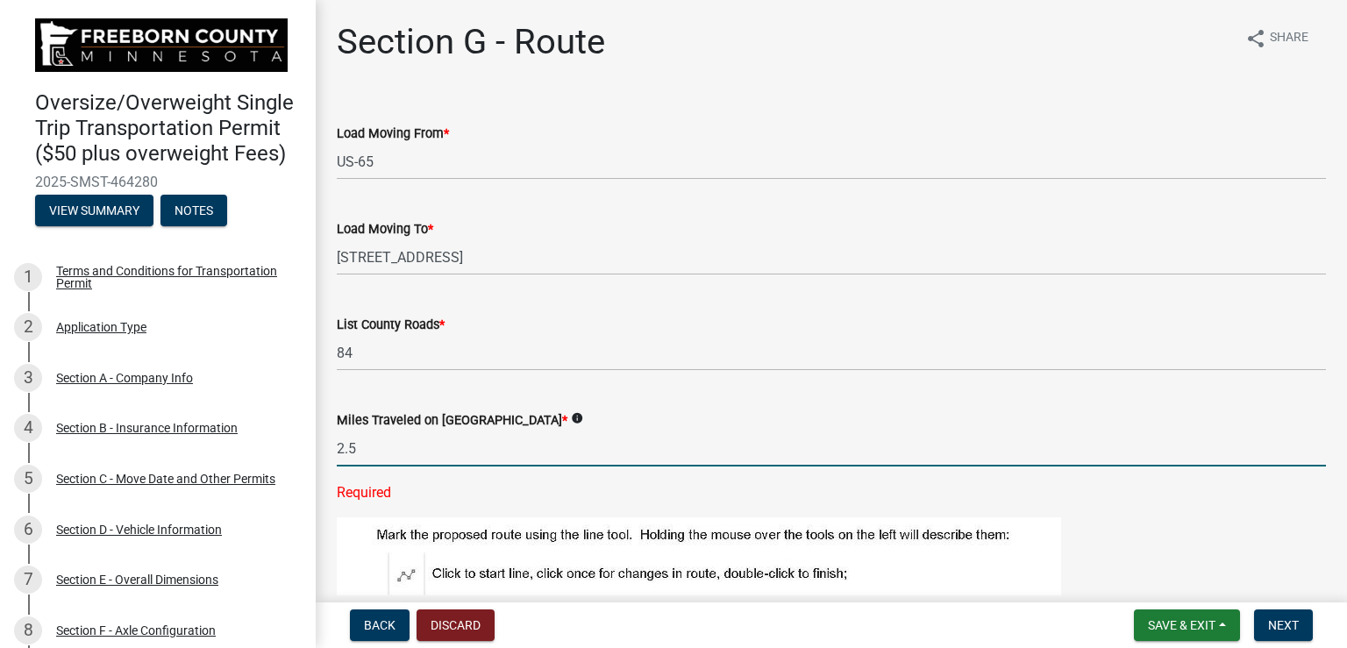
type input "2.5"
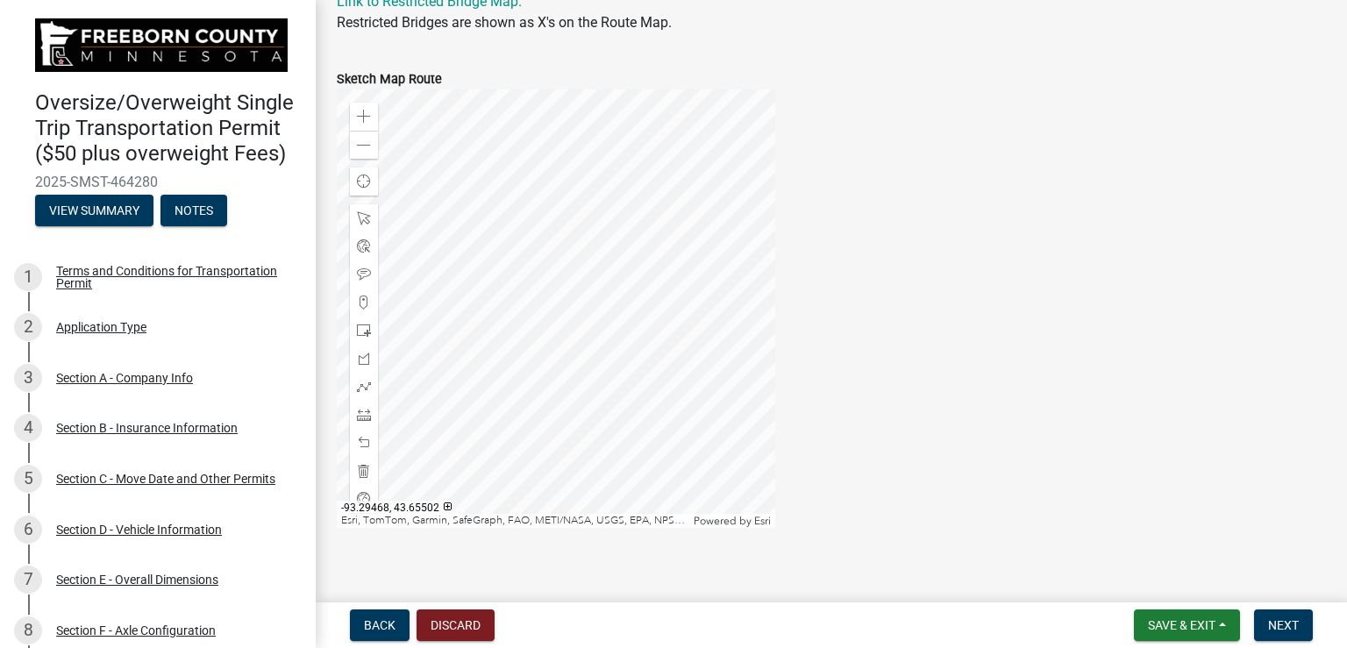
scroll to position [758, 0]
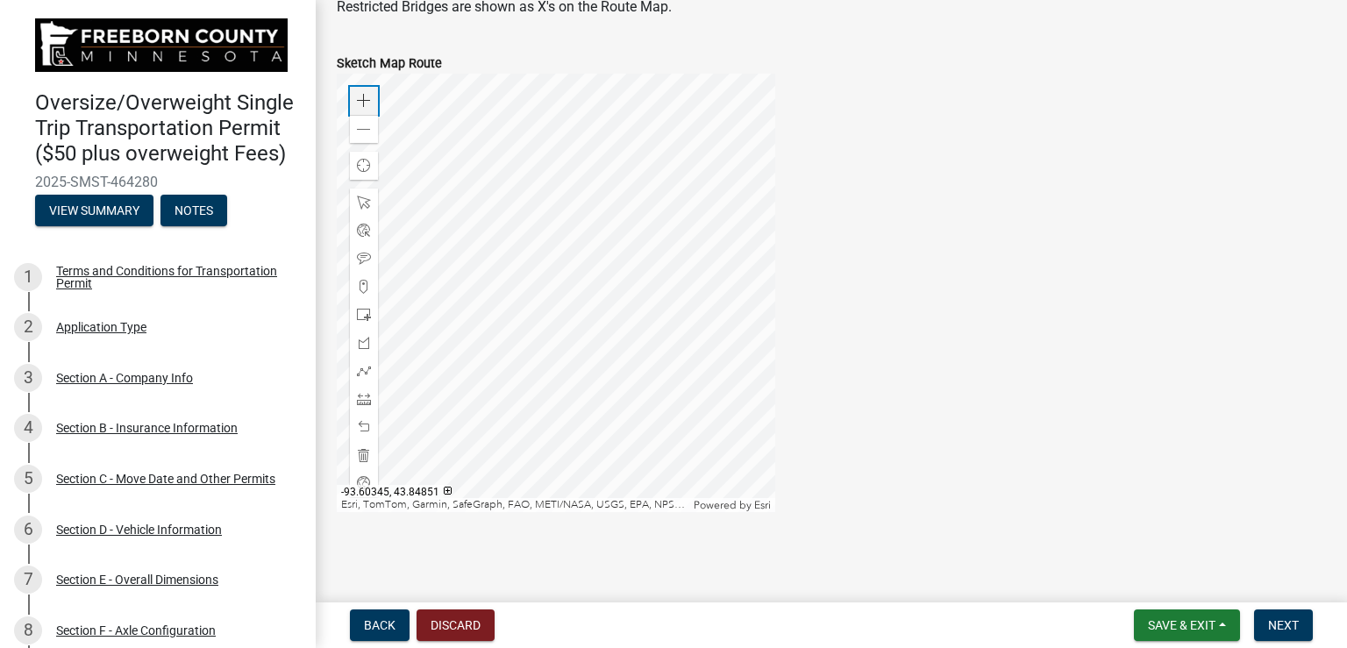
click at [358, 96] on span at bounding box center [364, 101] width 14 height 14
click at [426, 141] on div at bounding box center [556, 293] width 438 height 438
click at [491, 234] on div at bounding box center [556, 293] width 438 height 438
click at [516, 252] on div at bounding box center [556, 293] width 438 height 438
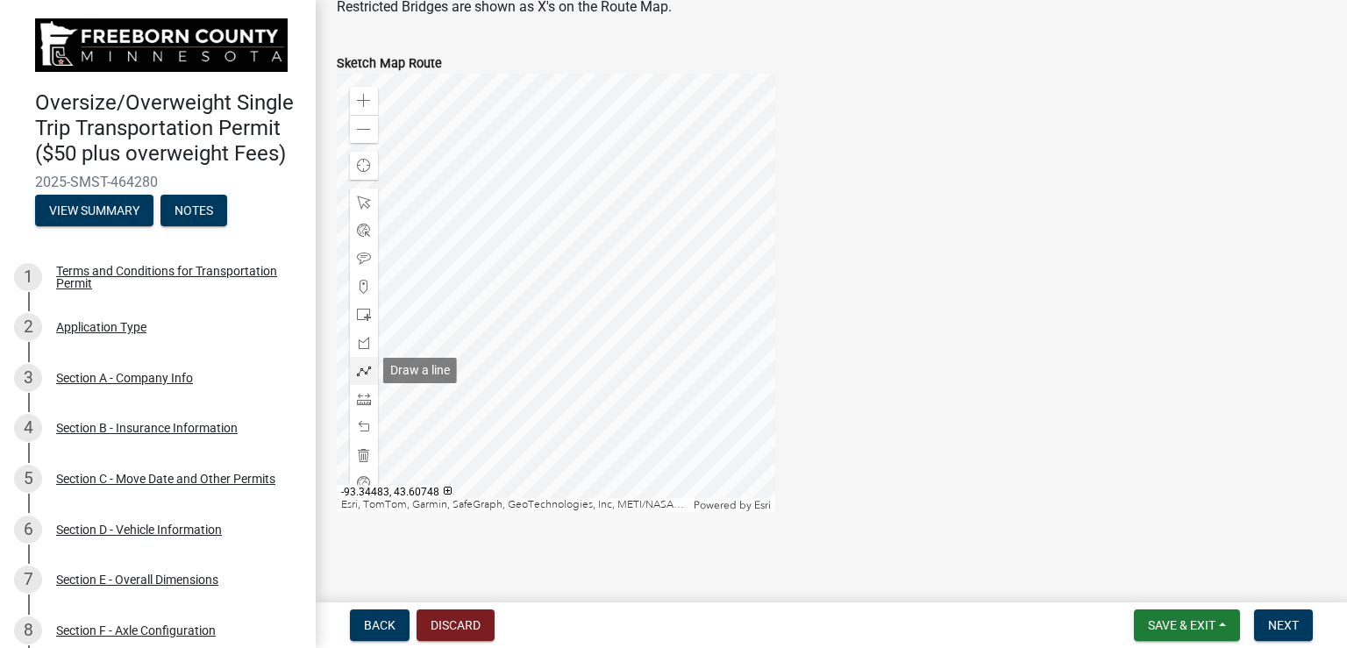
click at [366, 367] on span at bounding box center [364, 371] width 14 height 14
click at [444, 321] on div at bounding box center [556, 293] width 438 height 438
click at [660, 323] on div at bounding box center [556, 293] width 438 height 438
click at [1273, 618] on span "Next" at bounding box center [1283, 625] width 31 height 14
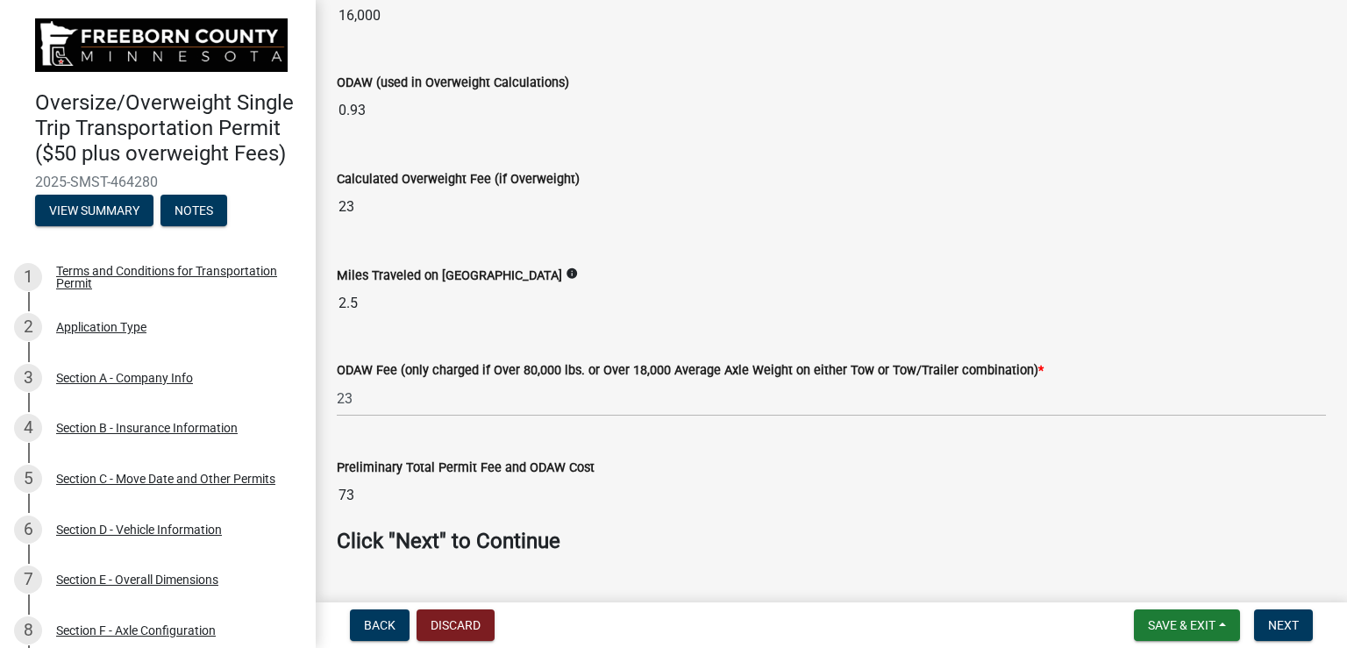
scroll to position [564, 0]
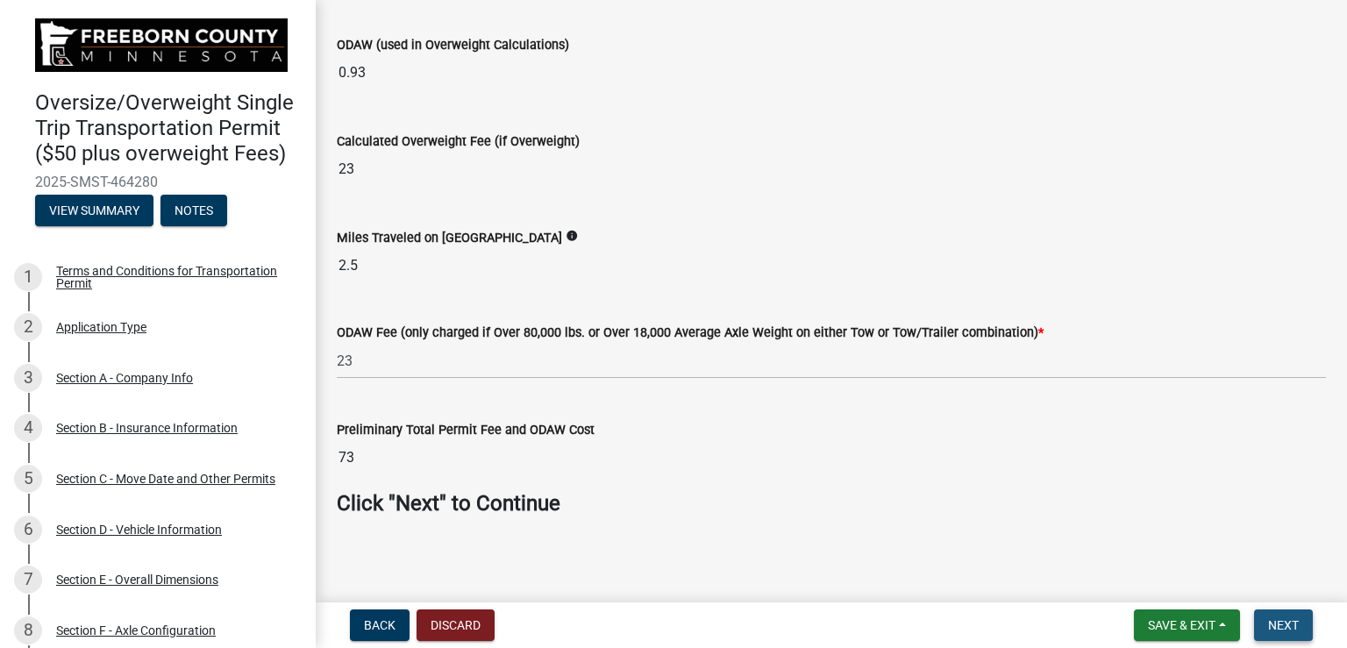
click at [1283, 623] on span "Next" at bounding box center [1283, 625] width 31 height 14
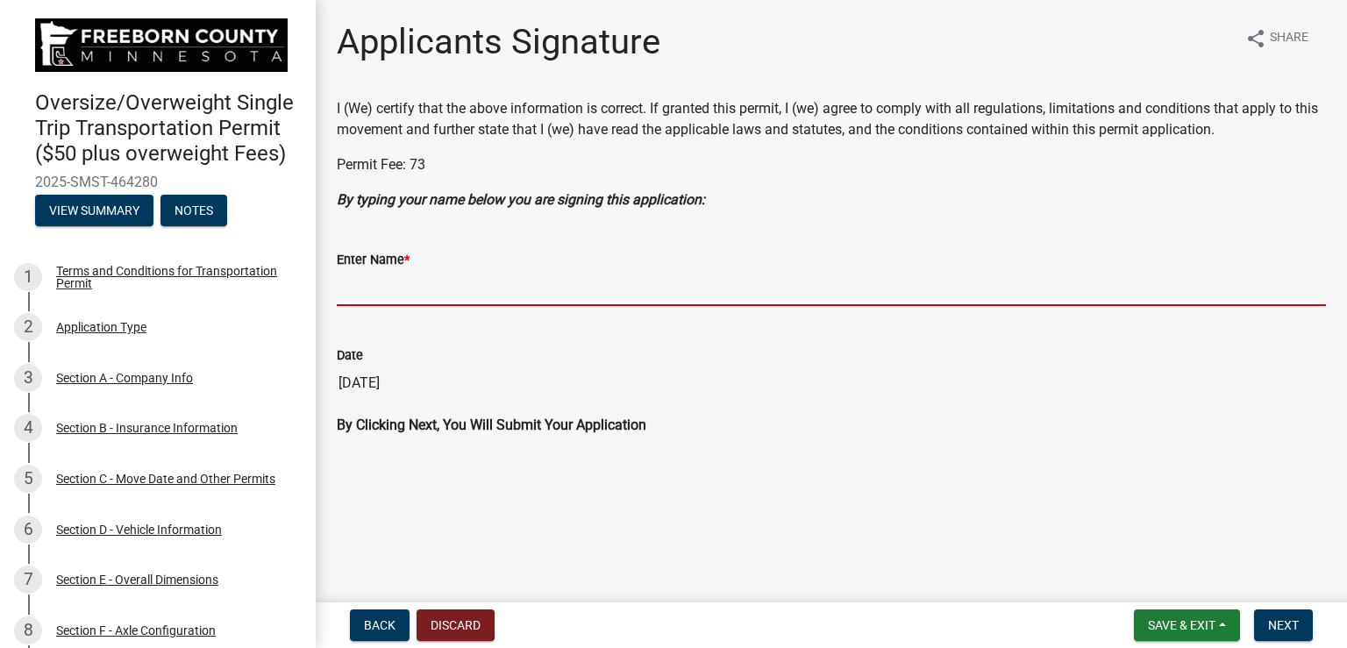
click at [676, 287] on input "Enter Name *" at bounding box center [831, 288] width 989 height 36
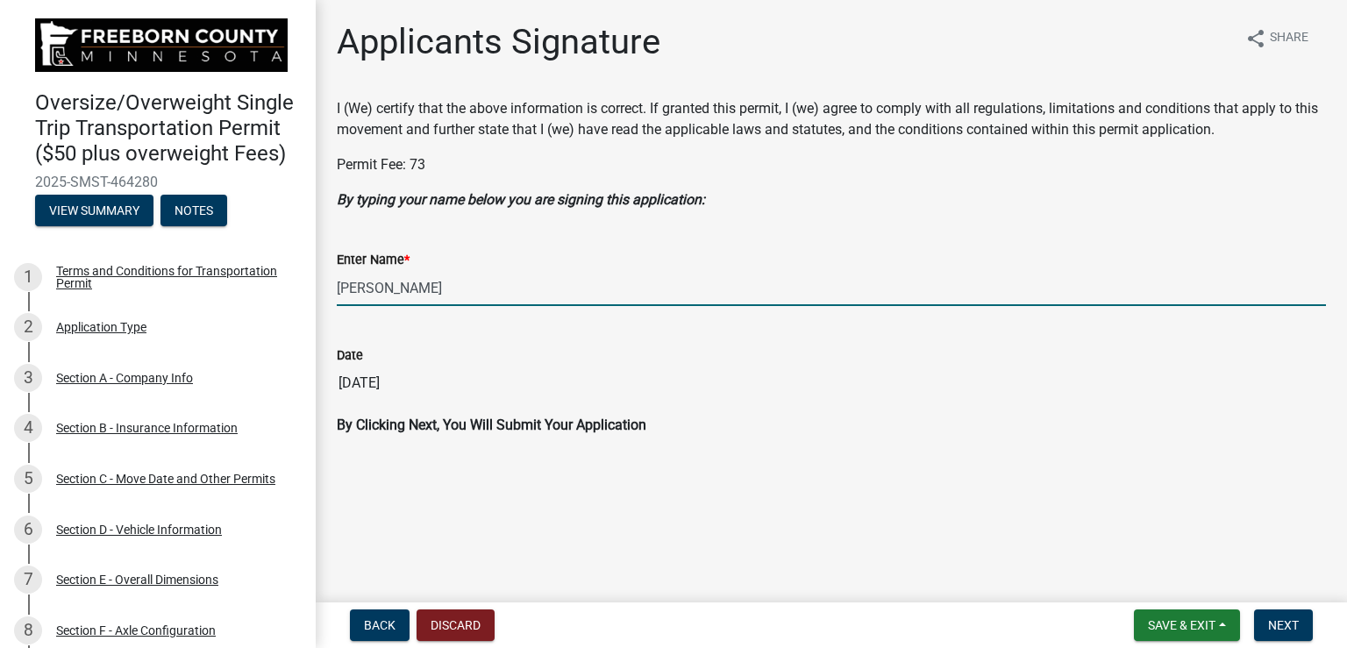
type input "[PERSON_NAME]"
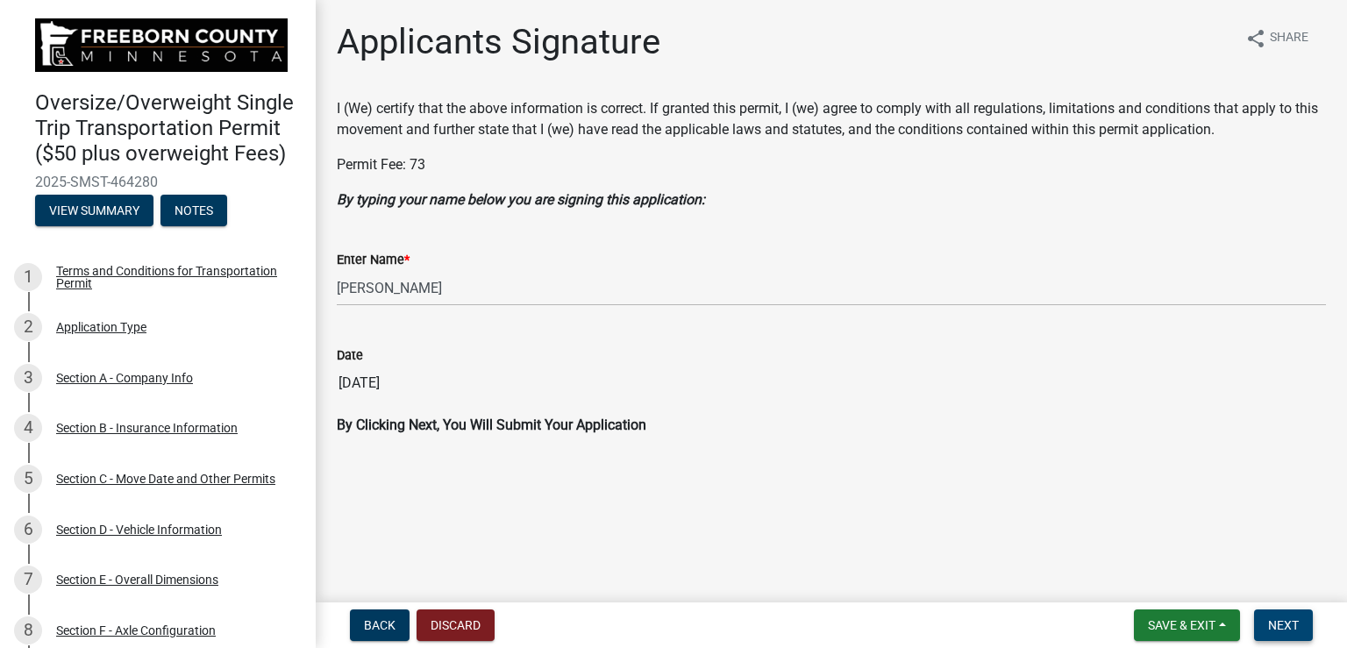
click at [1280, 620] on span "Next" at bounding box center [1283, 625] width 31 height 14
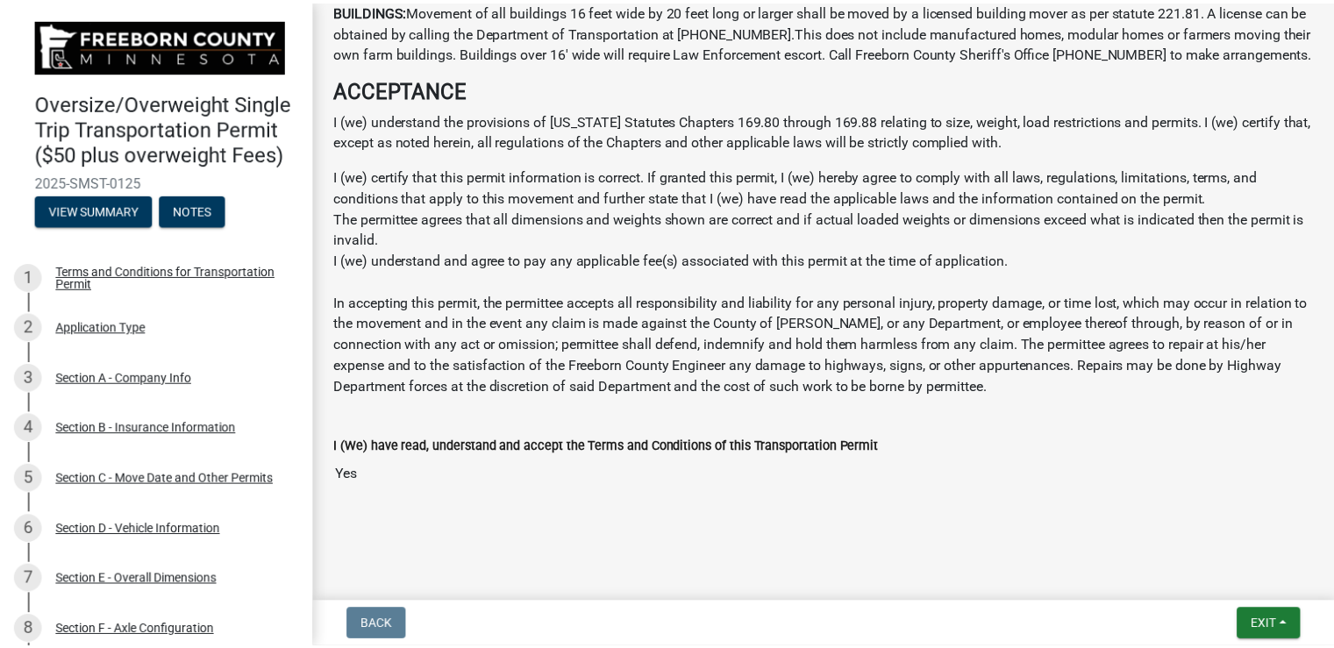
scroll to position [1488, 0]
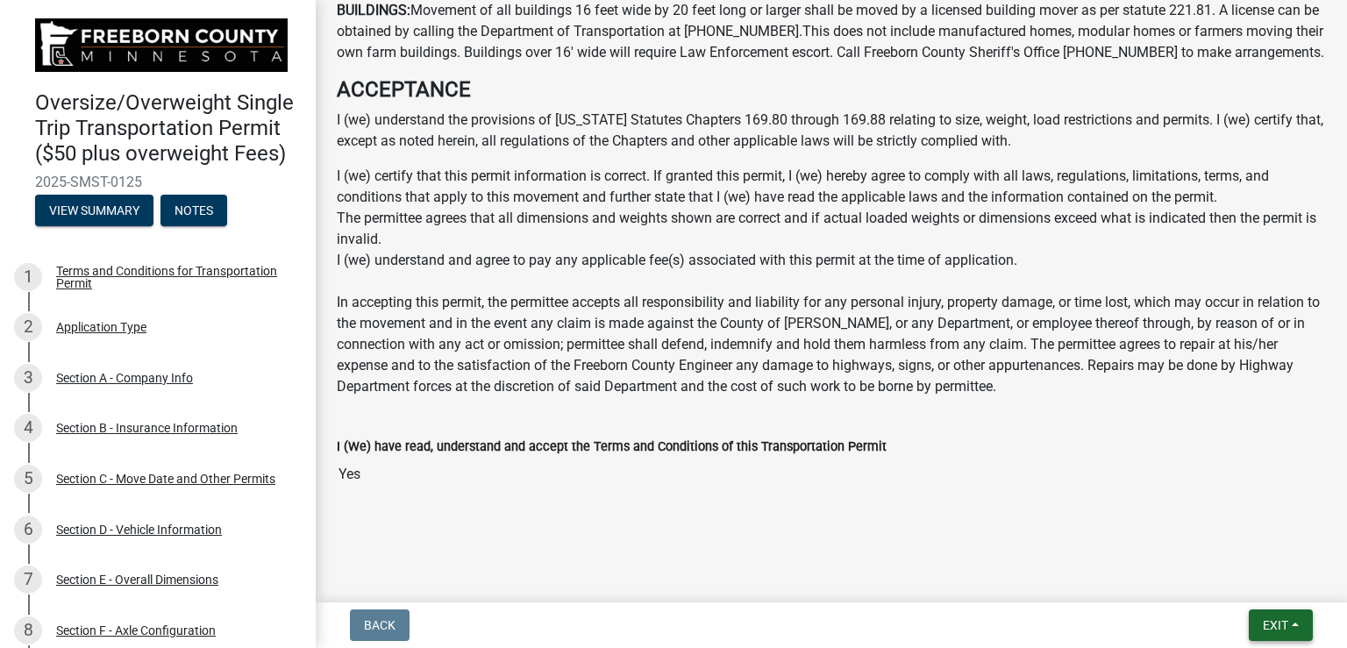
click at [1269, 620] on span "Exit" at bounding box center [1275, 625] width 25 height 14
click at [1217, 578] on button "Save & Exit" at bounding box center [1243, 580] width 140 height 42
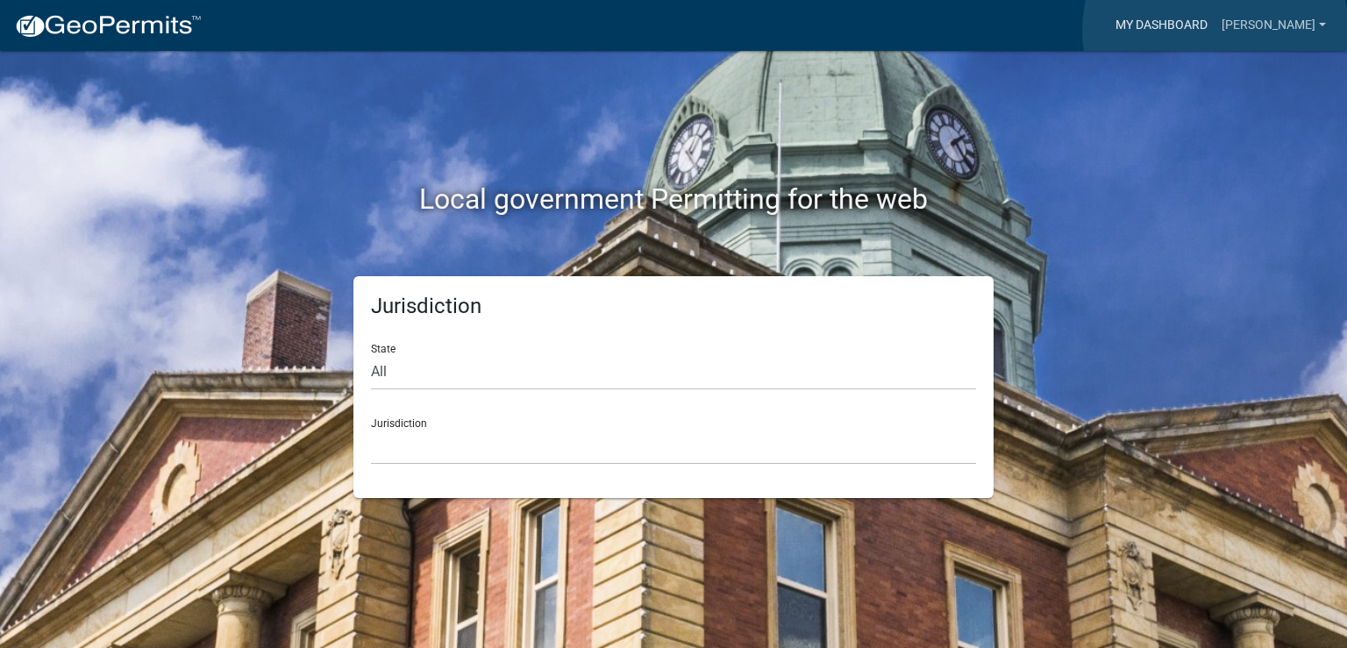
click at [1214, 31] on link "My Dashboard" at bounding box center [1161, 25] width 106 height 33
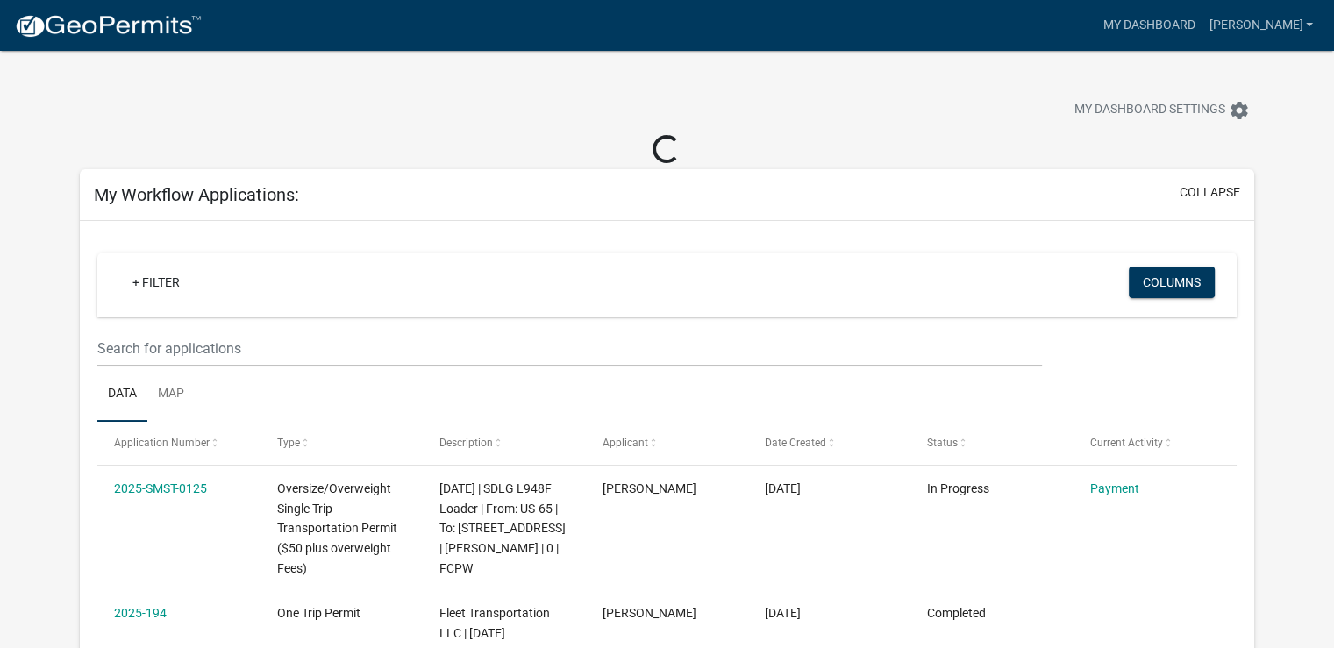
scroll to position [88, 0]
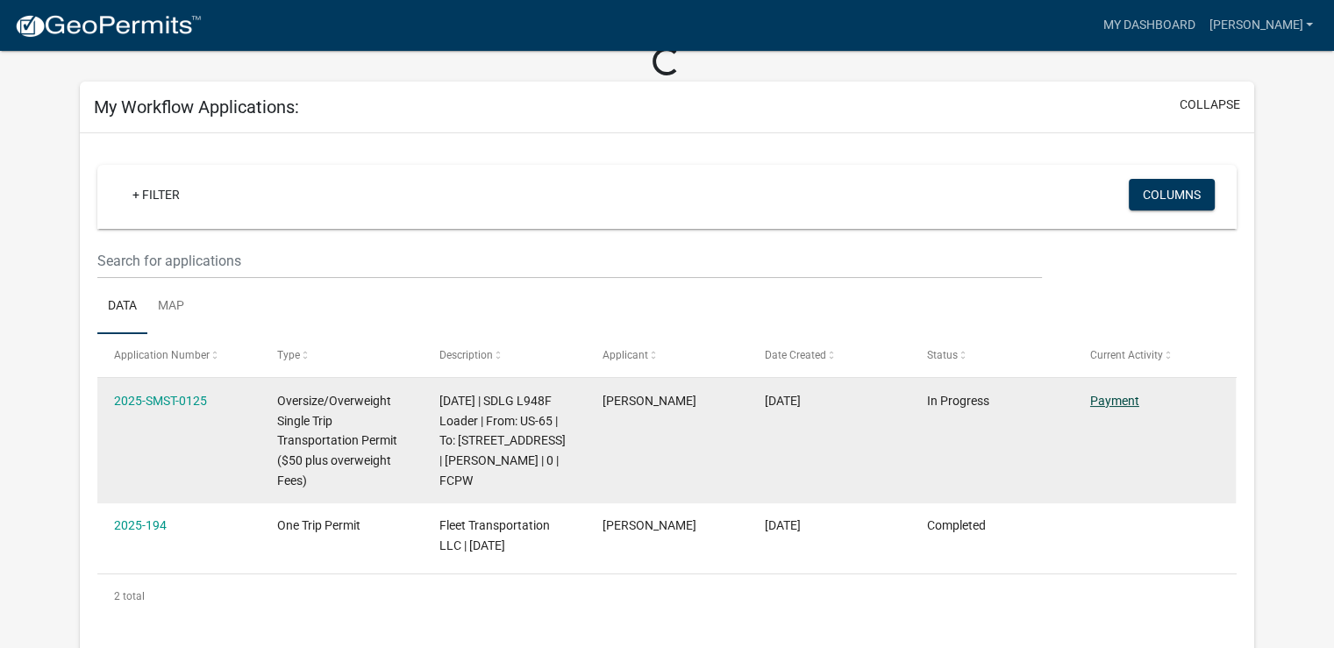
click at [1115, 402] on link "Payment" at bounding box center [1114, 401] width 49 height 14
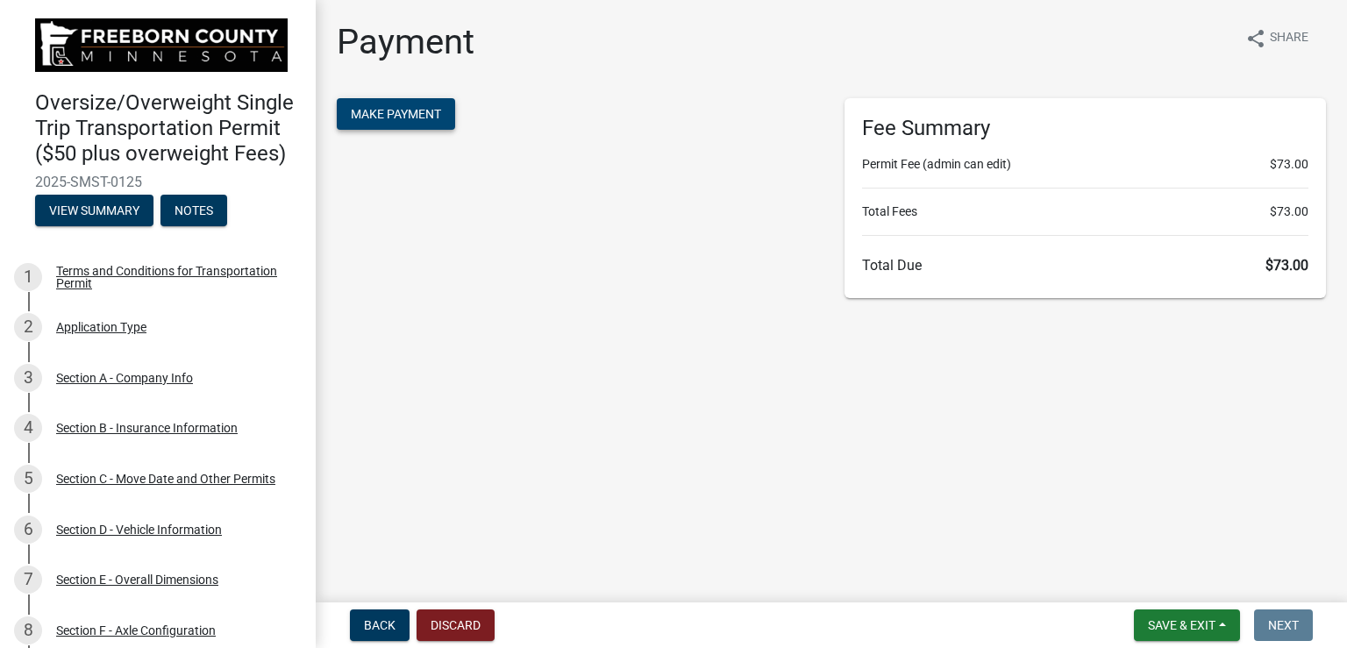
click at [375, 117] on span "Make Payment" at bounding box center [396, 114] width 90 height 14
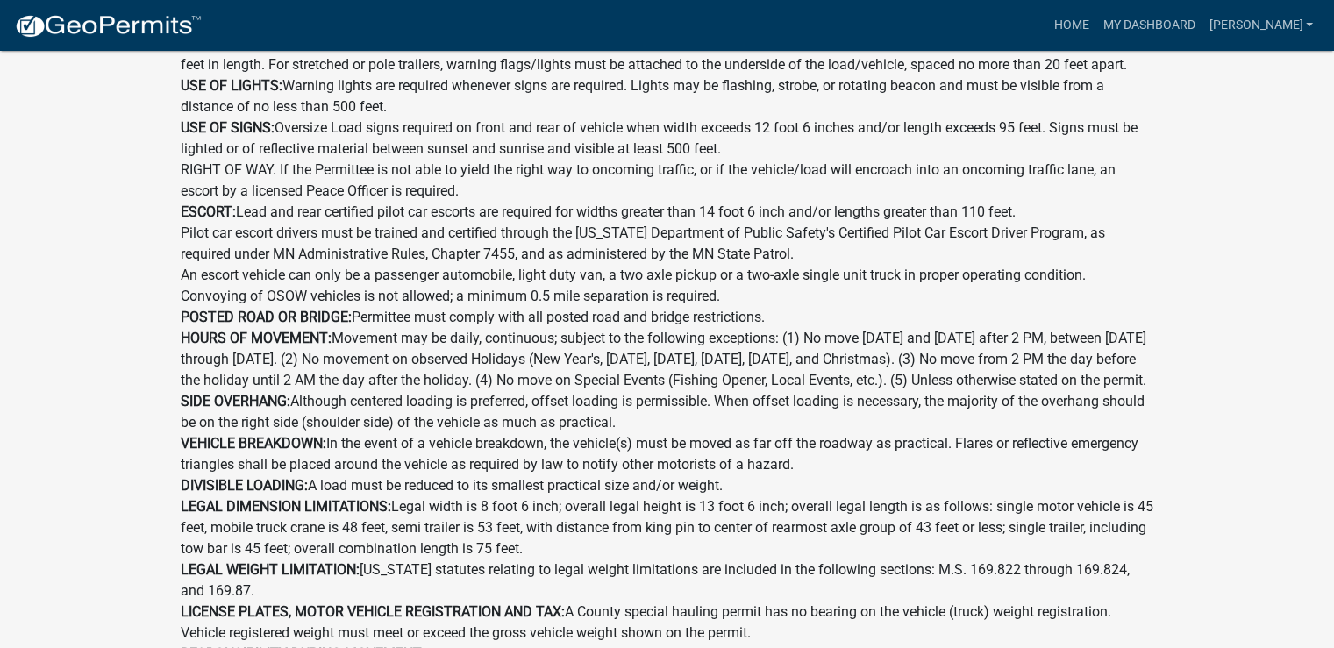
scroll to position [810, 0]
